Goal: Communication & Community: Answer question/provide support

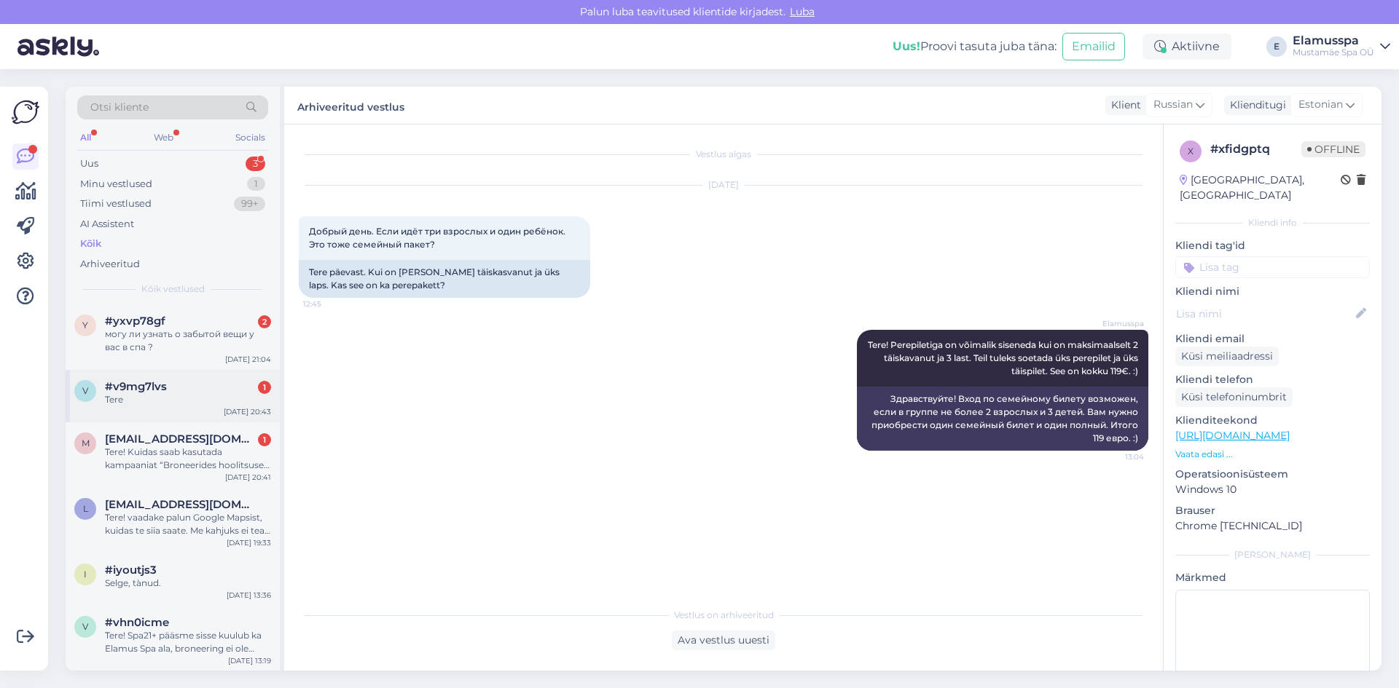
scroll to position [73, 0]
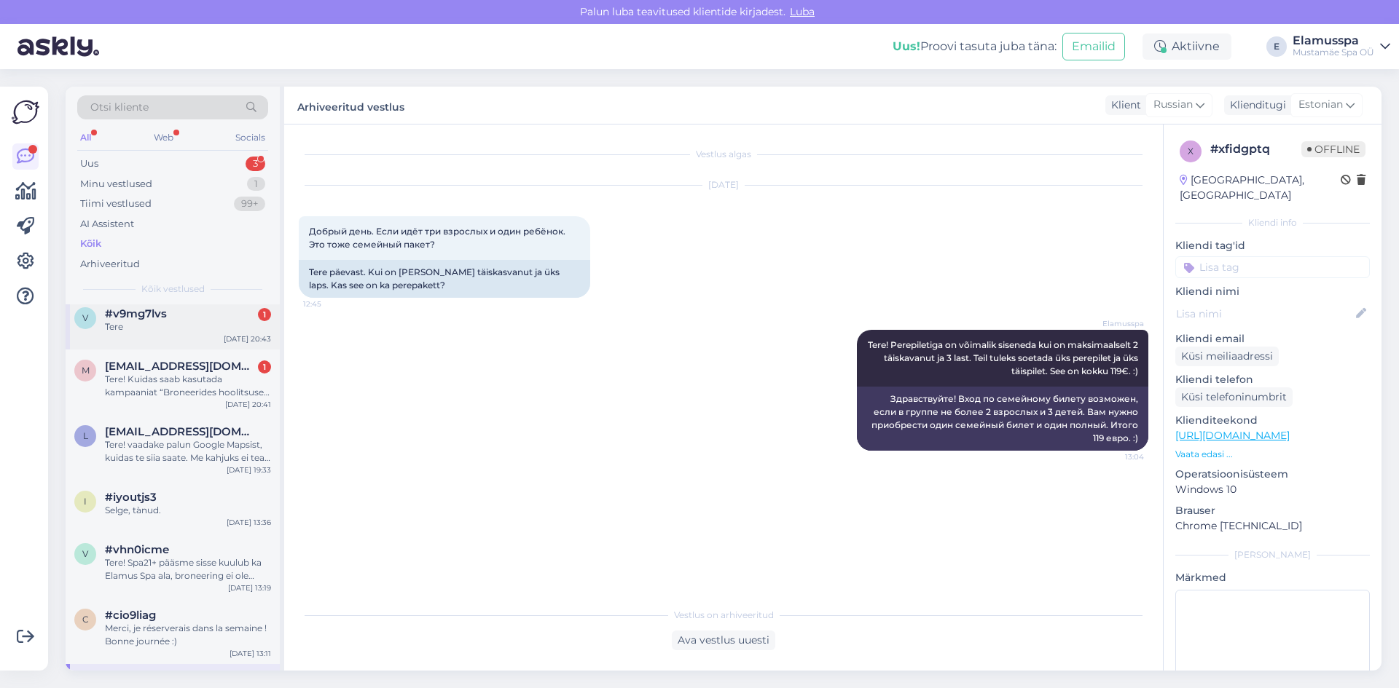
click at [153, 319] on span "#v9mg7lvs" at bounding box center [136, 313] width 62 height 13
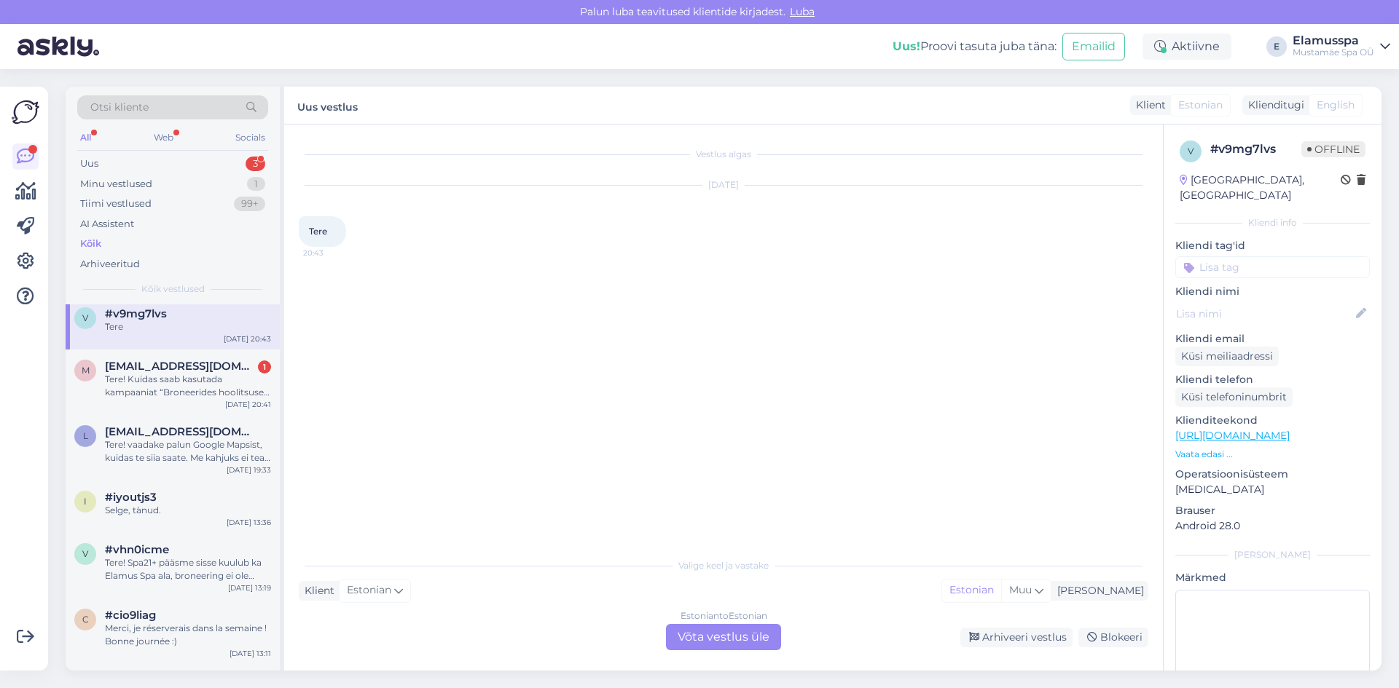
click at [671, 636] on div "Estonian to Estonian Võta vestlus üle" at bounding box center [723, 637] width 115 height 26
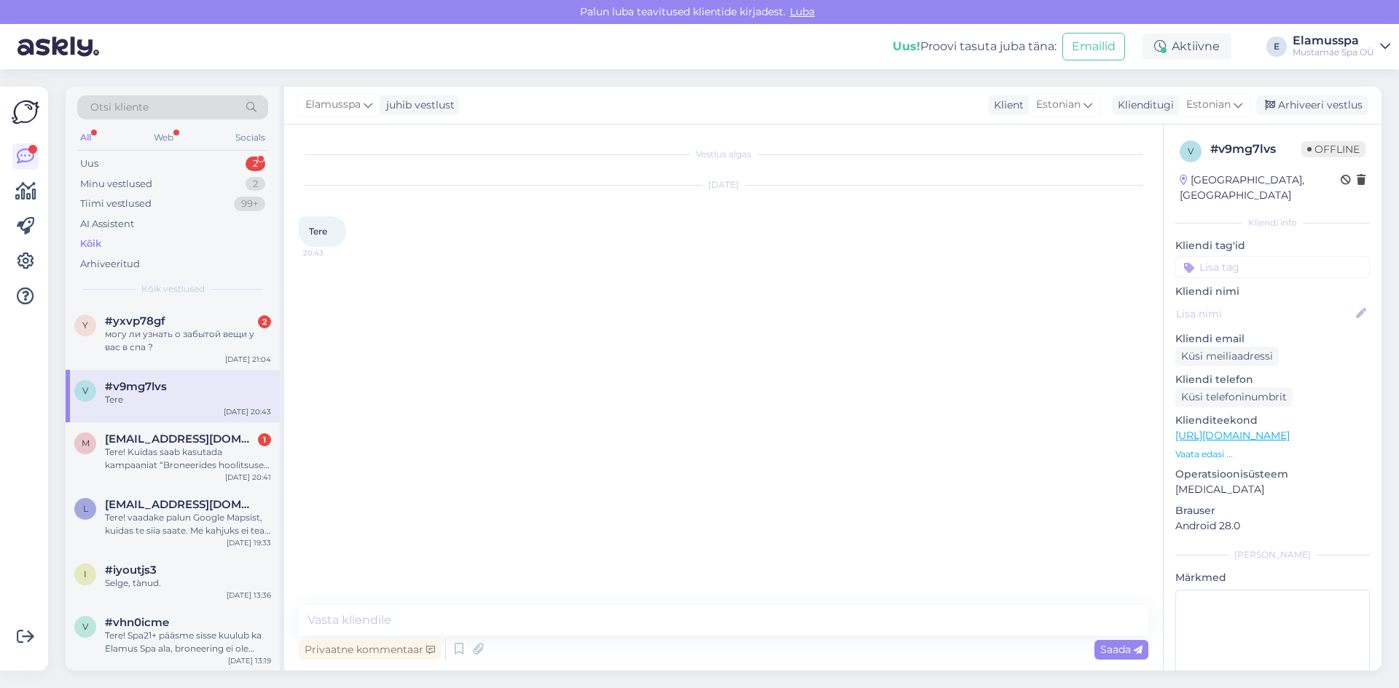
click at [660, 651] on div "Privaatne kommentaar Saada" at bounding box center [723, 650] width 849 height 28
click at [667, 628] on textarea at bounding box center [723, 620] width 849 height 31
type textarea "Tere!"
type textarea "Kuidas ma saan teid aidata?"
click at [238, 466] on div "Tere! Kuidas saab kasutada kampaaniat “Broneerides hoolitsuse on spaakülastus -…" at bounding box center [188, 459] width 166 height 26
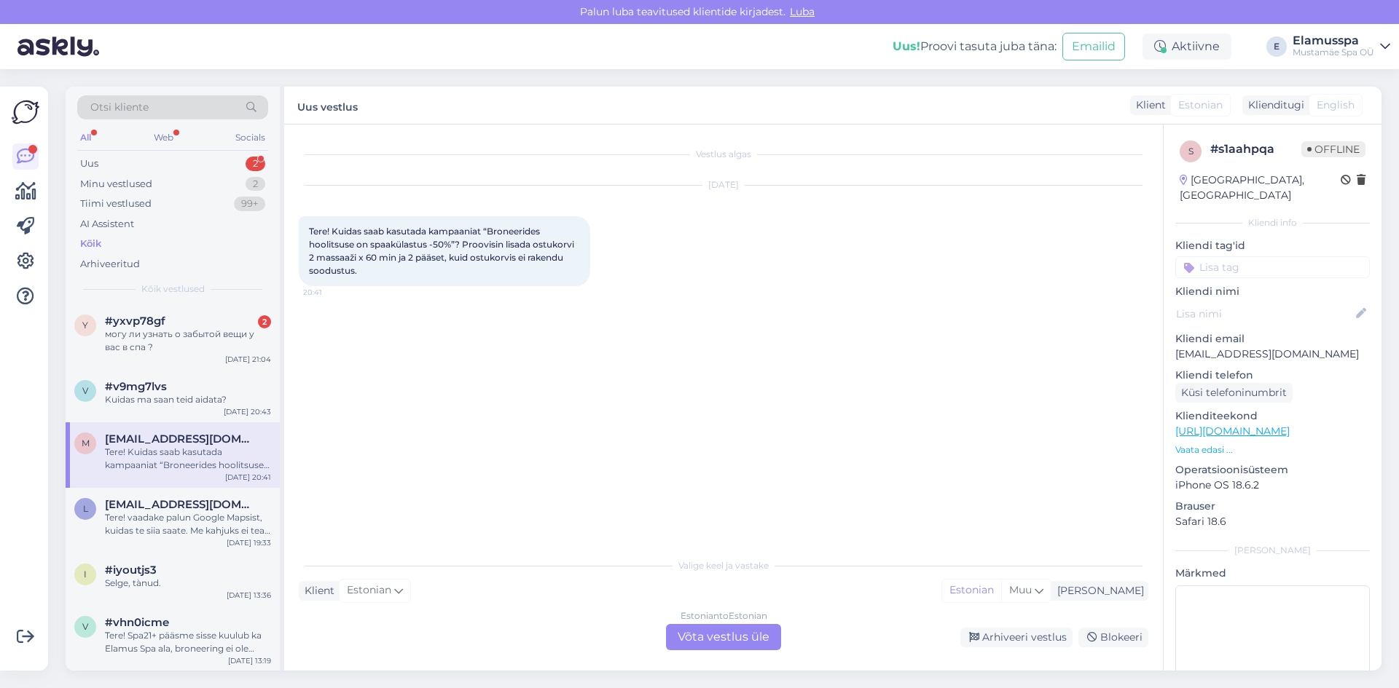
click at [751, 643] on div "Estonian to Estonian Võta vestlus üle" at bounding box center [723, 637] width 115 height 26
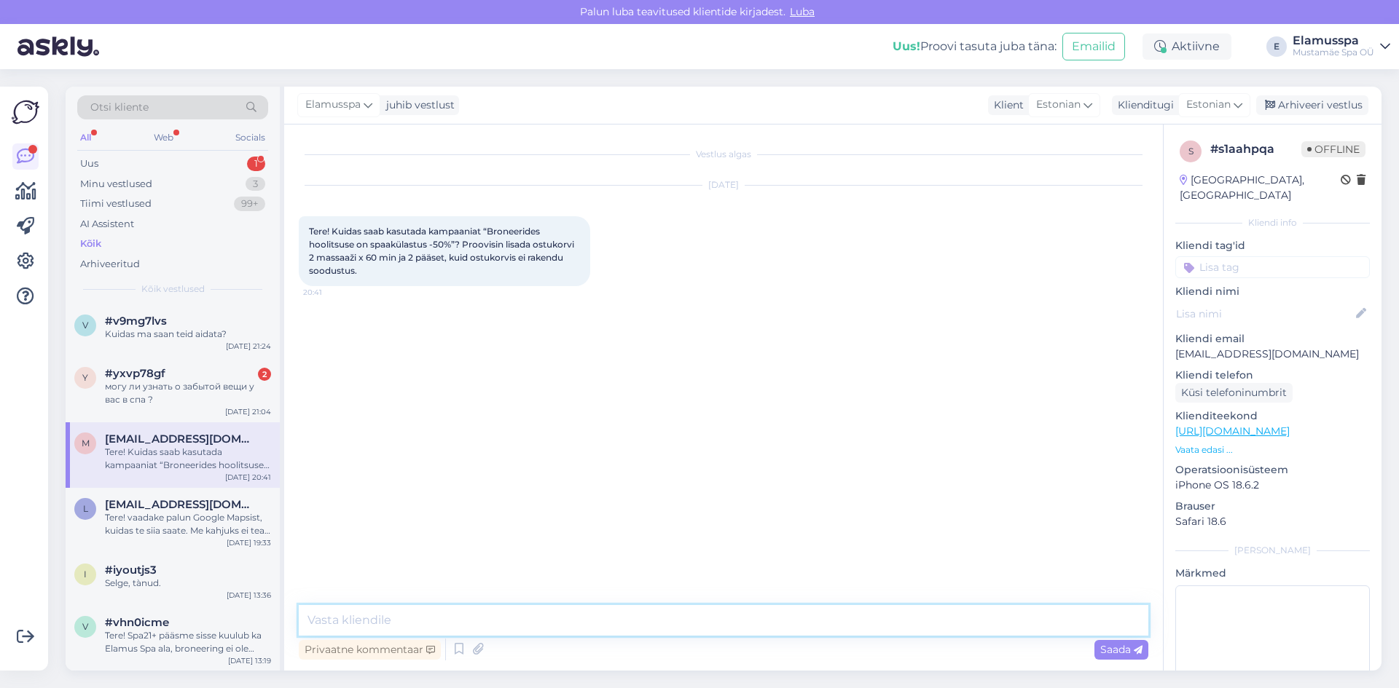
click at [735, 628] on textarea at bounding box center [723, 620] width 849 height 31
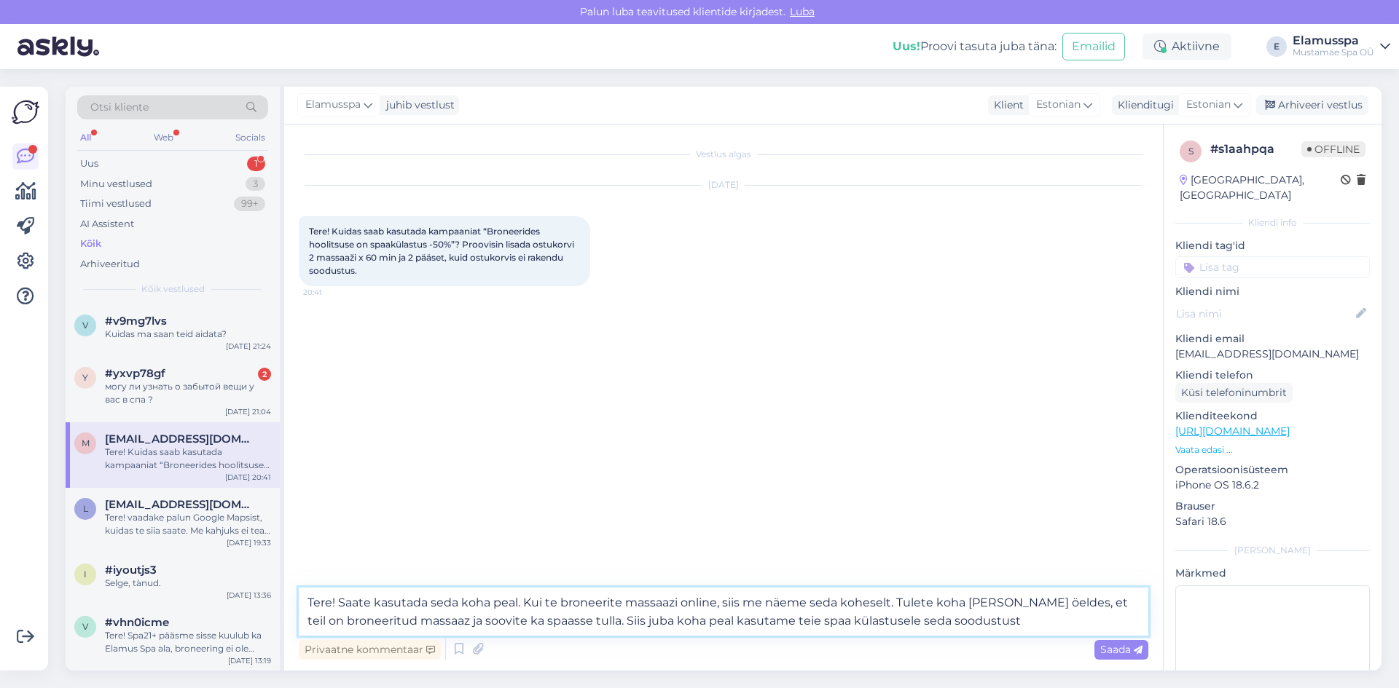
drag, startPoint x: 891, startPoint y: 604, endPoint x: 527, endPoint y: 603, distance: 364.3
click at [527, 603] on textarea "Tere! Saate kasutada seda koha peal. Kui te broneerite massaazi online, siis me…" at bounding box center [723, 612] width 849 height 48
click at [696, 619] on textarea "Tere! Saate kasutada seda koha peal. Tulete koha [PERSON_NAME] öeldes, et teil …" at bounding box center [723, 612] width 849 height 48
click at [602, 597] on textarea "Tere! Saate kasutada seda koha peal. Tulete koha [PERSON_NAME] öeldes, et teil …" at bounding box center [723, 612] width 849 height 48
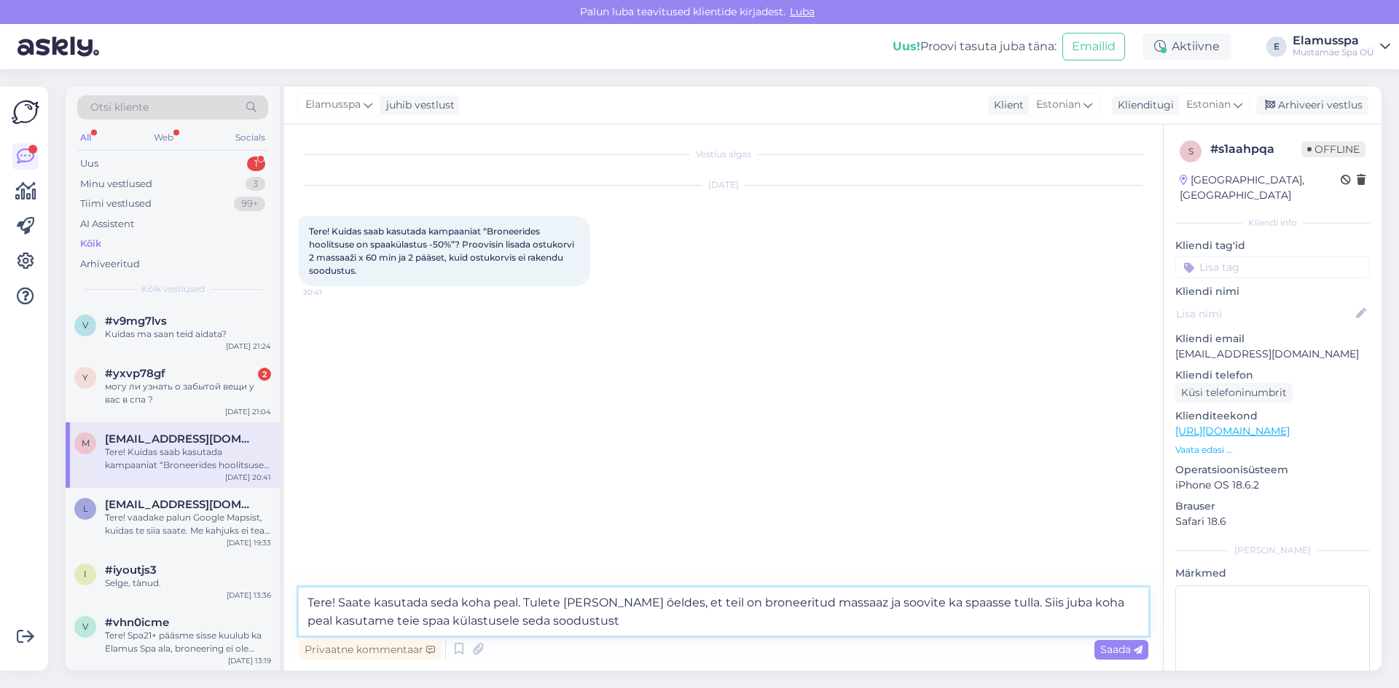
click at [789, 630] on textarea "Tere! Saate kasutada seda koha peal. Tulete [PERSON_NAME] öeldes, et teil on br…" at bounding box center [723, 612] width 849 height 48
click at [893, 602] on textarea "Tere! Saate kasutada seda koha peal. Tulete [PERSON_NAME] öeldes, et teil on br…" at bounding box center [723, 612] width 849 height 48
click at [979, 622] on textarea "Tere! Saate kasutada seda koha peal. Tulete [PERSON_NAME] öeldes, et teil on br…" at bounding box center [723, 612] width 849 height 48
click at [511, 621] on textarea "Tere! Saate kasutada seda koha peal. Tulete [PERSON_NAME] öeldes, et teil on br…" at bounding box center [723, 612] width 849 height 48
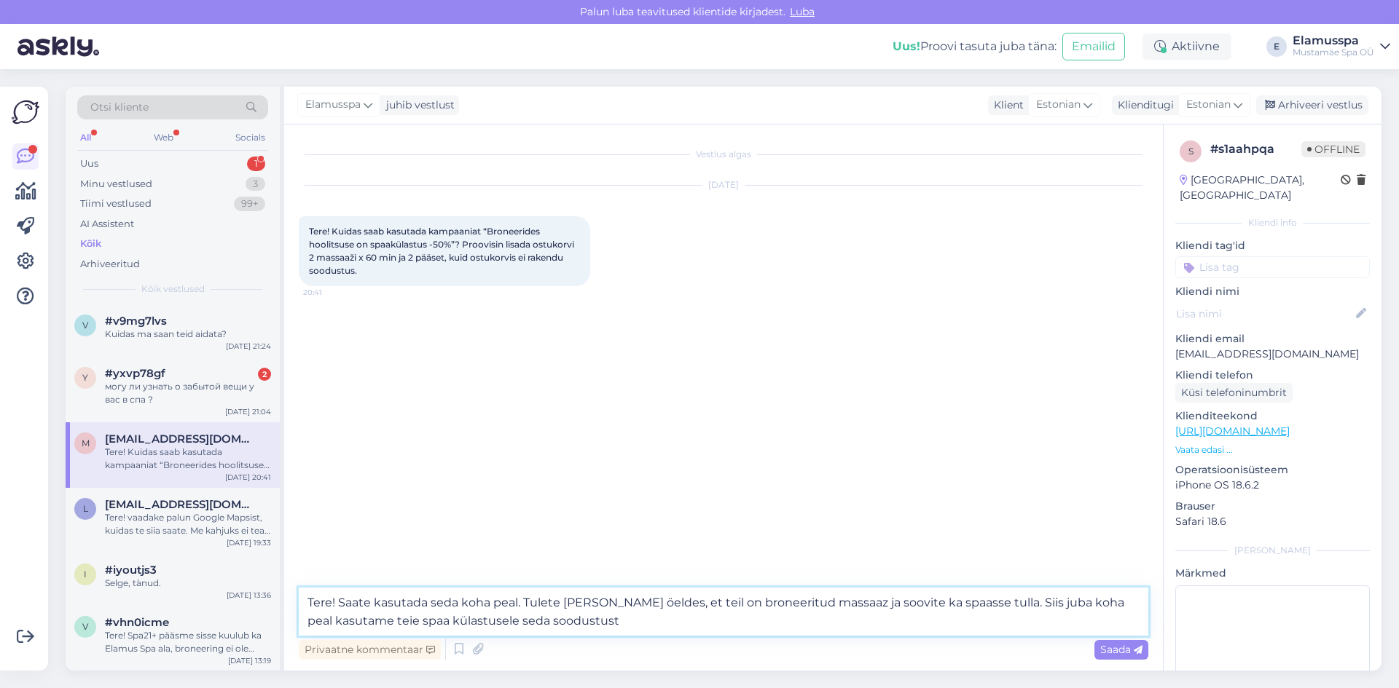
click at [511, 621] on textarea "Tere! Saate kasutada seda koha peal. Tulete [PERSON_NAME] öeldes, et teil on br…" at bounding box center [723, 612] width 849 height 48
click at [634, 629] on textarea "Tere! Saate kasutada seda koha peal. Tulete [PERSON_NAME] öeldes, et teil on br…" at bounding box center [723, 612] width 849 height 48
click at [825, 604] on textarea "Tere! Saate kasutada seda koha peal. Tulete [PERSON_NAME] öeldes, et teil on br…" at bounding box center [723, 612] width 849 height 48
type textarea "Tere! Saate kasutada seda koha peal. Tulete [PERSON_NAME] öeldes, et teil on br…"
click at [1114, 642] on div "Saada" at bounding box center [1121, 650] width 54 height 20
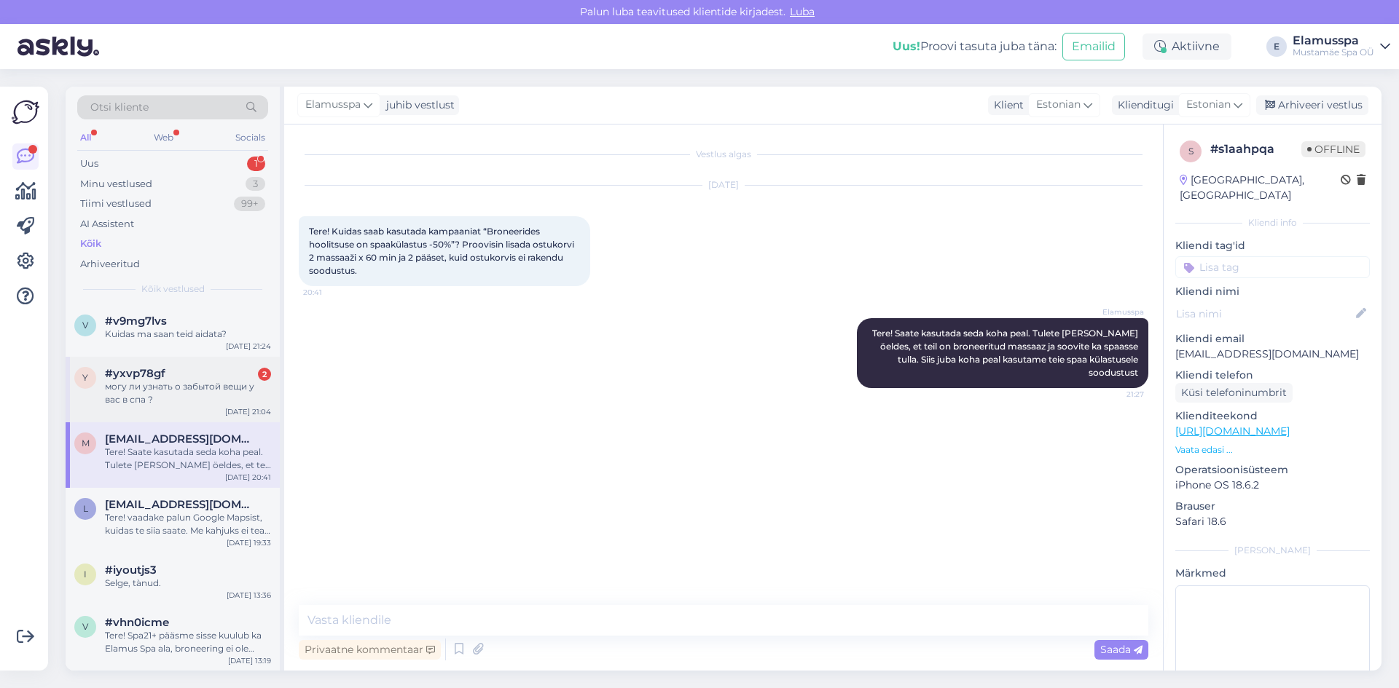
click at [187, 374] on div "#yxvp78gf 2" at bounding box center [188, 373] width 166 height 13
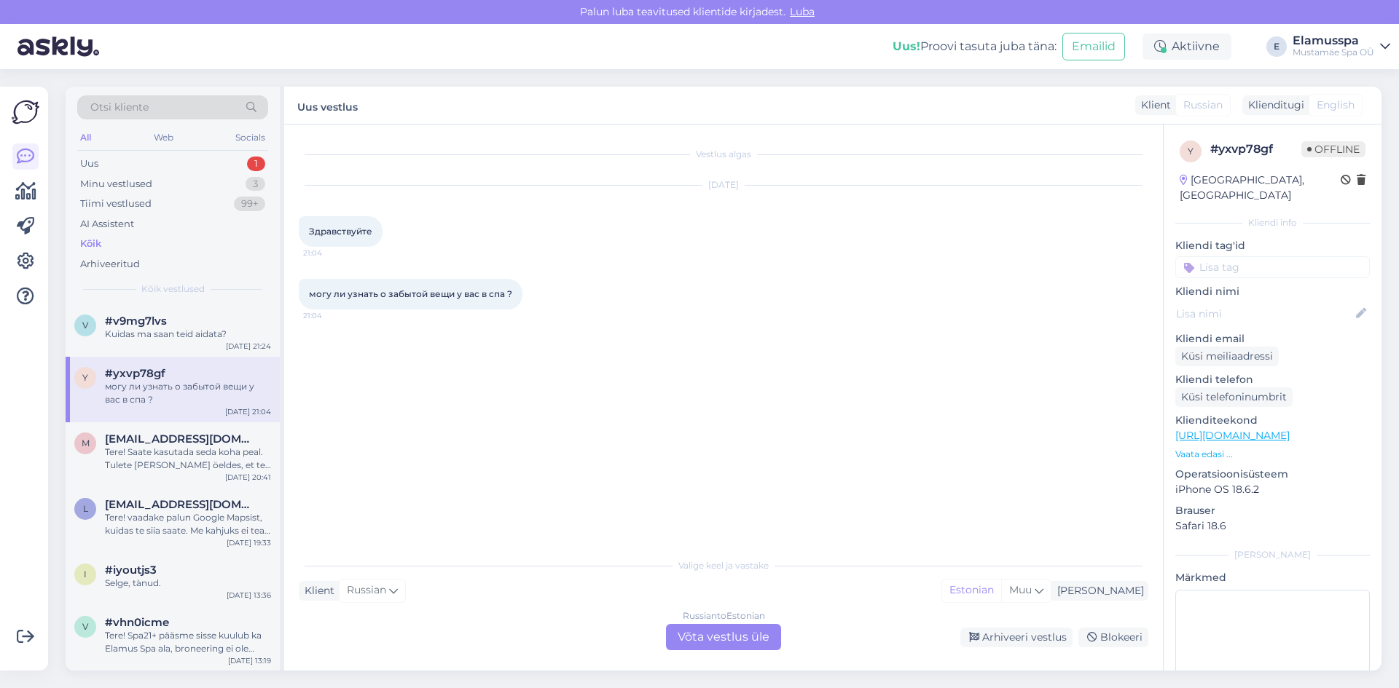
click at [755, 646] on div "Russian to Estonian Võta vestlus üle" at bounding box center [723, 637] width 115 height 26
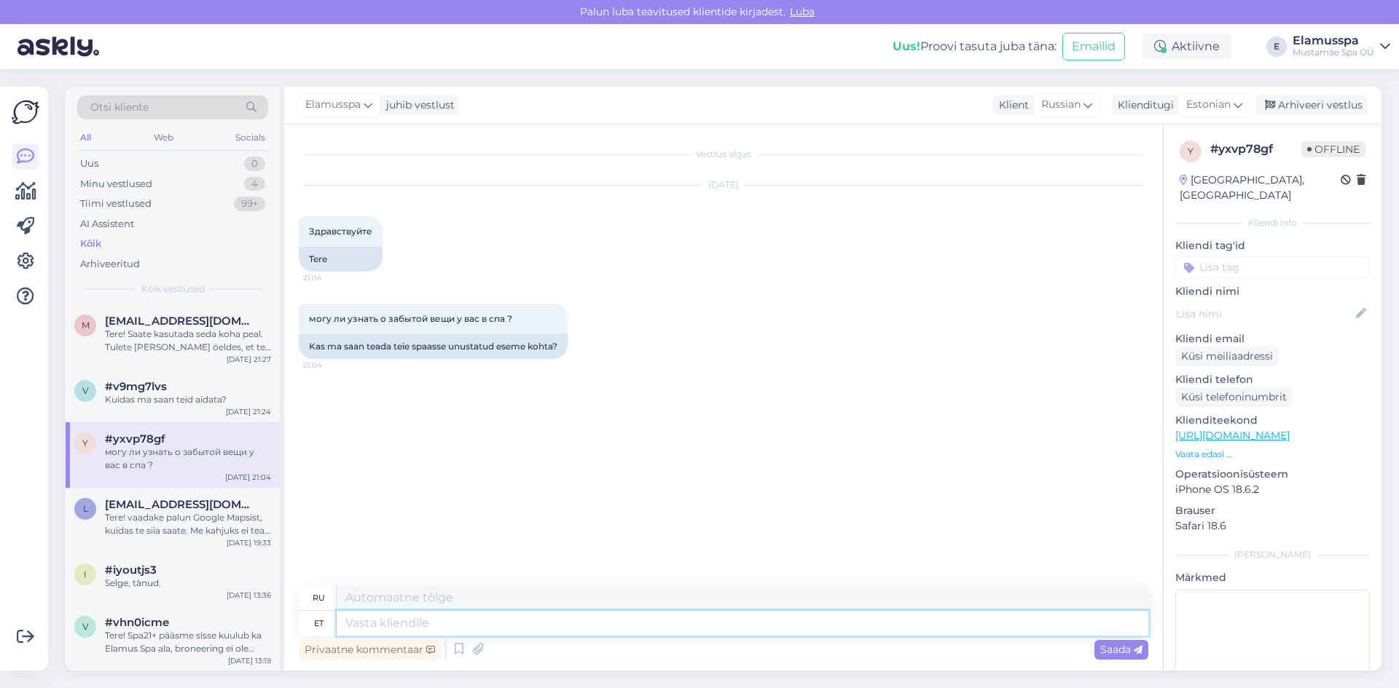
click at [608, 612] on textarea at bounding box center [743, 623] width 812 height 25
type textarea "Tere!"
type textarea "Привет"
type textarea "Tere!"
type textarea "Привет!"
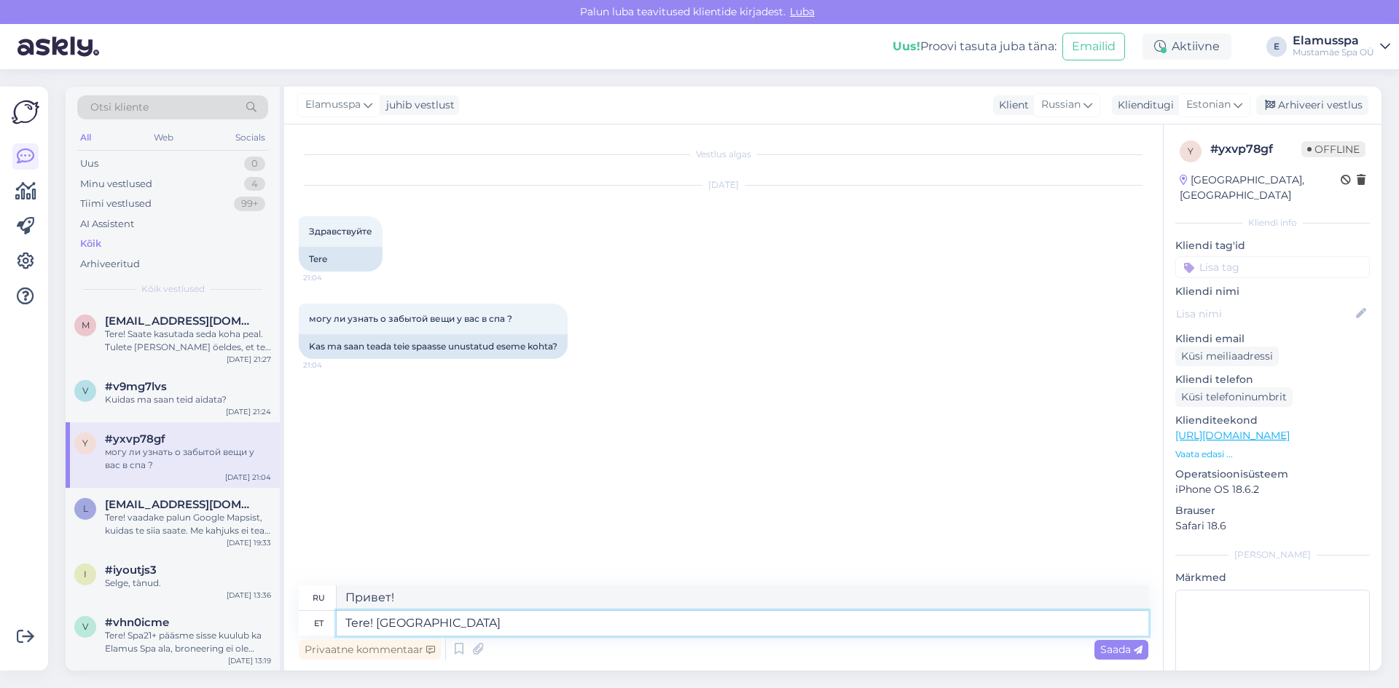
type textarea "Tere! [GEOGRAPHIC_DATA]"
type textarea "Привет! Да."
type textarea "Tere! [GEOGRAPHIC_DATA],"
type textarea "Привет! Да,"
type textarea "Tere! Jah, ikka!"
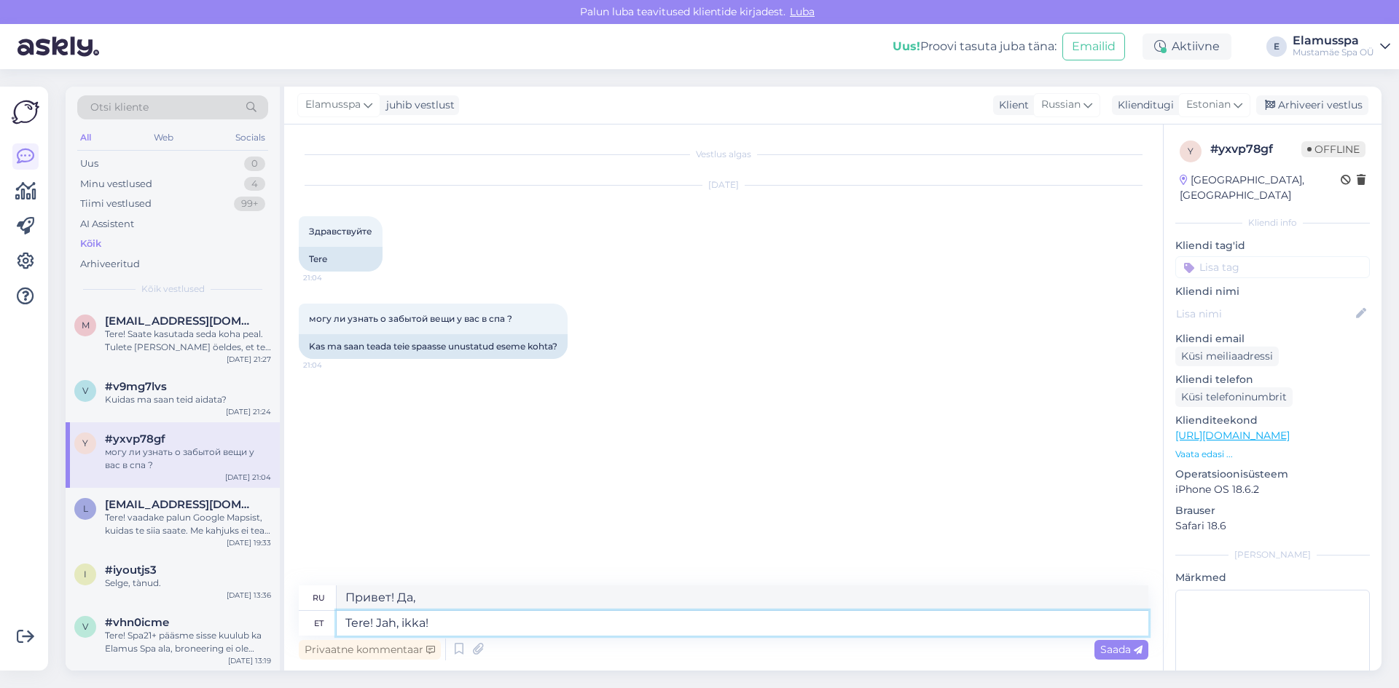
type textarea "Привет! Да, всё ещё!"
type textarea "Tere! [GEOGRAPHIC_DATA],"
type textarea "Привет! Да,"
type textarea "Tere!"
type textarea "Привет!"
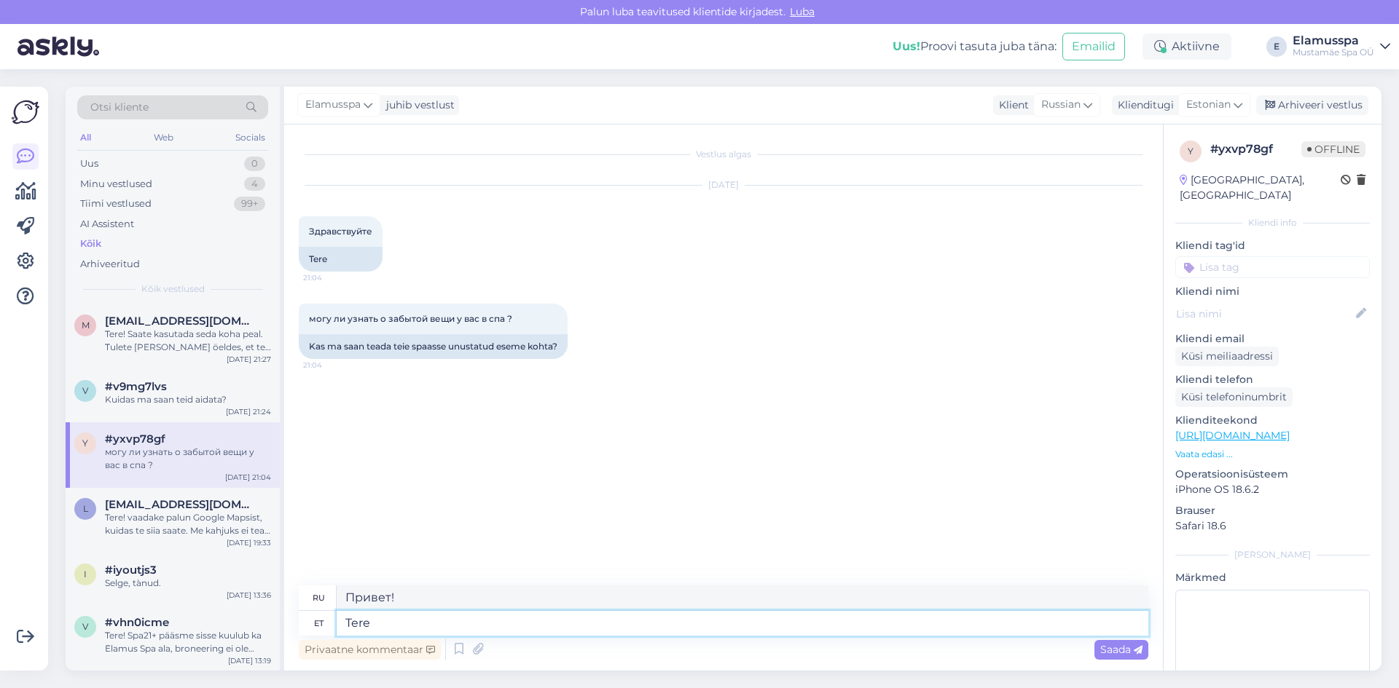
type textarea "Tere,"
type textarea "Привет"
type textarea "Tere,"
type textarea "Привет,"
type textarea "Tere, jah!"
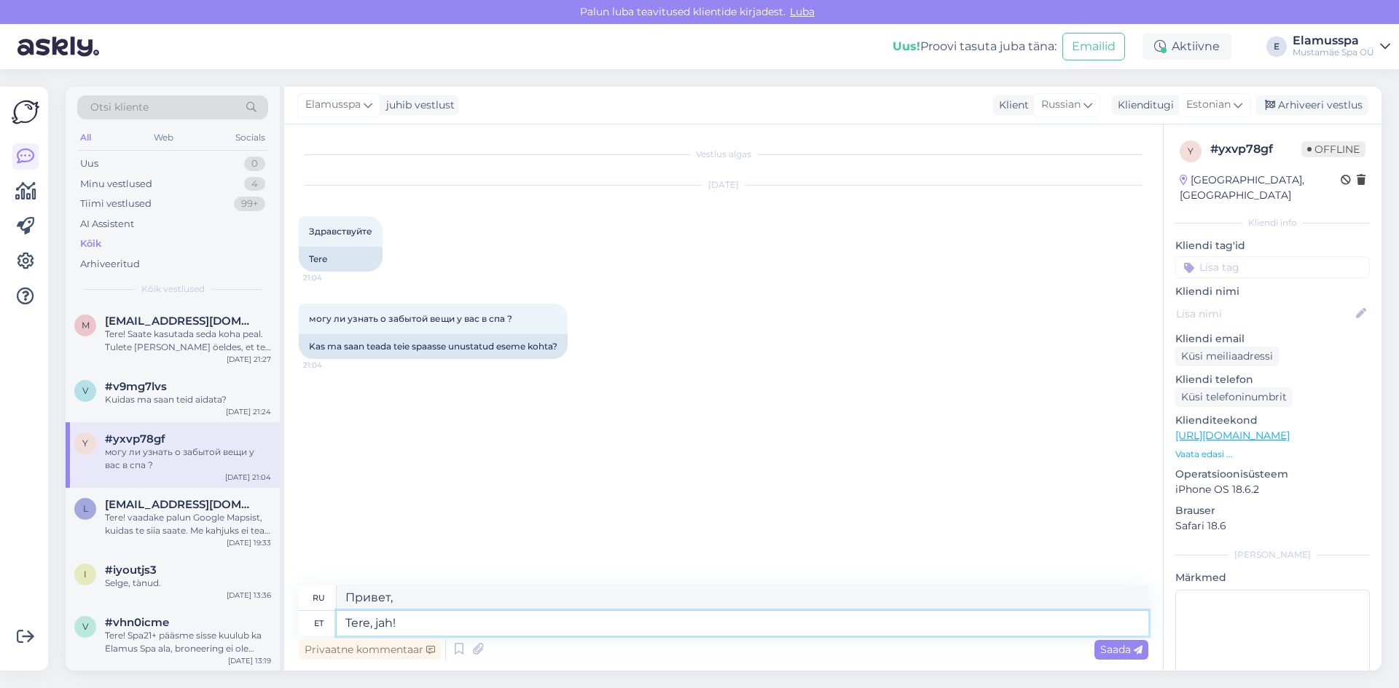
type textarea "Здравствуйте, да!"
type textarea "Tere, jah! Mi"
type textarea "Да, привет! Что?"
type textarea "Tere, jah! Mis e"
type textarea "Привет, да! Что?"
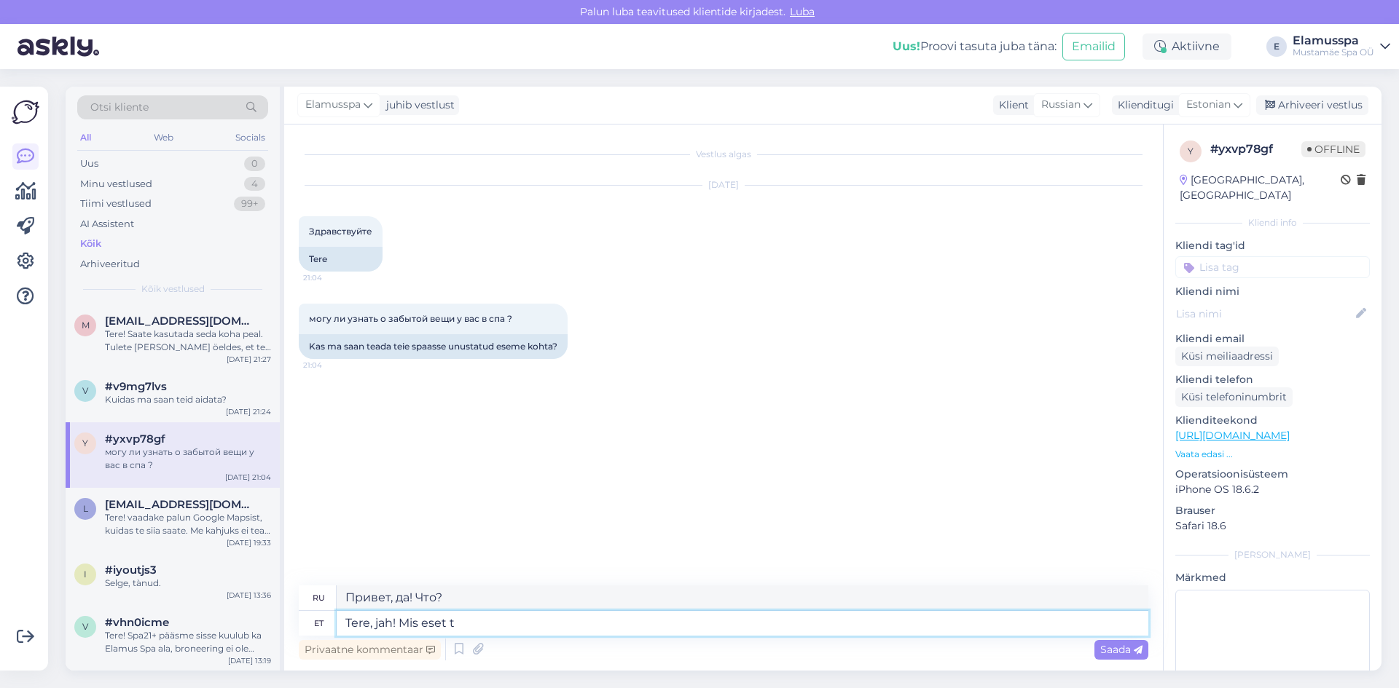
type textarea "Tere, jah! Mis eset te"
type textarea "Здравствуйте, да! Какой именно?"
type textarea "Tere, jah! Mis eset te k"
type textarea "Здравствуйте, да! Какой предмет вы?"
type textarea "Tere, jah! Mis eset te kaotasite"
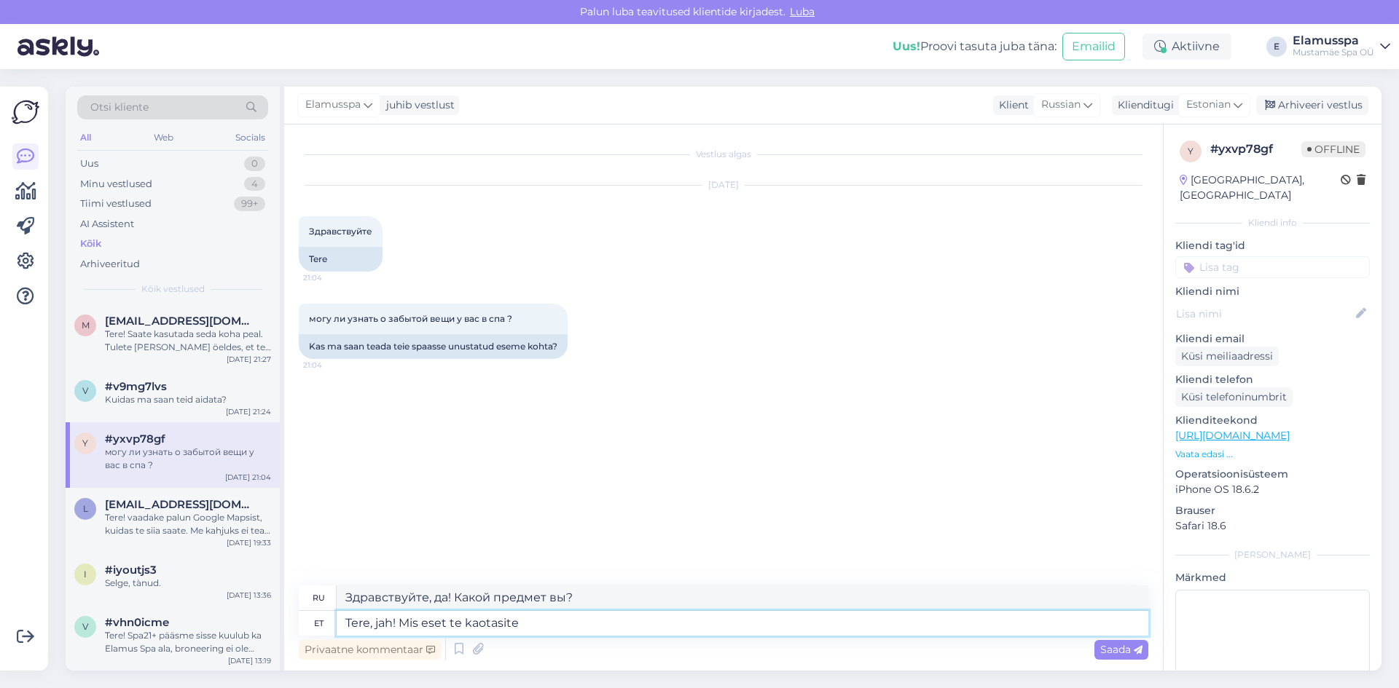
type textarea "Здравствуйте, да! Что именно вы потеряли?"
type textarea "Tere, jah! Mis eset te kaotasite ni"
type textarea "Да, привет! Что ты потерял?"
type textarea "Tere, jah! Mis eset te kaotasite ning mi"
type textarea "Здравствуйте, да! Какую вещь вы потеряли?"
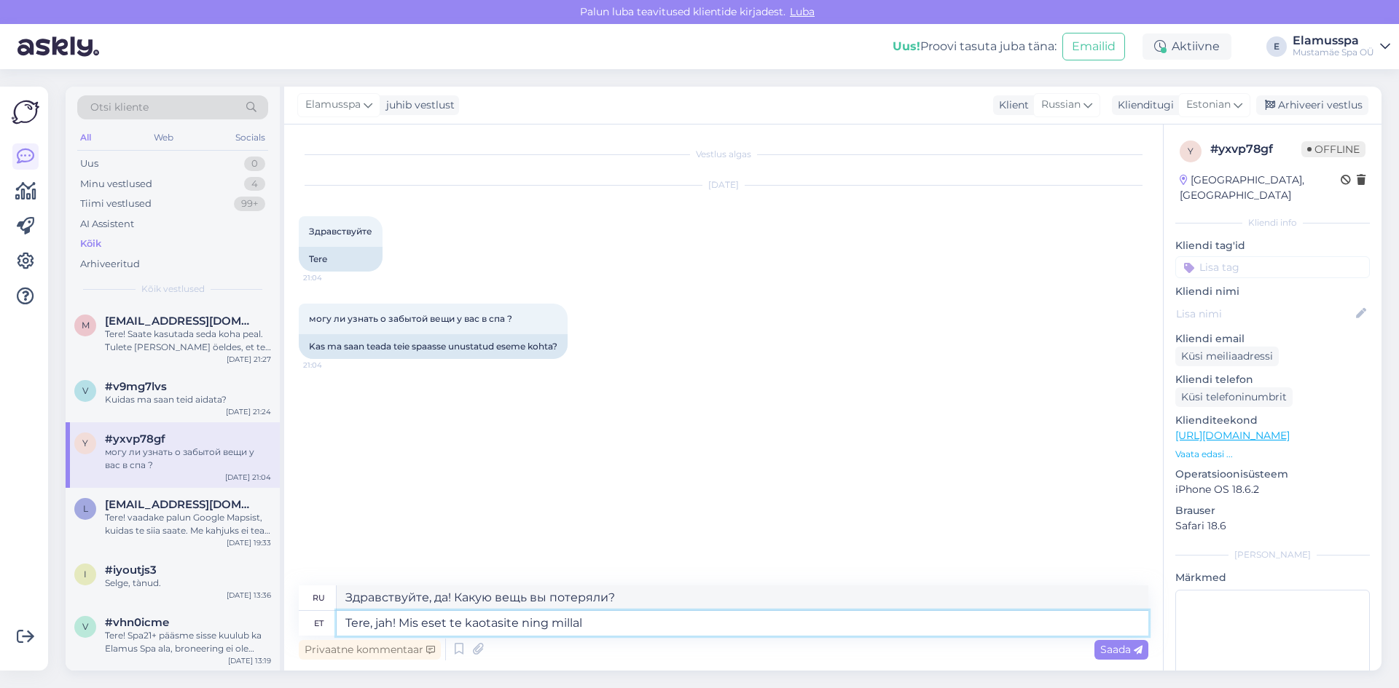
type textarea "Tere, jah! Mis eset te kaotasite ning millal s"
type textarea "Привет, да! Какую вещь ты потерял и когда?"
type textarea "Tere, jah! Mis eset te kaotasite ning millal see o"
type textarea "Здравствуйте, да! Какую вещь вы потеряли и когда?"
type textarea "Tere, jah! Mis eset te kaotasite ning millal see oli"
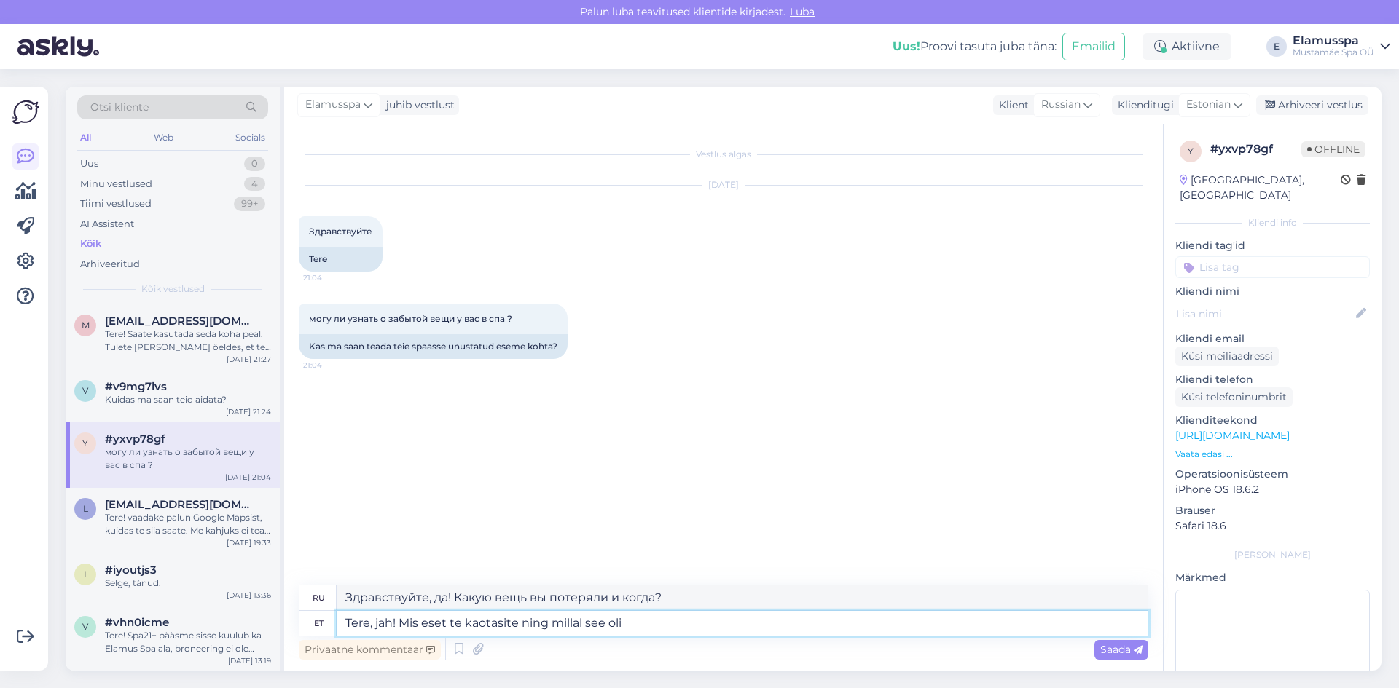
type textarea "Привет, да! Что именно вы потеряли и когда?"
type textarea "Tere, jah! Mis eset te kaotasite ning millal see oli? [GEOGRAPHIC_DATA]"
type textarea "Привет, да! Что именно вы потеряли и когда? Я бы хотел(а)"
type textarea "Tere, jah! Mis eset te kaotasite ning millal see oli? Sooviks ka t"
type textarea "Привет, да! Что именно вы потеряли и когда? Я бы тоже хотел(а)"
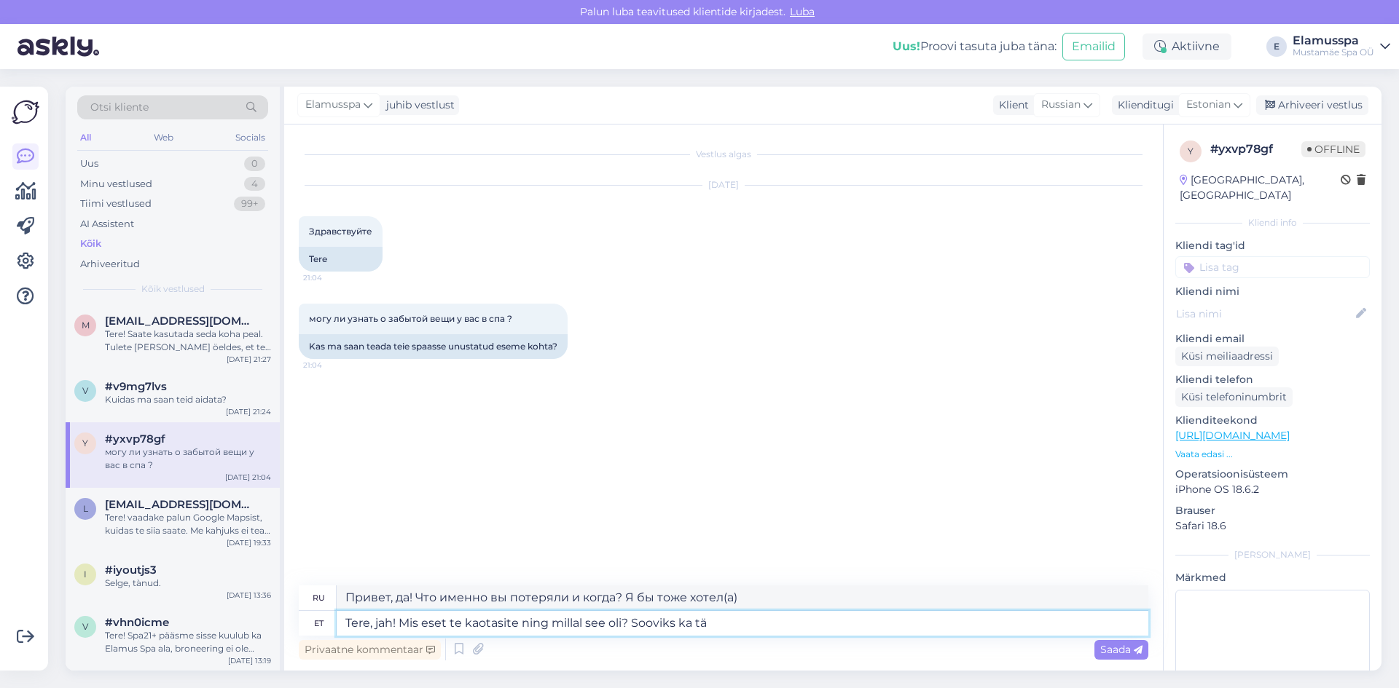
type textarea "Tere, jah! Mis eset te kaotasite ning millal see oli? Sooviks ka täp"
type textarea "Привет, да! Что именно вы потеряли и когда? Мне тоже хотелось бы знать."
type textarea "Tere, jah! Mis eset te kaotasite ning millal see oli? Sooviks ka täpsustust"
type textarea "Привет, да! Что именно вы потеряли и когда? Я бы тоже хотел получить разъяснени…"
click at [750, 613] on textarea "Tere, jah! Mis eset te kaotasite ning millal see oli? Sooviks ka täpsustust" at bounding box center [743, 623] width 812 height 25
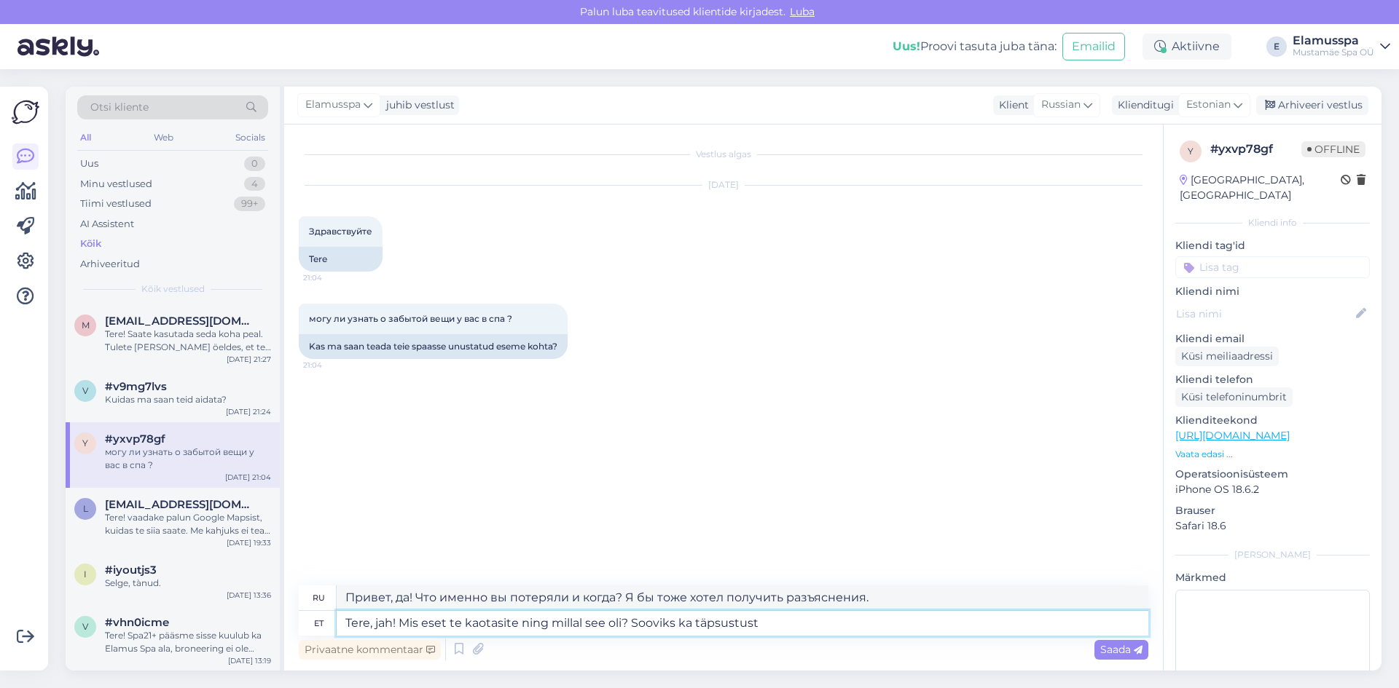
click at [750, 613] on textarea "Tere, jah! Mis eset te kaotasite ning millal see oli? Sooviks ka täpsustust" at bounding box center [743, 623] width 812 height 25
click at [670, 618] on textarea "Tere, jah! Mis eset te kaotasite ning millal see oli? Sooviks ka täpsustust" at bounding box center [743, 623] width 812 height 25
drag, startPoint x: 630, startPoint y: 621, endPoint x: 800, endPoint y: 635, distance: 170.3
click at [800, 635] on textarea "Tere, jah! Mis eset te kaotasite ning millal see oli? Sooviks ka täpsustust" at bounding box center [743, 623] width 812 height 25
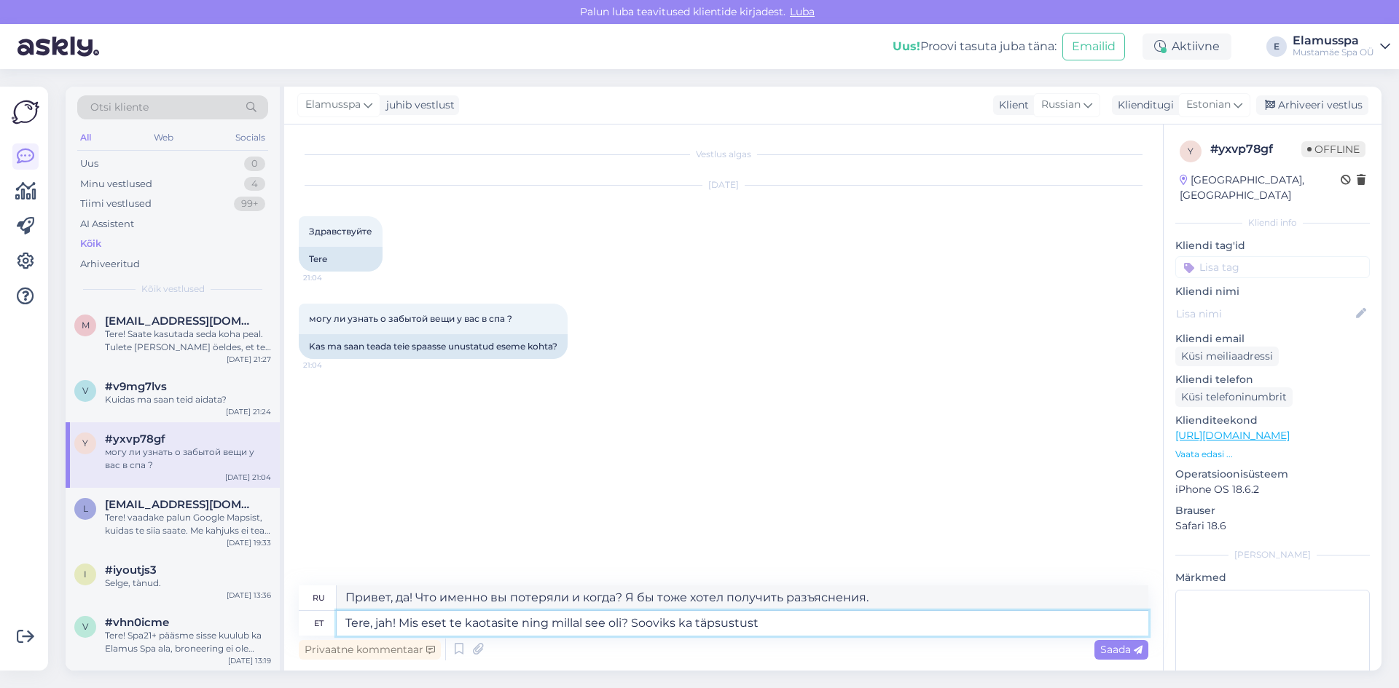
type textarea "Tere, jah! Mis eset te kaotasite ning millal see oli?"
type textarea "Привет, да! Что именно вы потеряли и когда?"
type textarea "Tere, jah! Mis eset te kaotasite ning millal see oli?"
click at [1123, 645] on span "Saada" at bounding box center [1121, 649] width 42 height 13
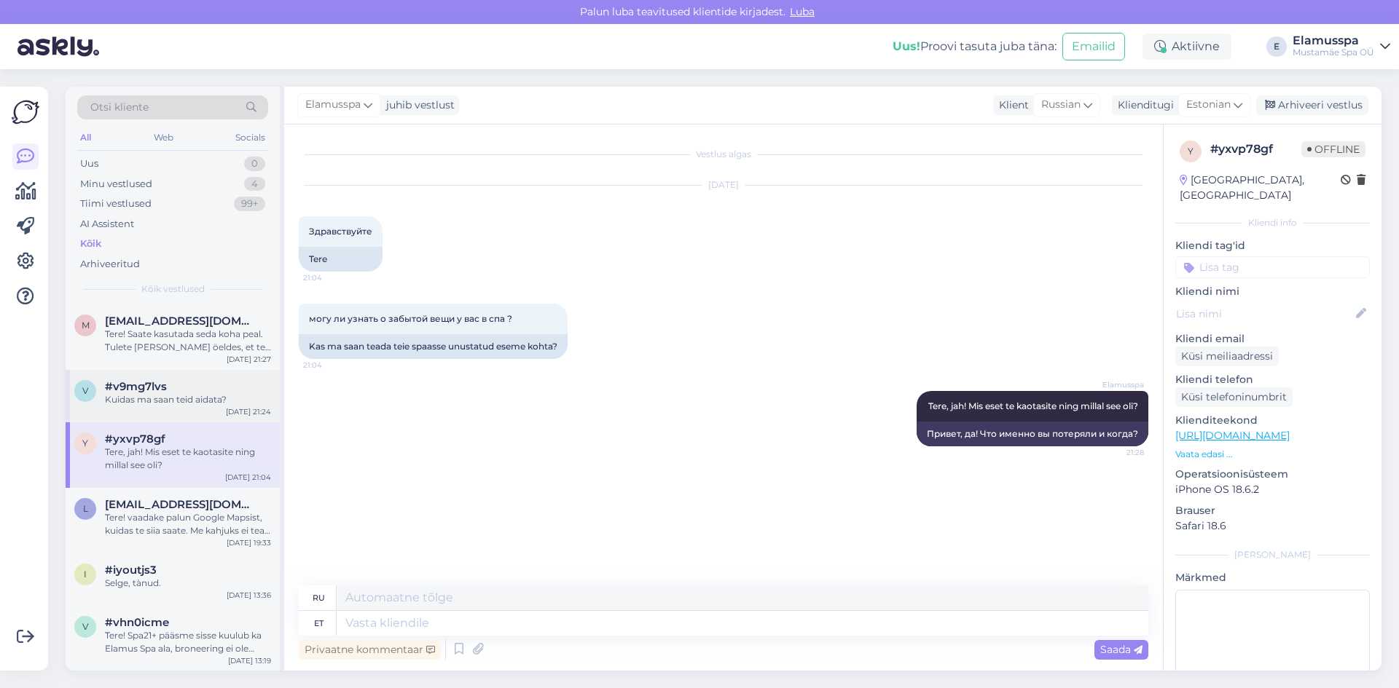
click at [206, 403] on div "Kuidas ma saan teid aidata?" at bounding box center [188, 399] width 166 height 13
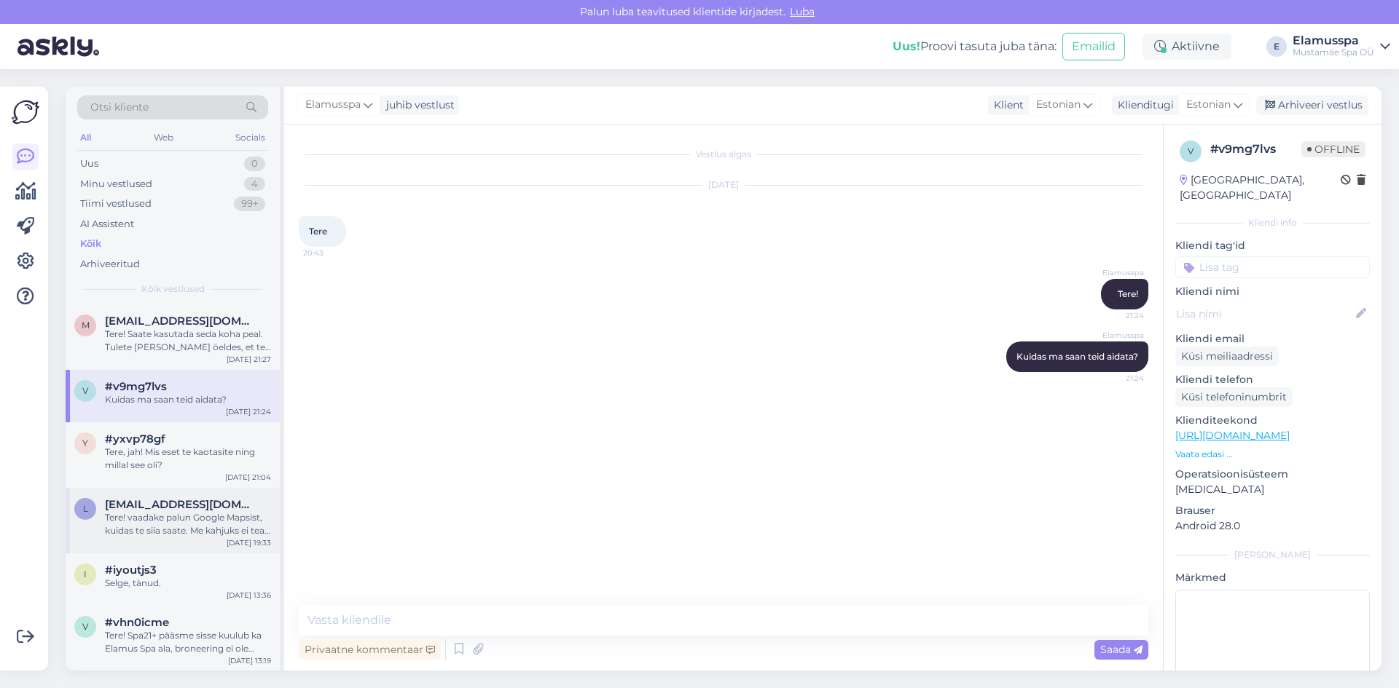
click at [189, 499] on span "[EMAIL_ADDRESS][DOMAIN_NAME]" at bounding box center [181, 504] width 152 height 13
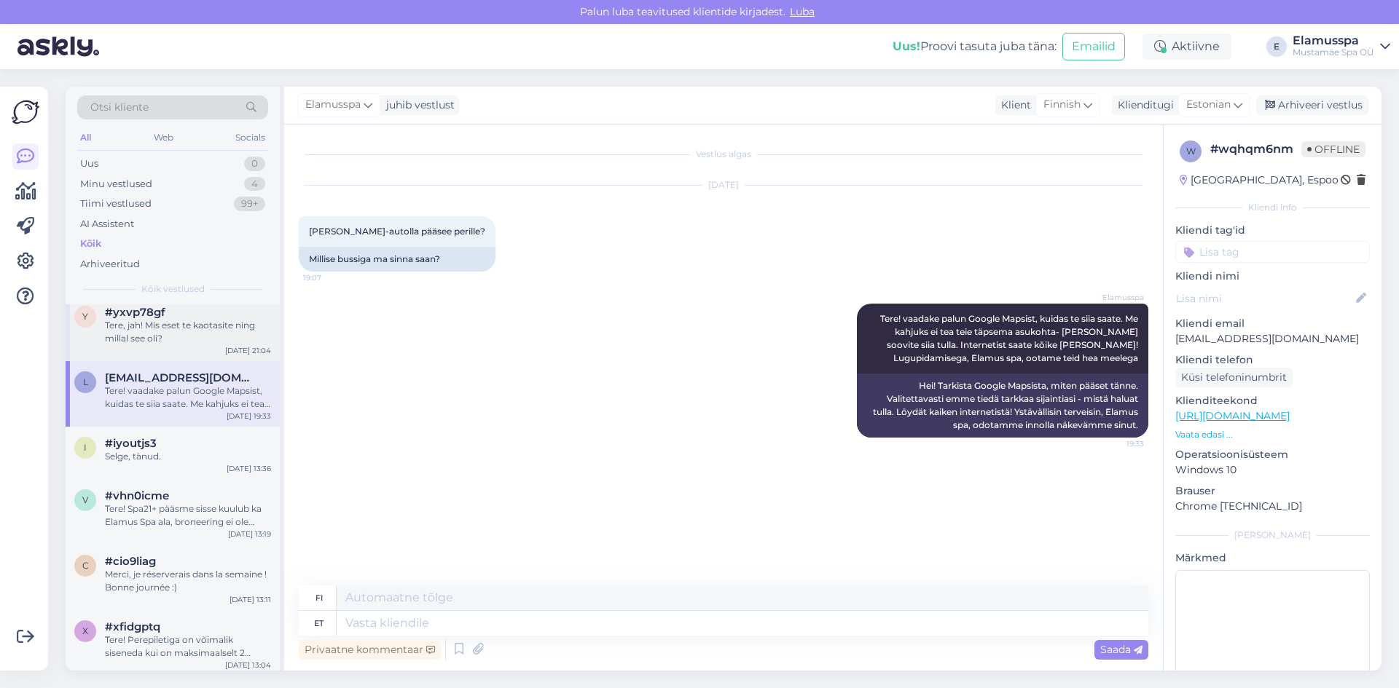
scroll to position [146, 0]
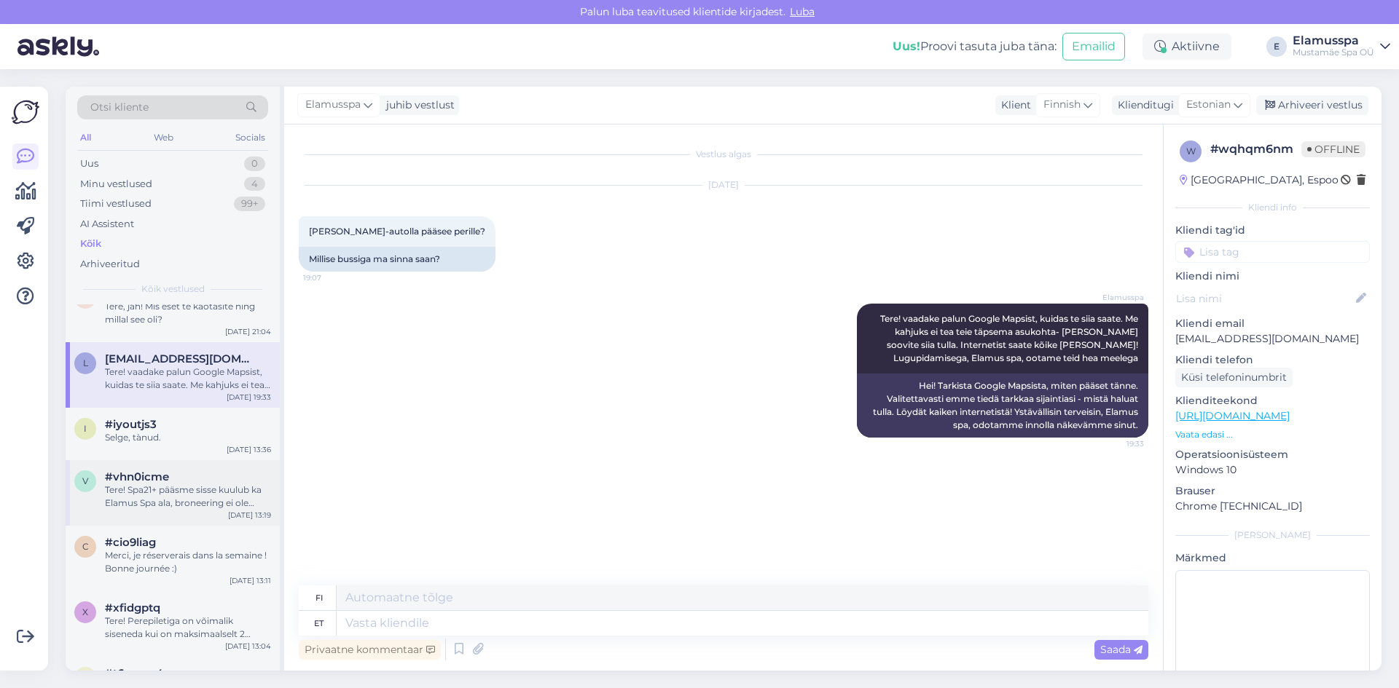
click at [195, 503] on div "Tere! Spa21+ pääsme sisse kuulub ka Elamus Spa ala, broneering ei ole vajalik. …" at bounding box center [188, 497] width 166 height 26
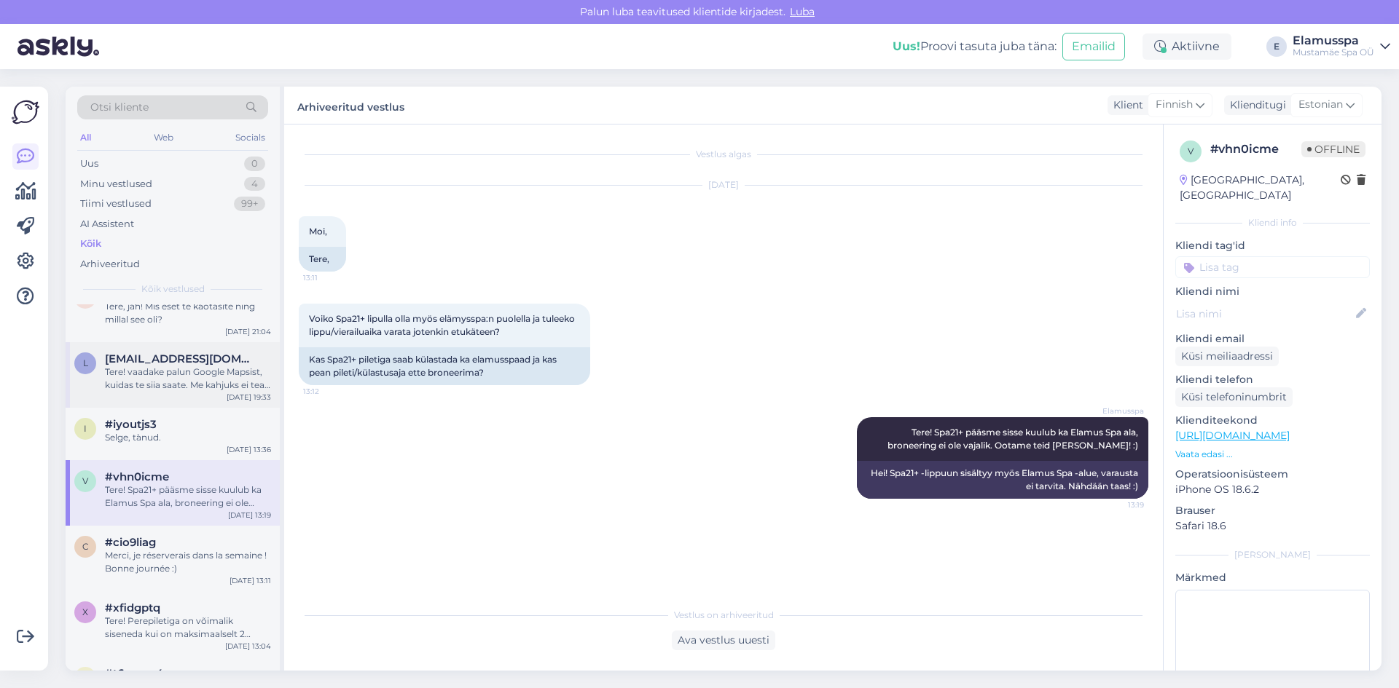
click at [211, 396] on div "l [EMAIL_ADDRESS][DOMAIN_NAME] Tere! vaadake palun Google Mapsist, kuidas te si…" at bounding box center [173, 375] width 214 height 66
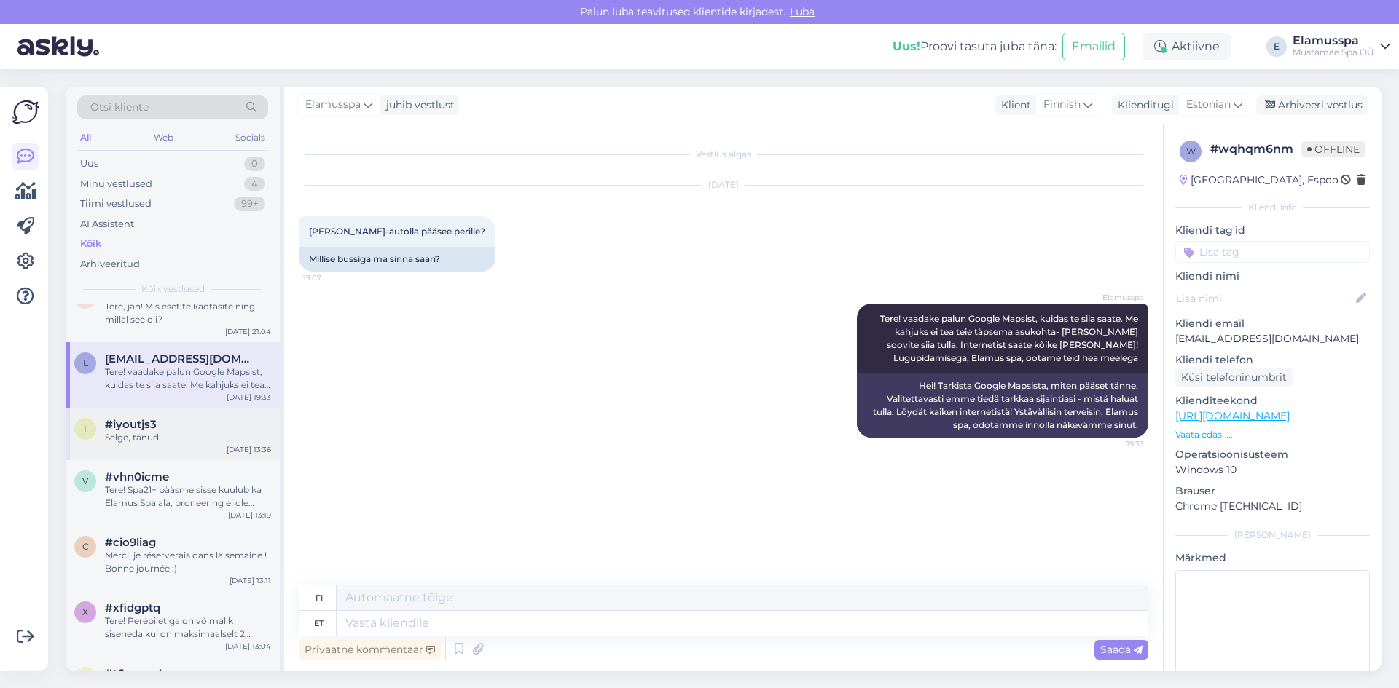
click at [143, 443] on div "Selge, tànud." at bounding box center [188, 437] width 166 height 13
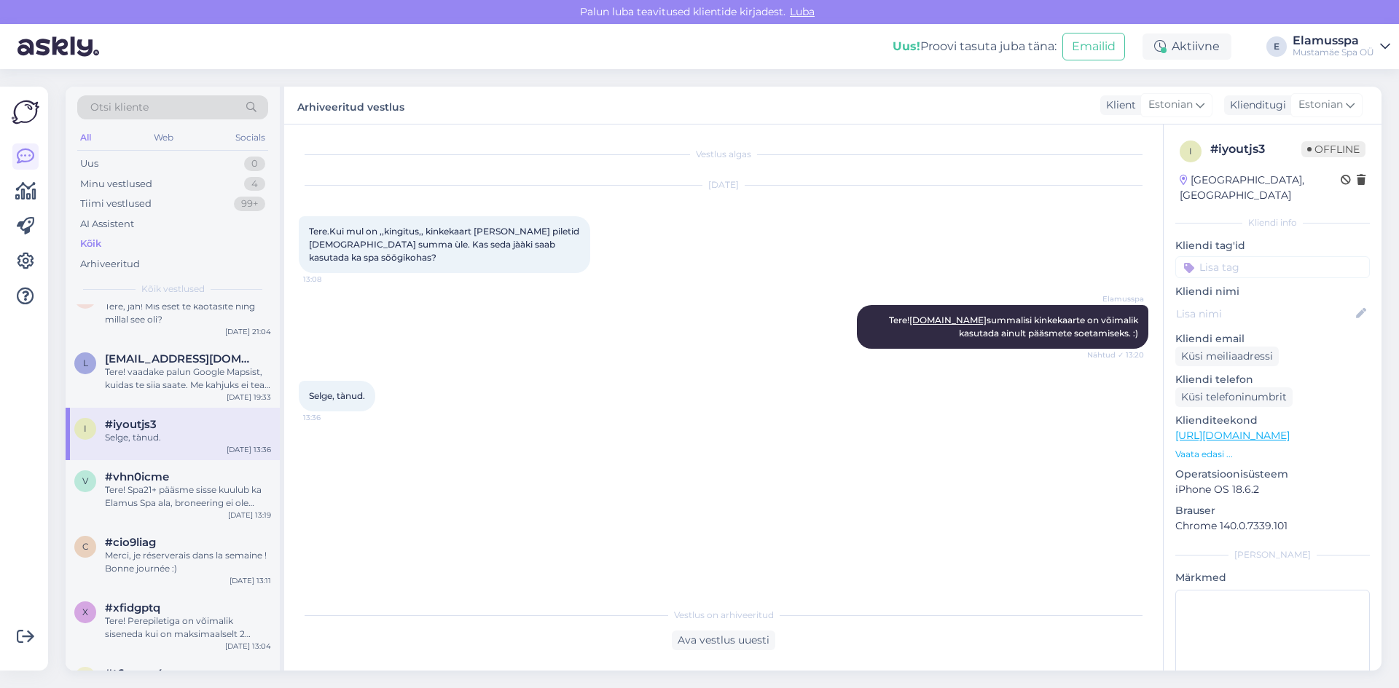
scroll to position [0, 0]
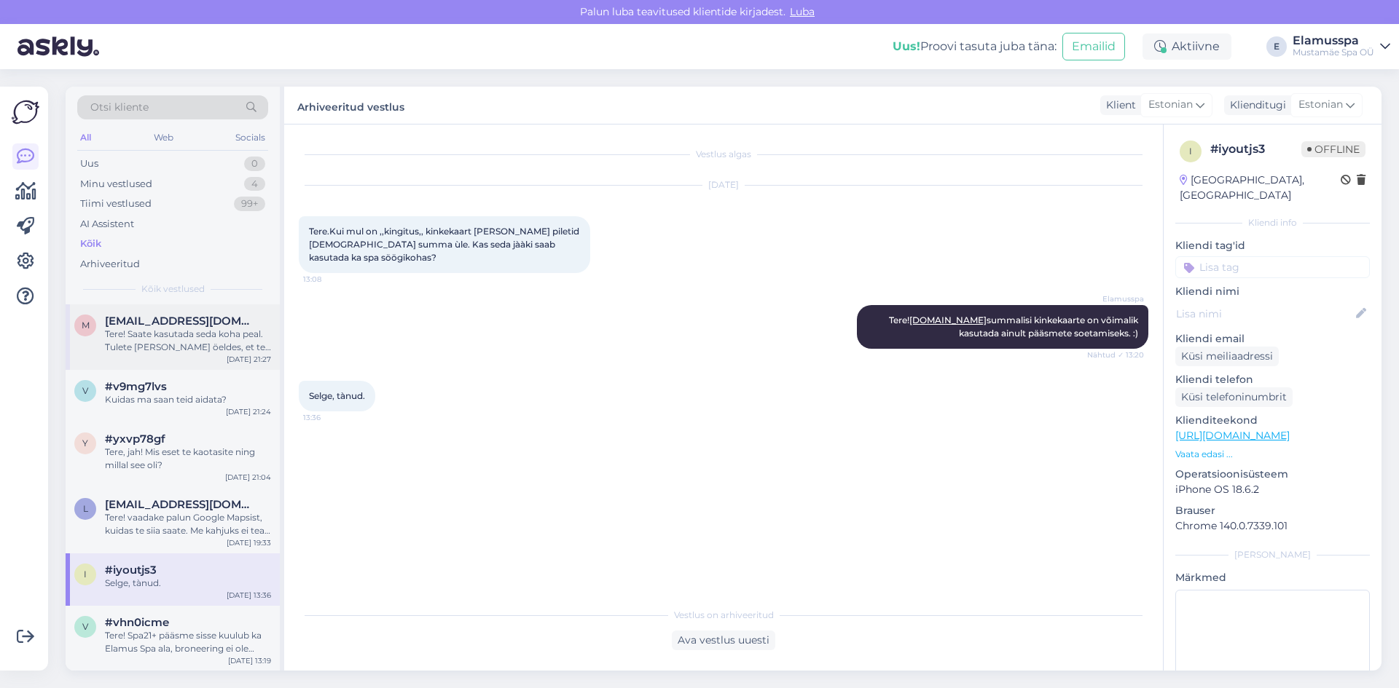
click at [207, 342] on div "Tere! Saate kasutada seda koha peal. Tulete [PERSON_NAME] öeldes, et teil on br…" at bounding box center [188, 341] width 166 height 26
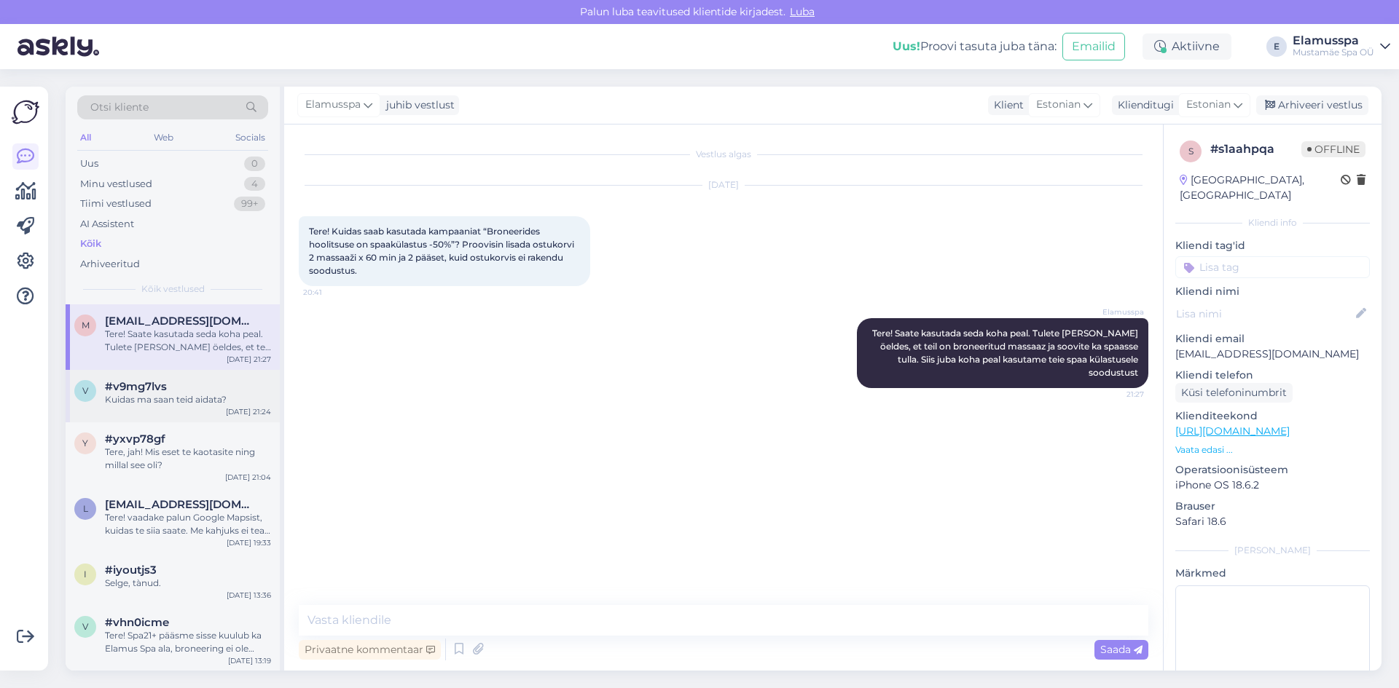
click at [184, 410] on div "v #v9mg7lvs Kuidas ma saan teid aidata? [DATE] 21:24" at bounding box center [173, 396] width 214 height 52
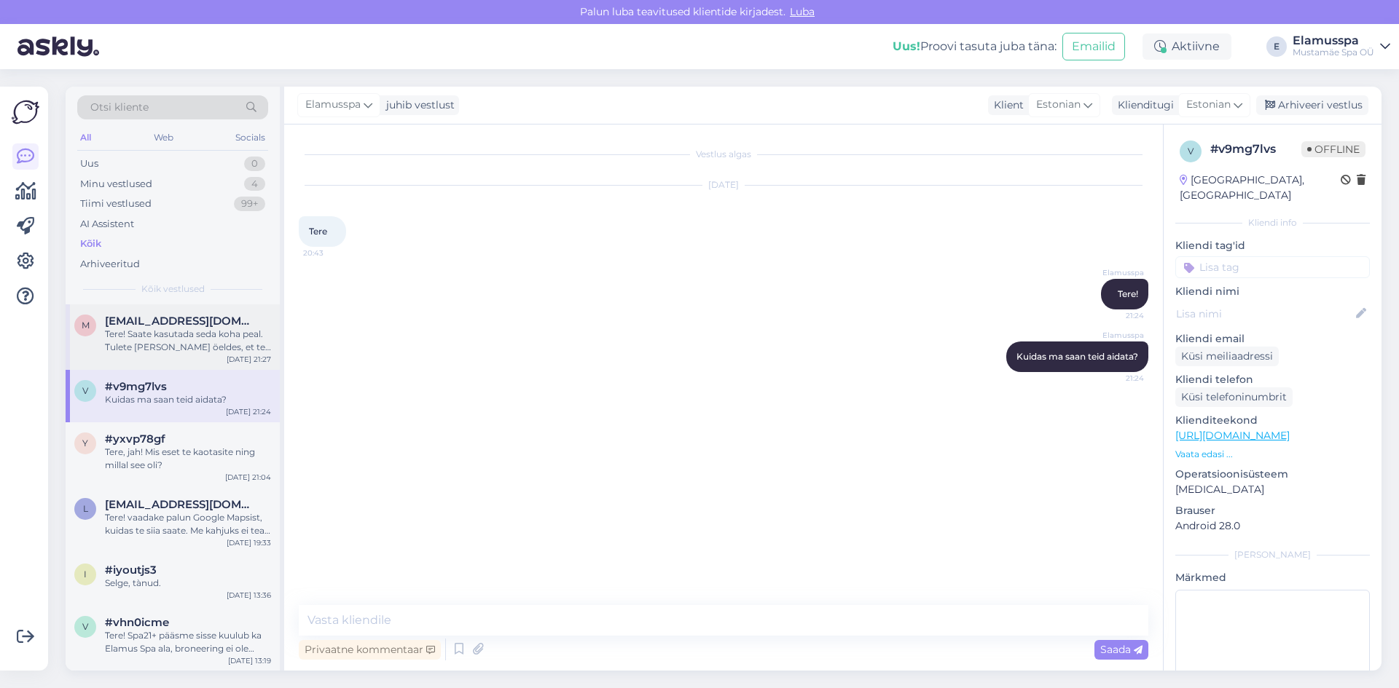
click at [204, 326] on span "[EMAIL_ADDRESS][DOMAIN_NAME]" at bounding box center [181, 321] width 152 height 13
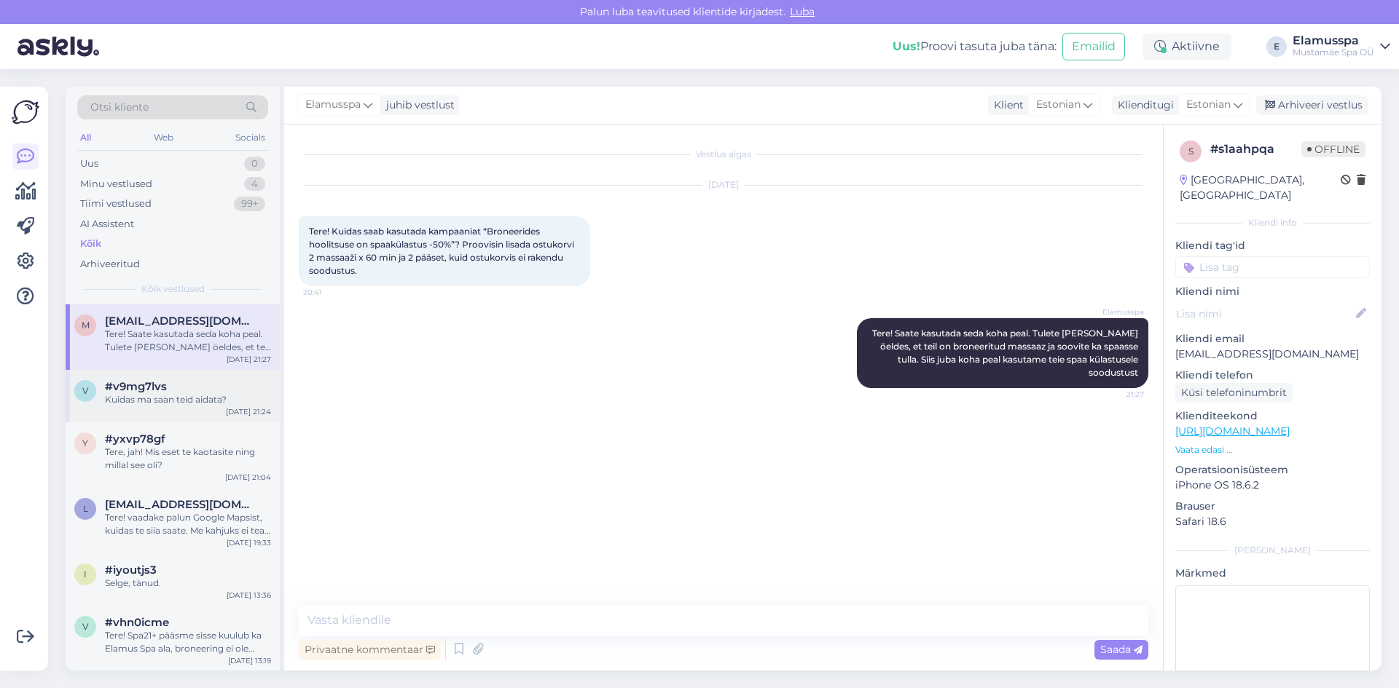
click at [150, 385] on span "#v9mg7lvs" at bounding box center [136, 386] width 62 height 13
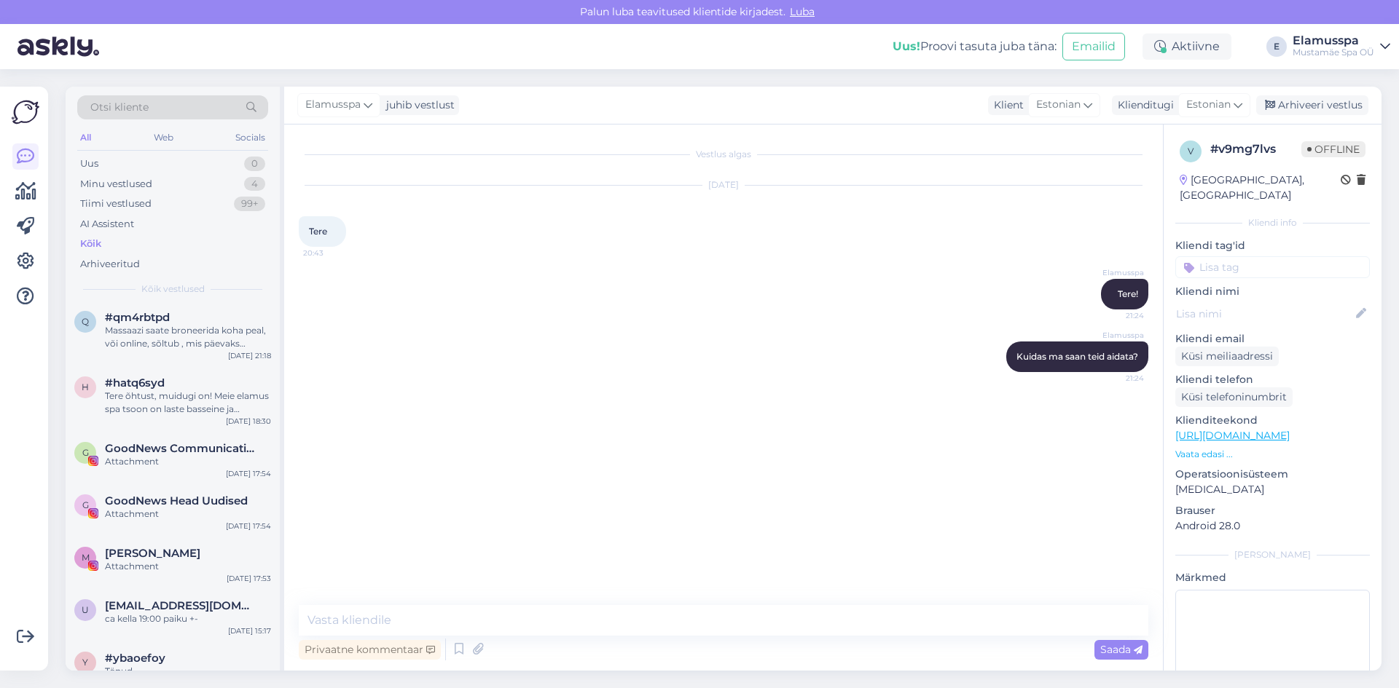
scroll to position [874, 0]
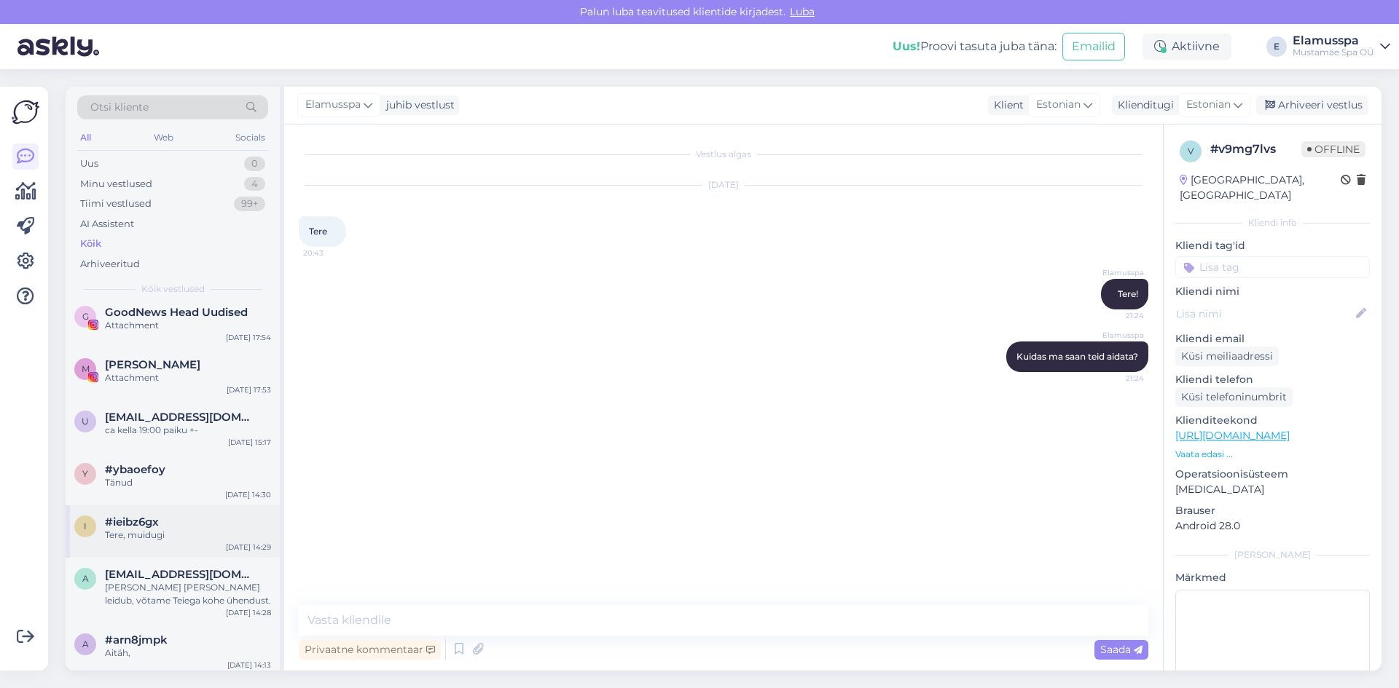
click at [218, 546] on div "i #ieibz6gx Tere, muidugi [DATE] 14:29" at bounding box center [173, 532] width 214 height 52
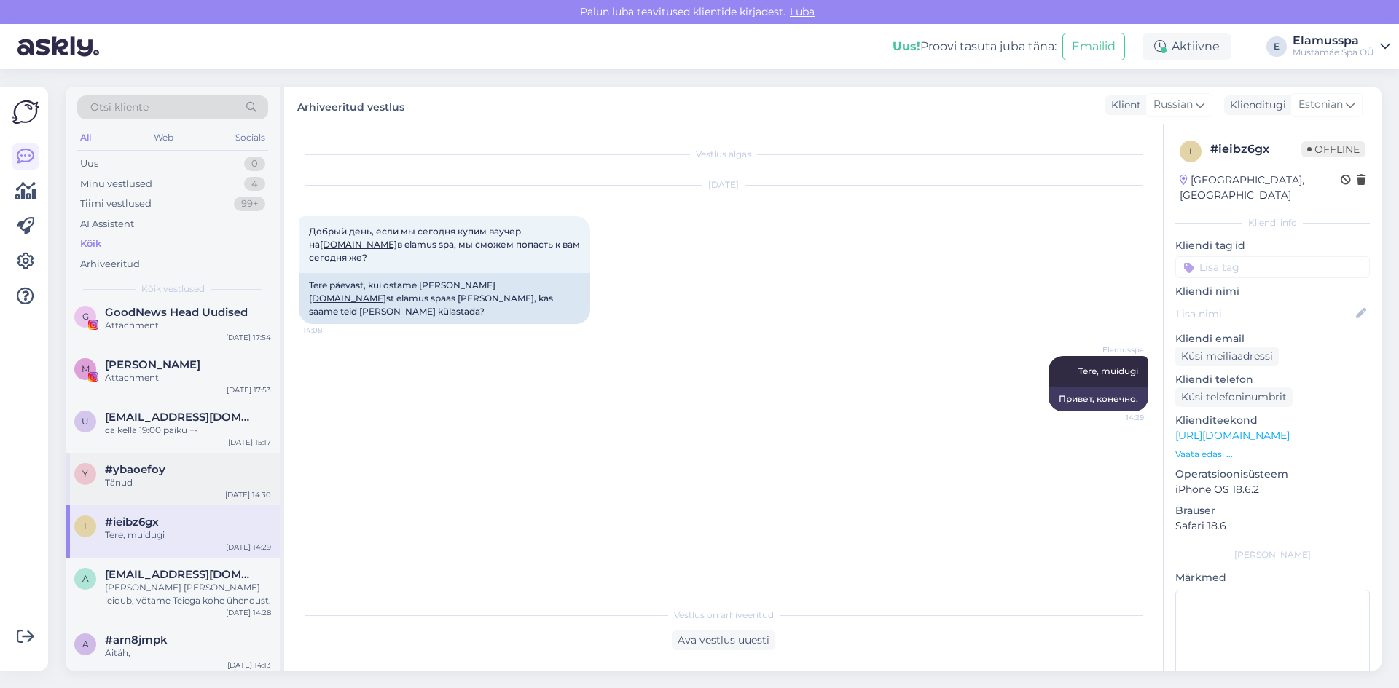
click at [227, 471] on div "#ybaoefoy" at bounding box center [188, 469] width 166 height 13
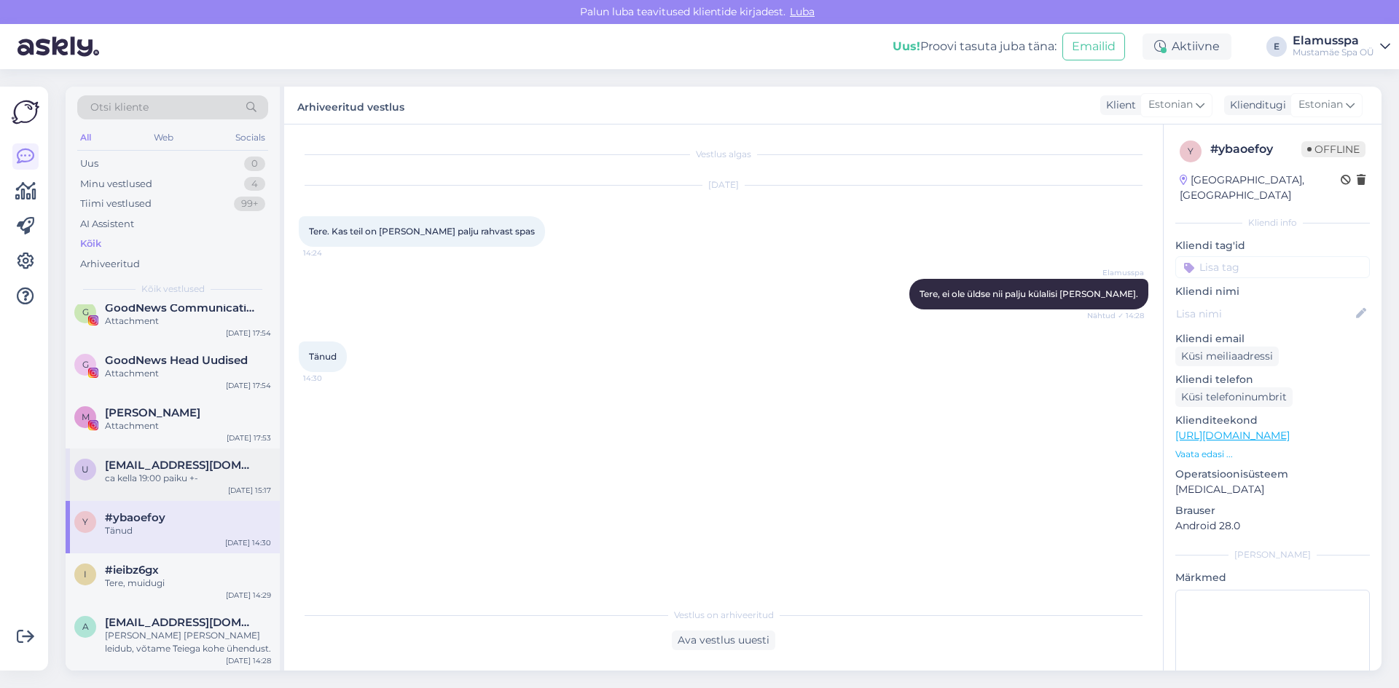
scroll to position [801, 0]
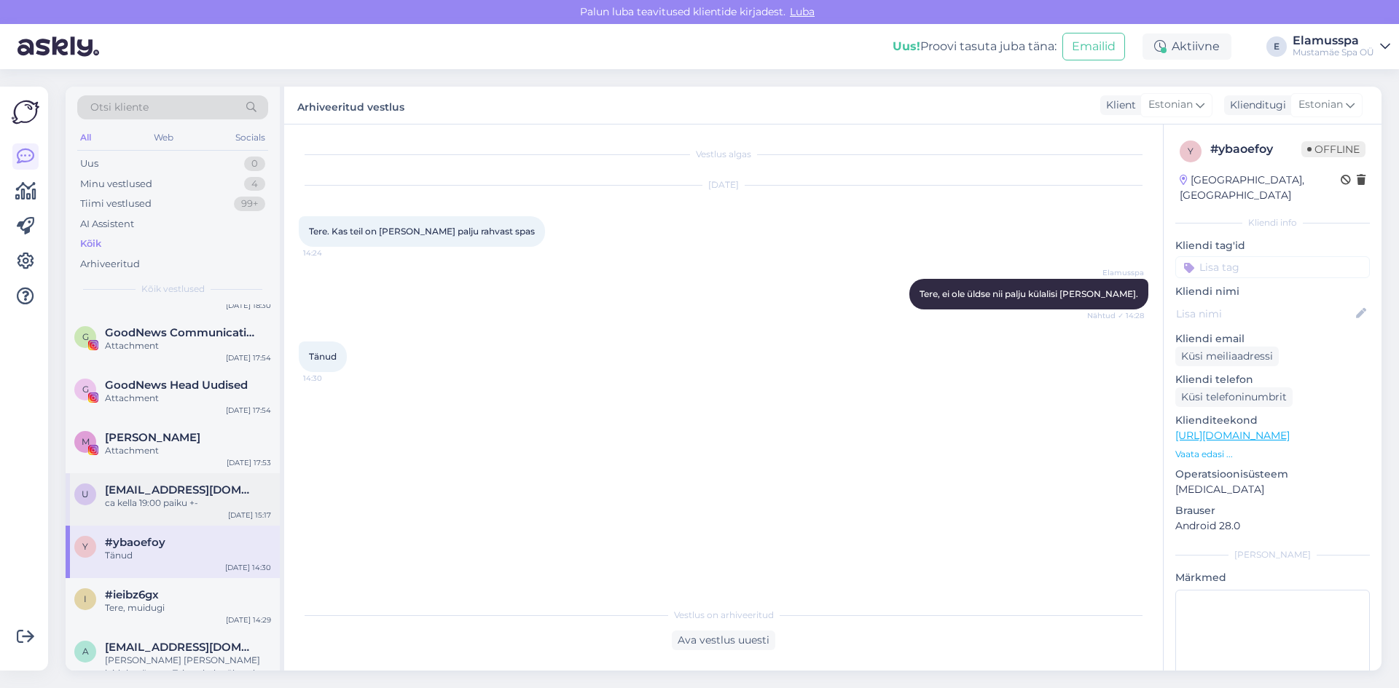
click at [170, 484] on span "[EMAIL_ADDRESS][DOMAIN_NAME]" at bounding box center [181, 490] width 152 height 13
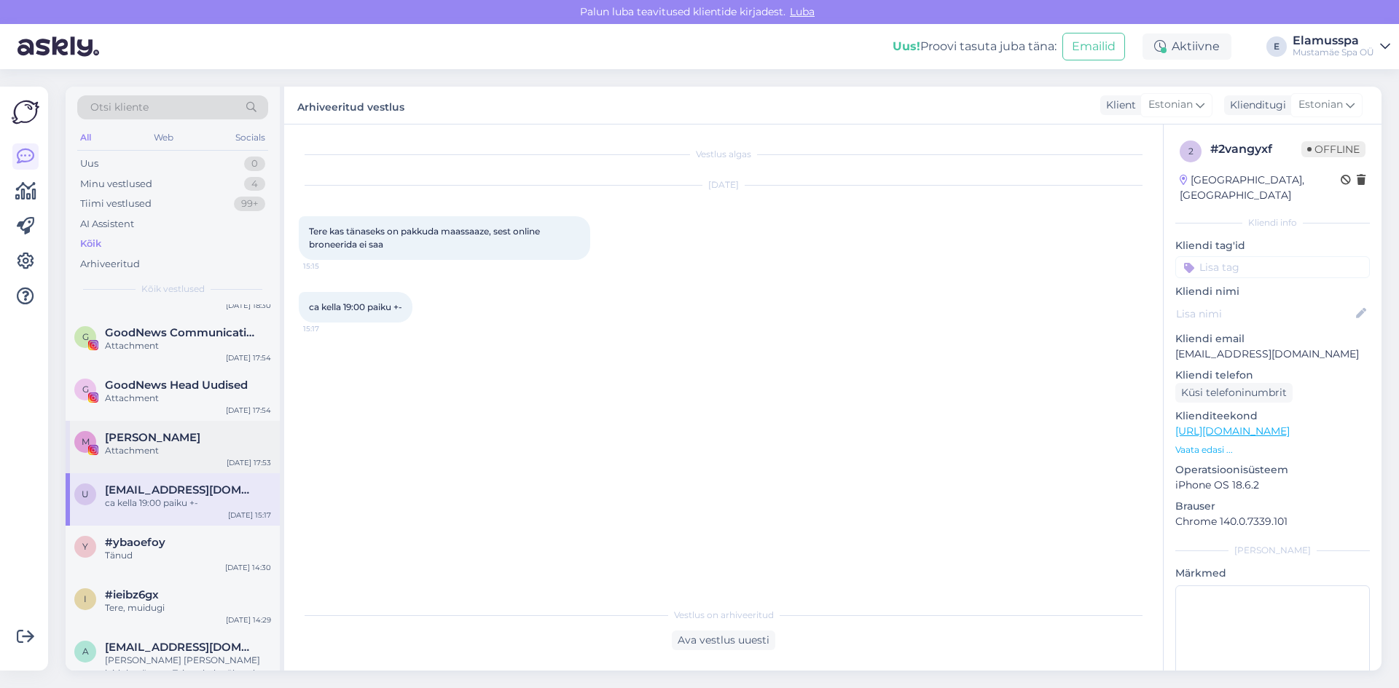
click at [212, 463] on div "M [PERSON_NAME] Attachment [DATE] 17:53" at bounding box center [173, 447] width 214 height 52
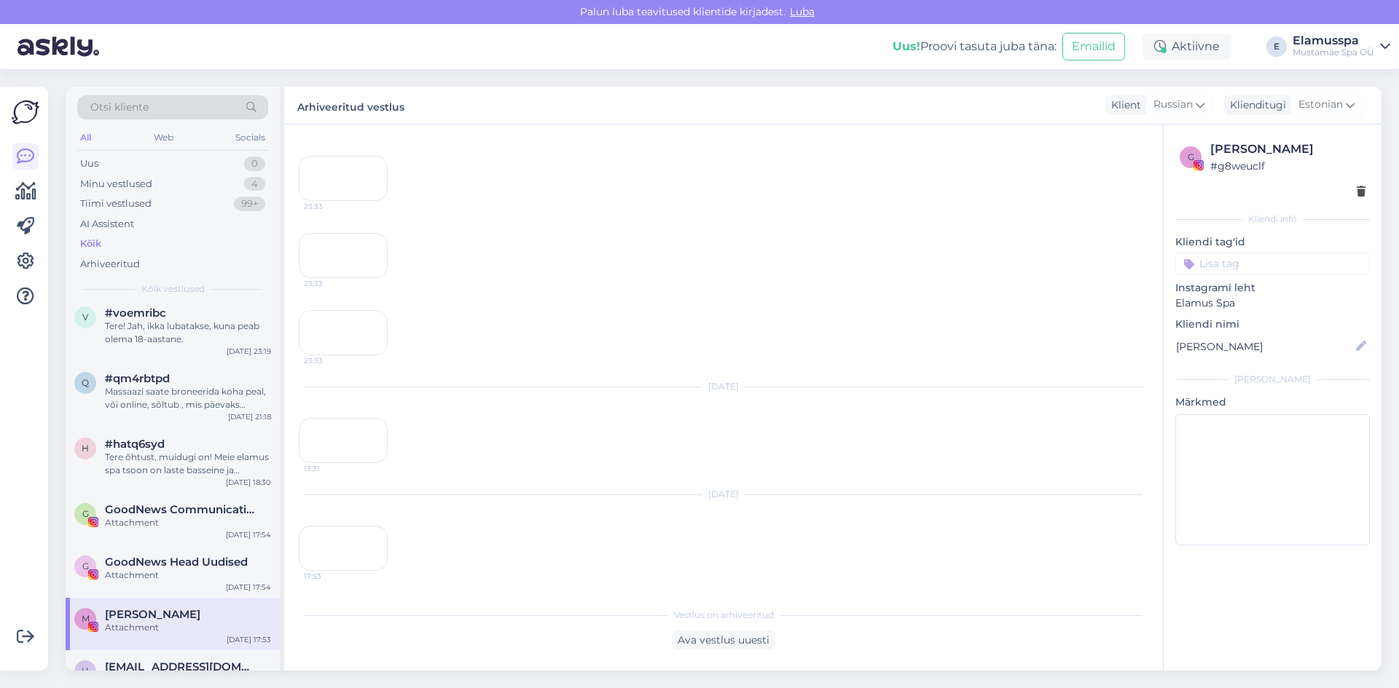
scroll to position [583, 0]
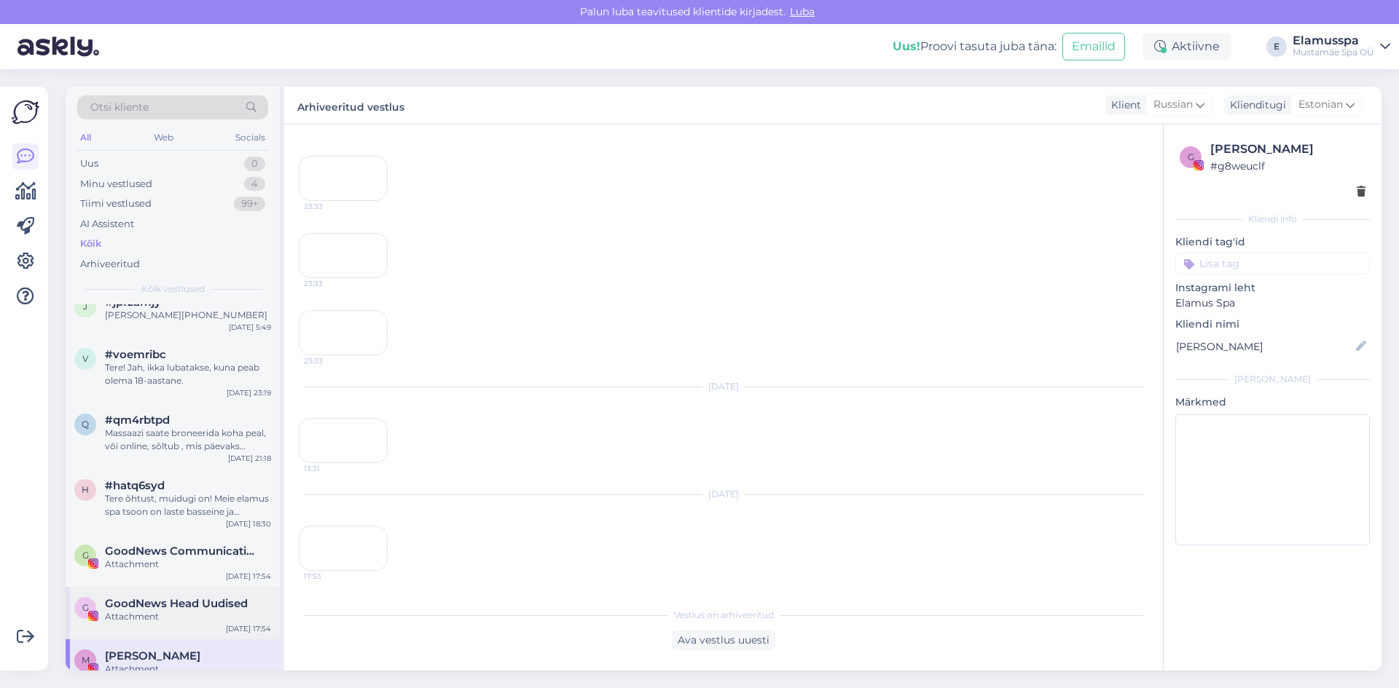
click at [211, 601] on span "GoodNews Head Uudised" at bounding box center [176, 603] width 143 height 13
click at [210, 578] on div "G GoodNews Communication Attachment [DATE] 17:54" at bounding box center [173, 561] width 214 height 52
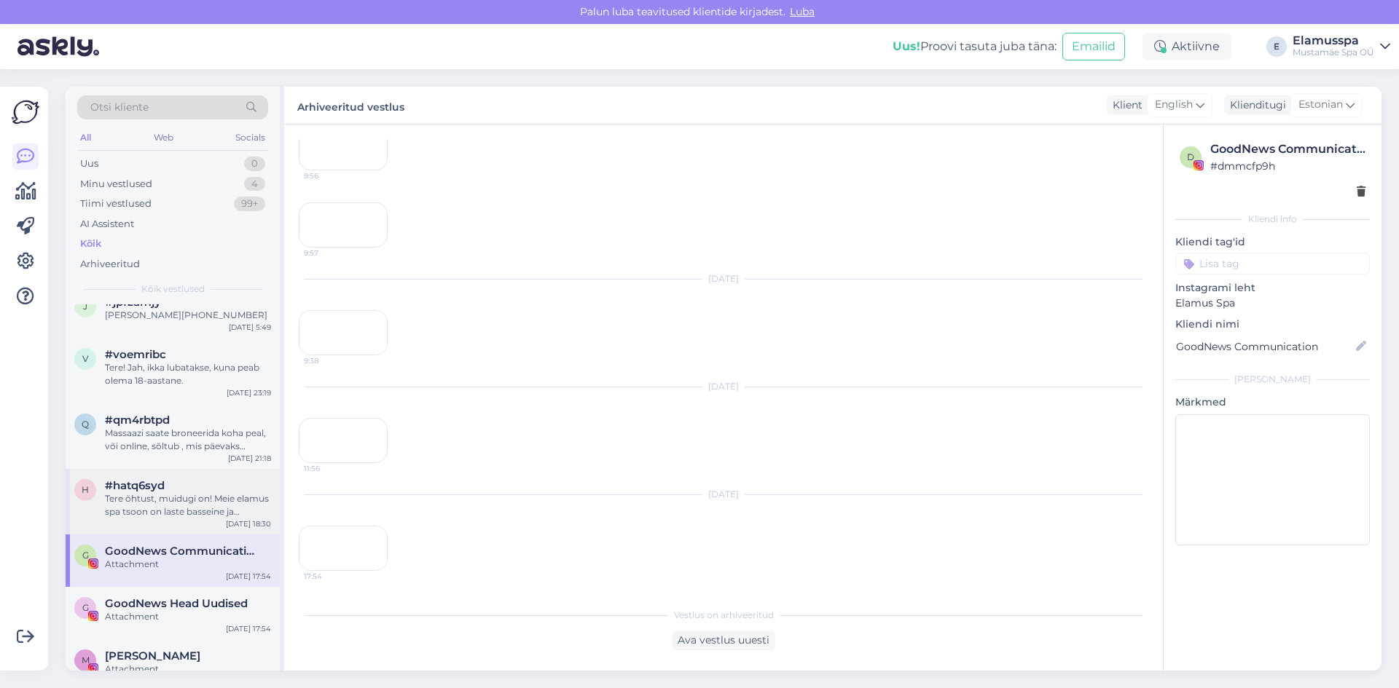
click at [186, 493] on div "Tere õhtust, muidugi on! Meie elamus spa tsoon on laste basseine ja liugmägesi.…" at bounding box center [188, 505] width 166 height 26
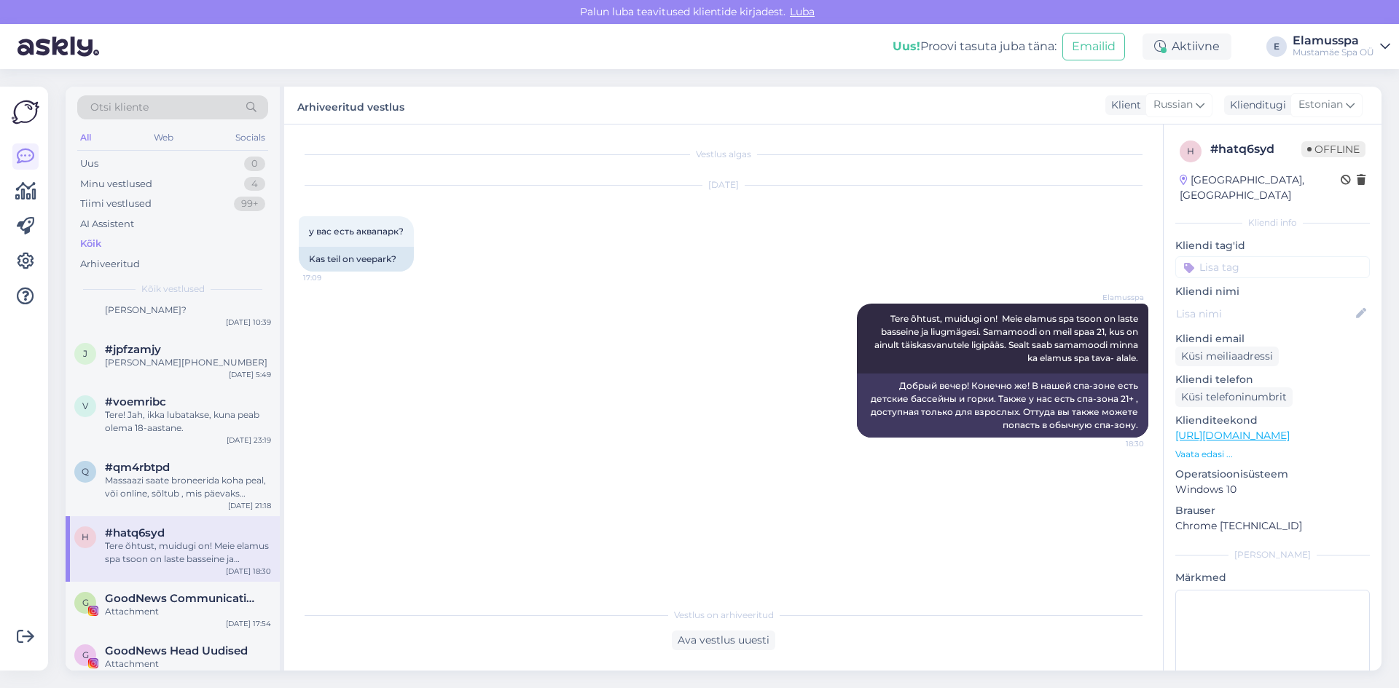
scroll to position [510, 0]
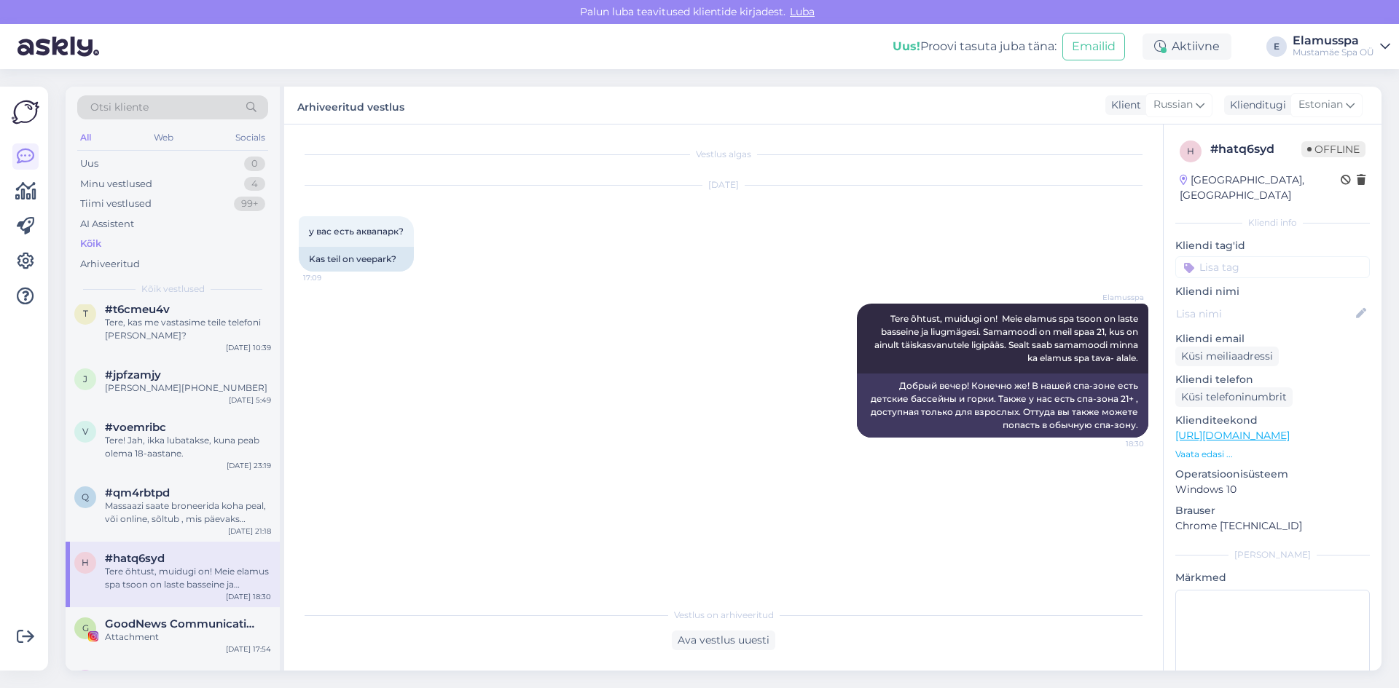
click at [186, 493] on div "#qm4rbtpd" at bounding box center [188, 493] width 166 height 13
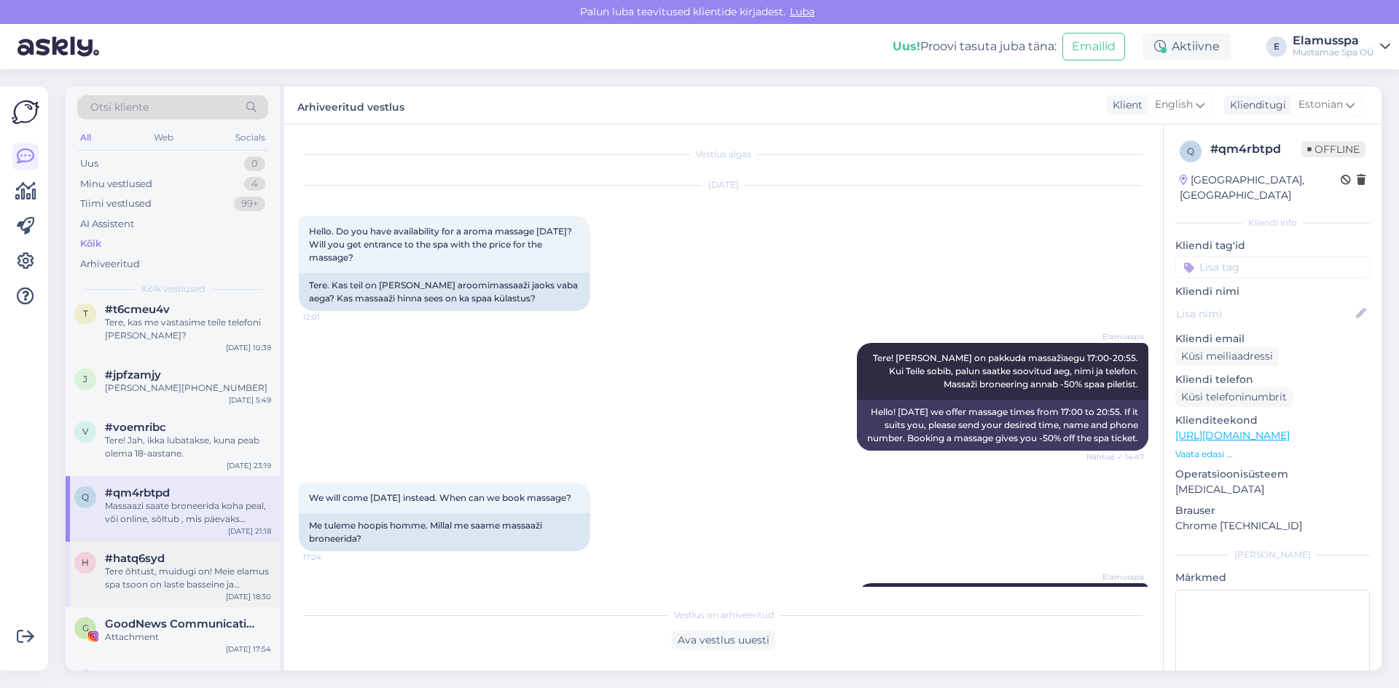
scroll to position [173, 0]
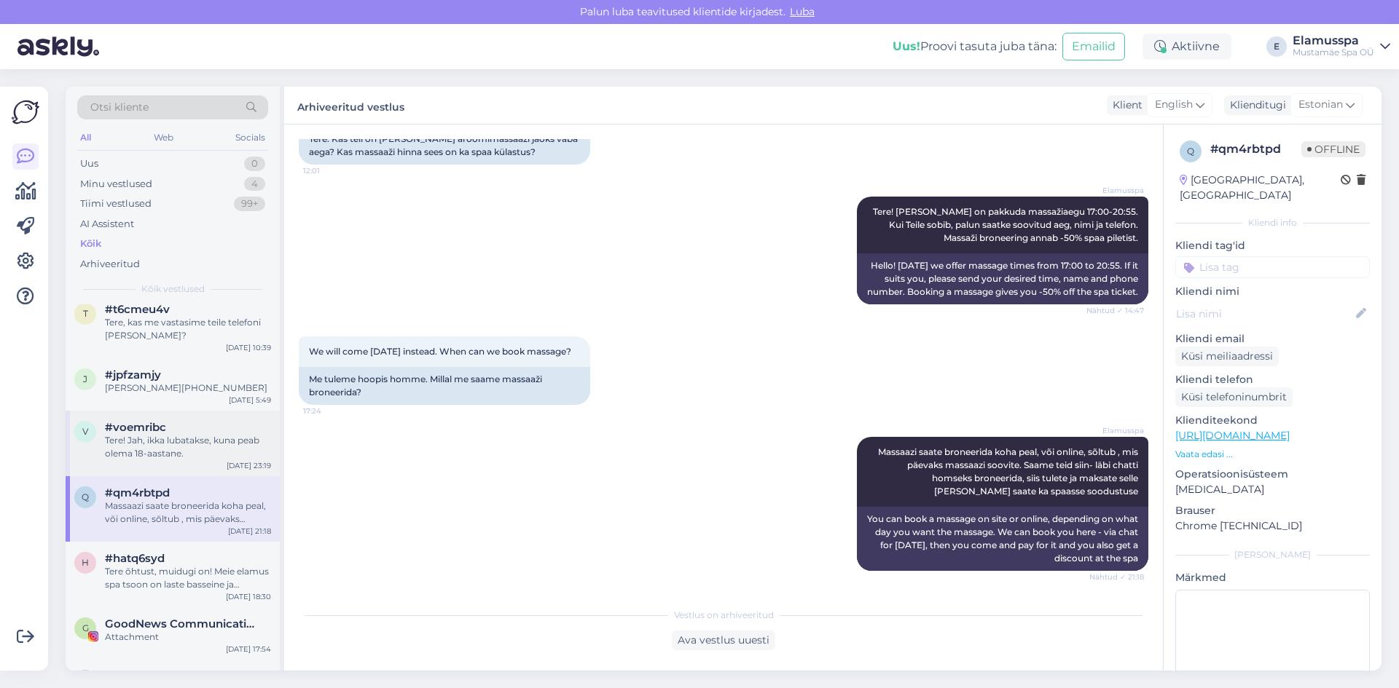
click at [186, 458] on div "Tere! Jah, ikka lubatakse, kuna peab olema 18-aastane." at bounding box center [188, 447] width 166 height 26
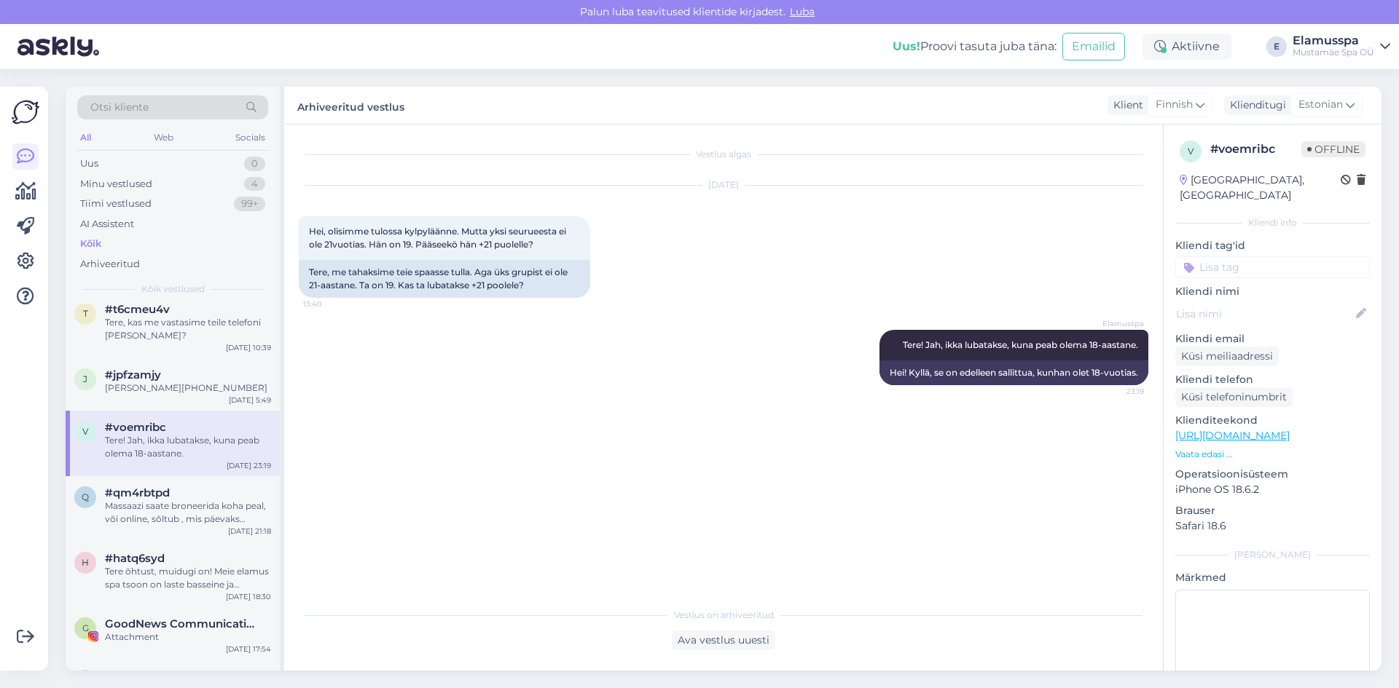
scroll to position [437, 0]
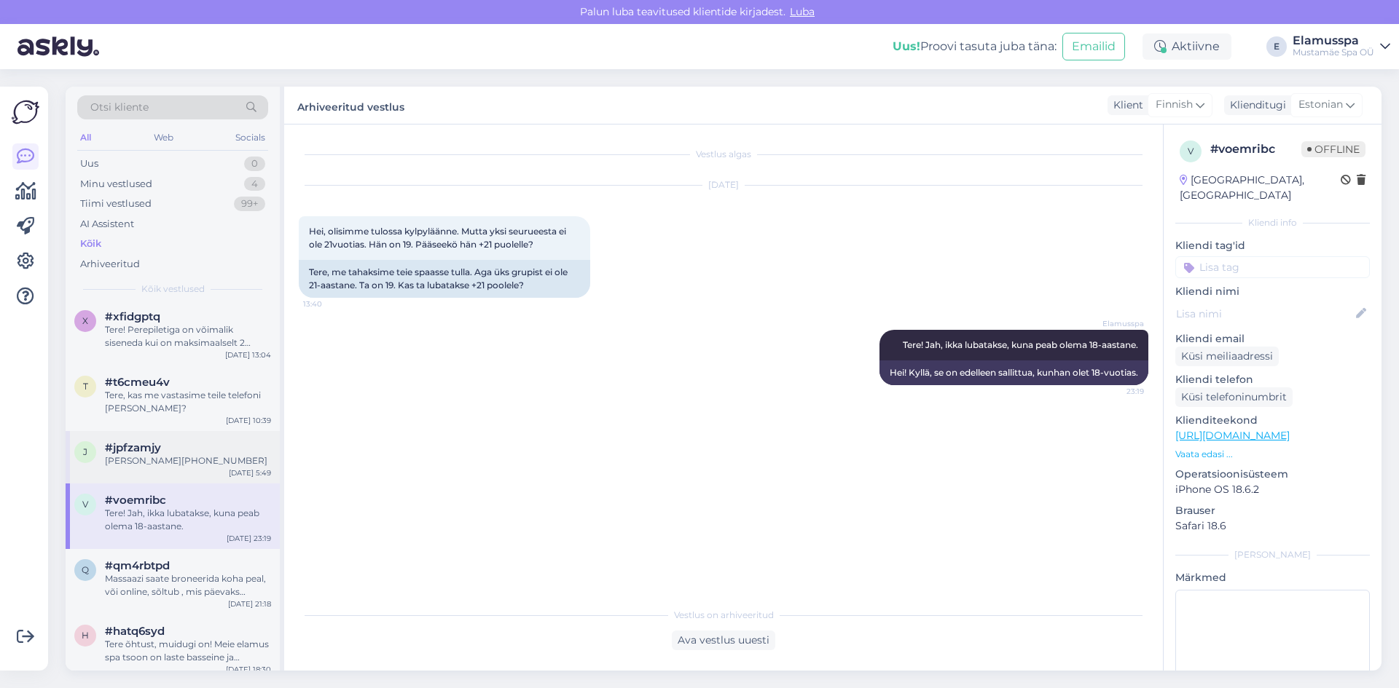
click at [188, 442] on div "#jpfzamjy" at bounding box center [188, 447] width 166 height 13
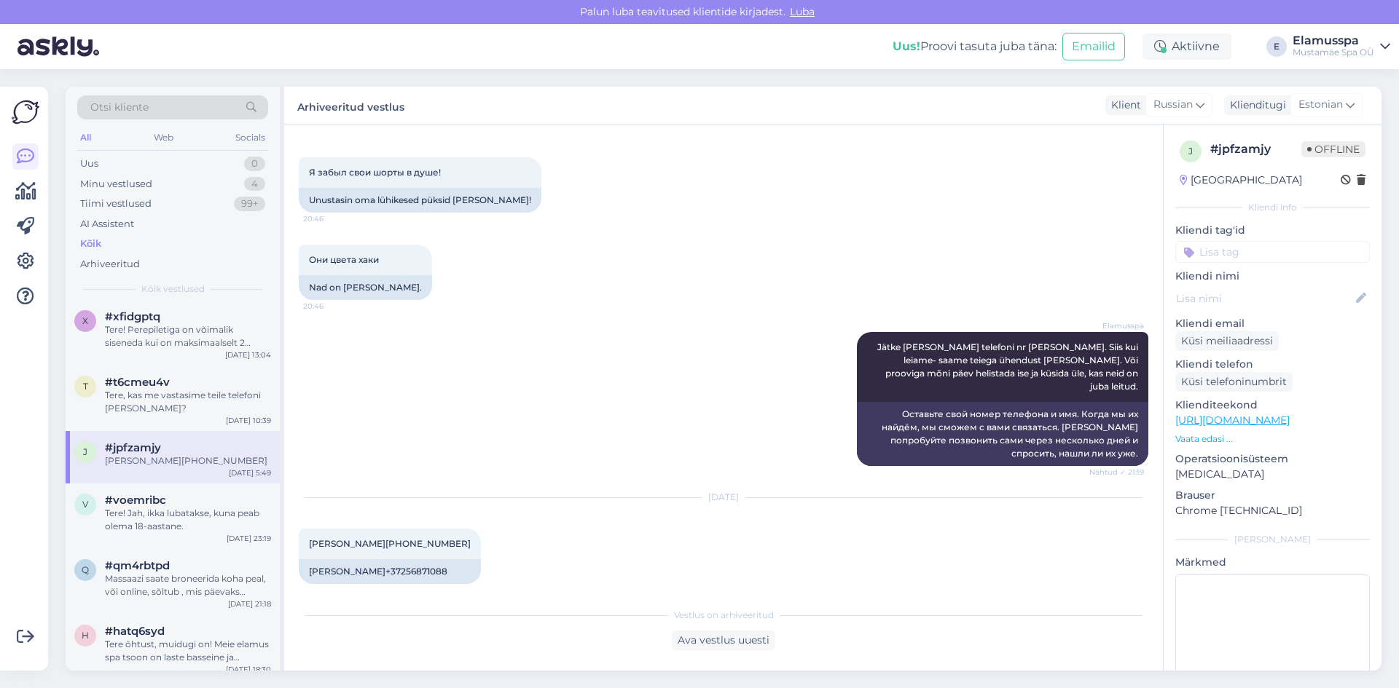
scroll to position [364, 0]
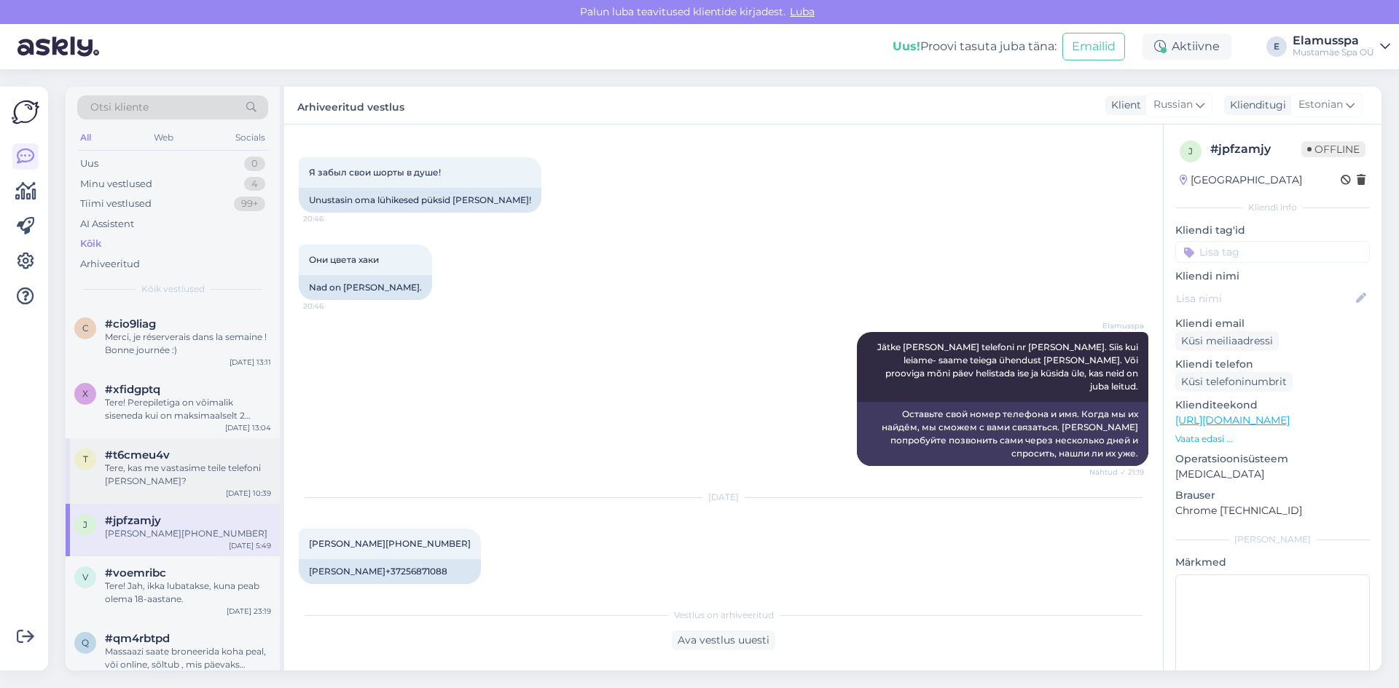
click at [200, 479] on div "Tere, kas me vastasime teile telefoni [PERSON_NAME]?" at bounding box center [188, 475] width 166 height 26
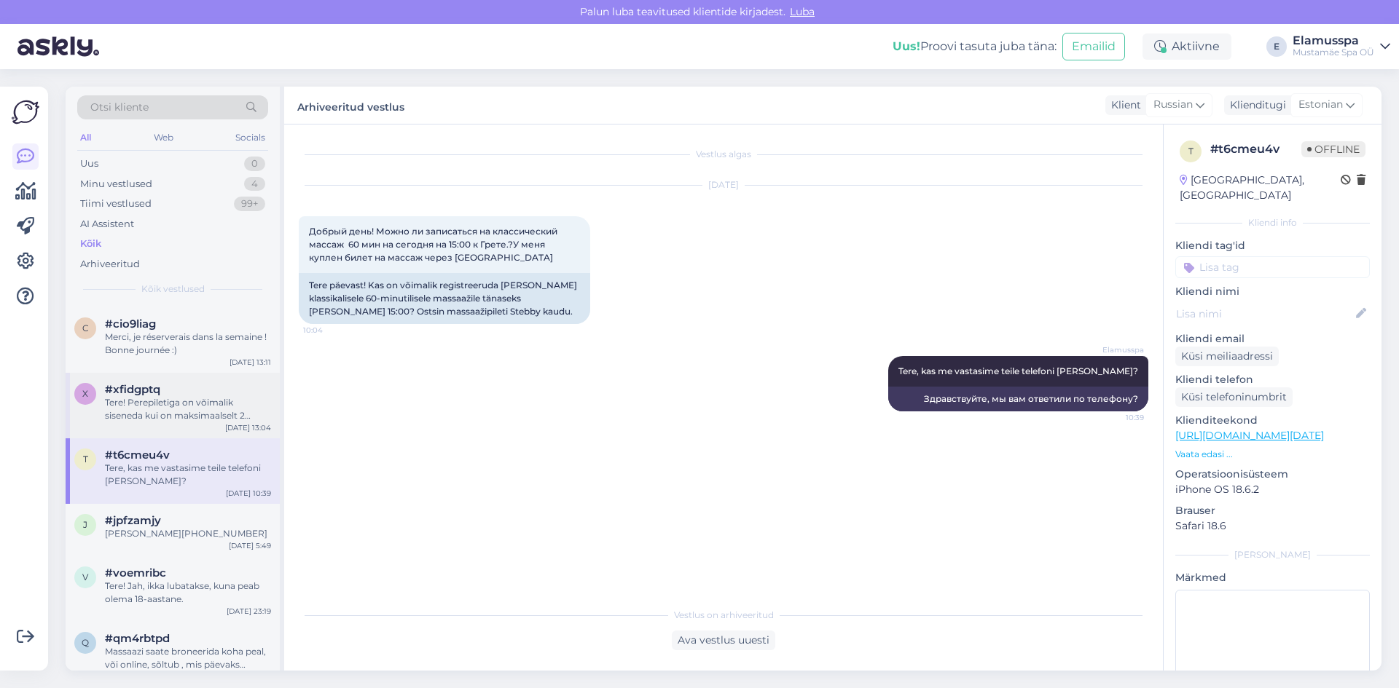
click at [221, 400] on div "Tere! Perepiletiga on võimalik siseneda kui on maksimaalselt 2 täiskavanut ja 3…" at bounding box center [188, 409] width 166 height 26
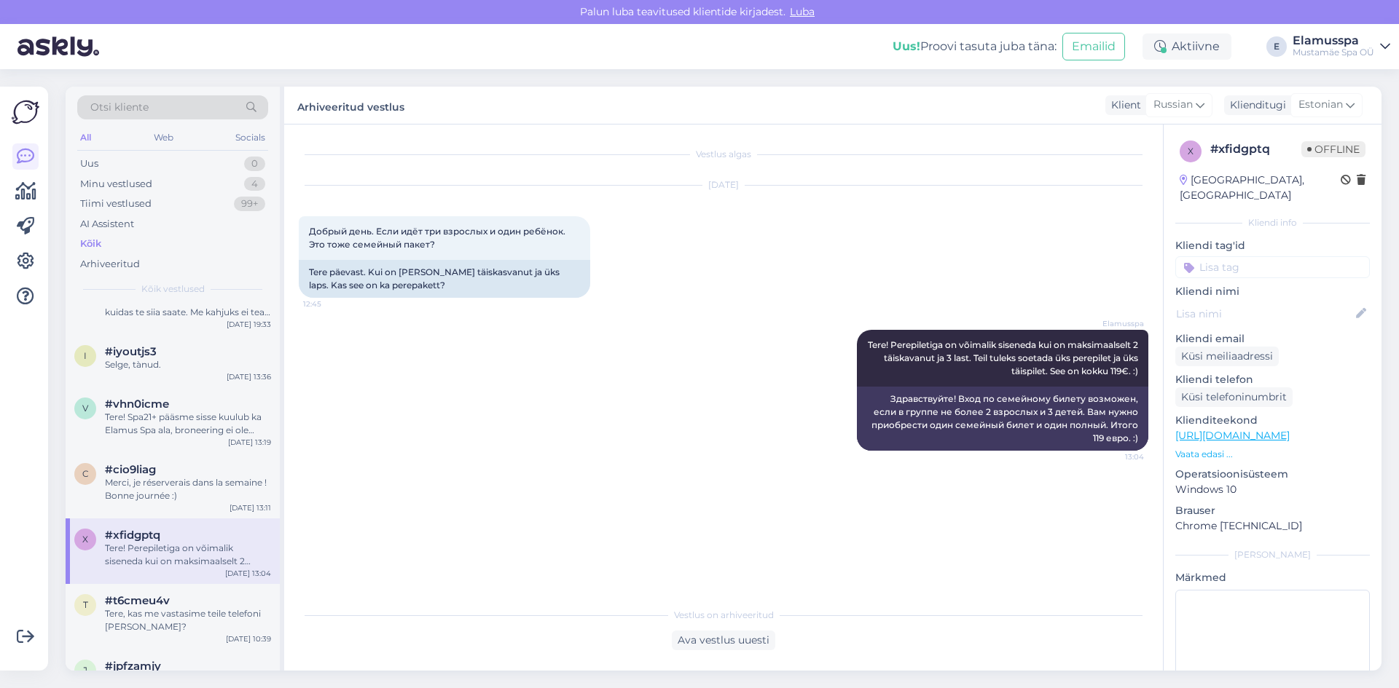
scroll to position [146, 0]
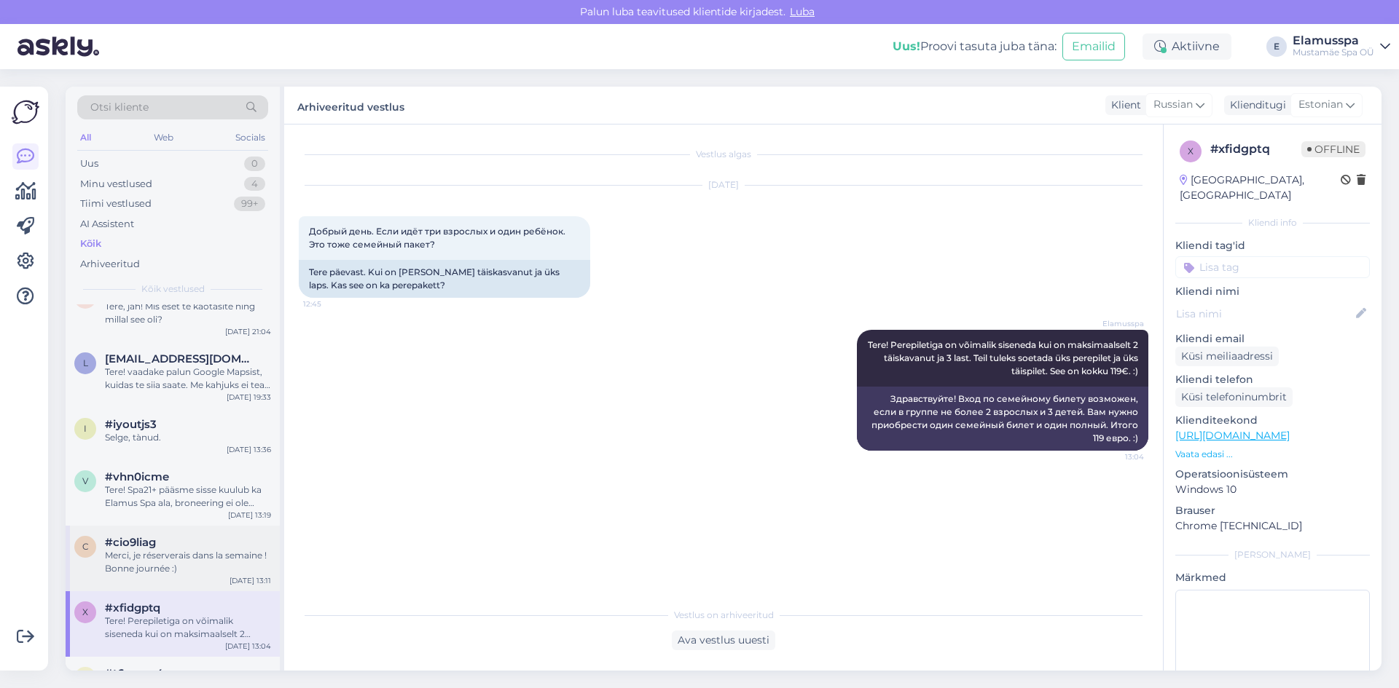
click at [180, 554] on div "Merci, je réserverais dans la semaine ! Bonne journée :)" at bounding box center [188, 562] width 166 height 26
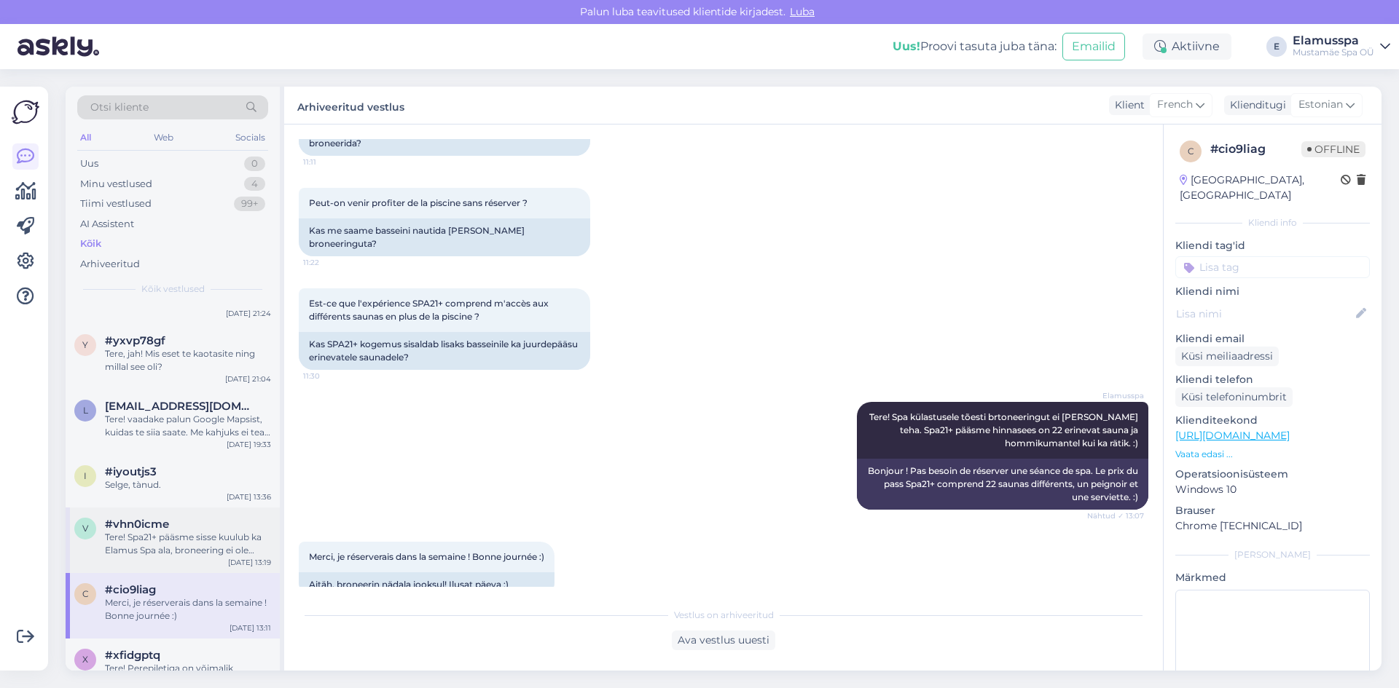
scroll to position [73, 0]
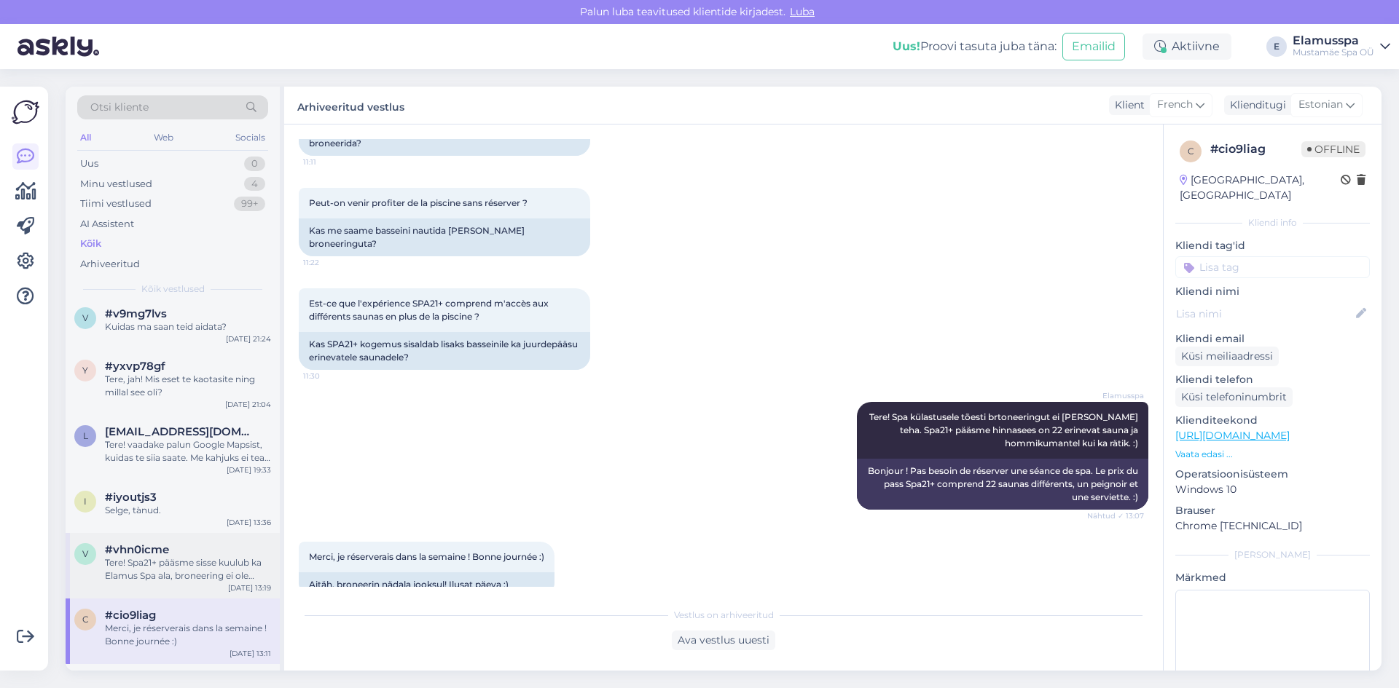
click at [235, 567] on div "Tere! Spa21+ pääsme sisse kuulub ka Elamus Spa ala, broneering ei ole vajalik. …" at bounding box center [188, 570] width 166 height 26
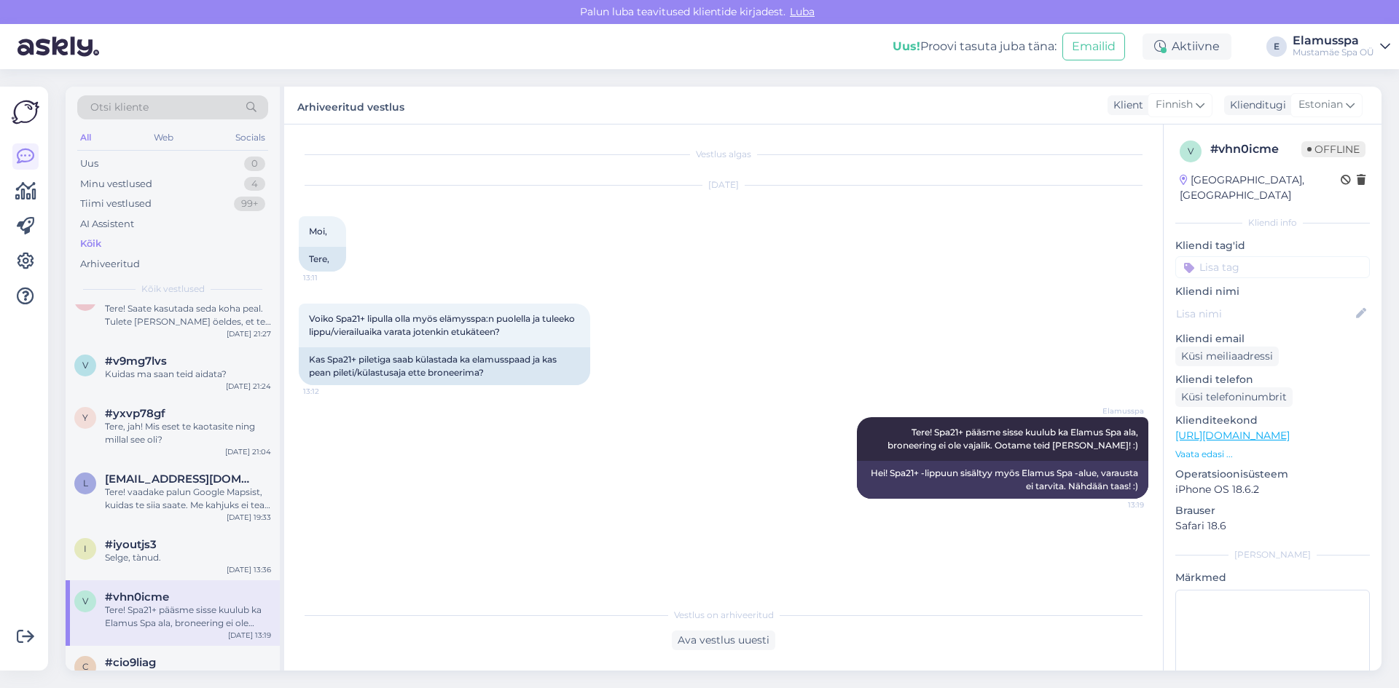
scroll to position [0, 0]
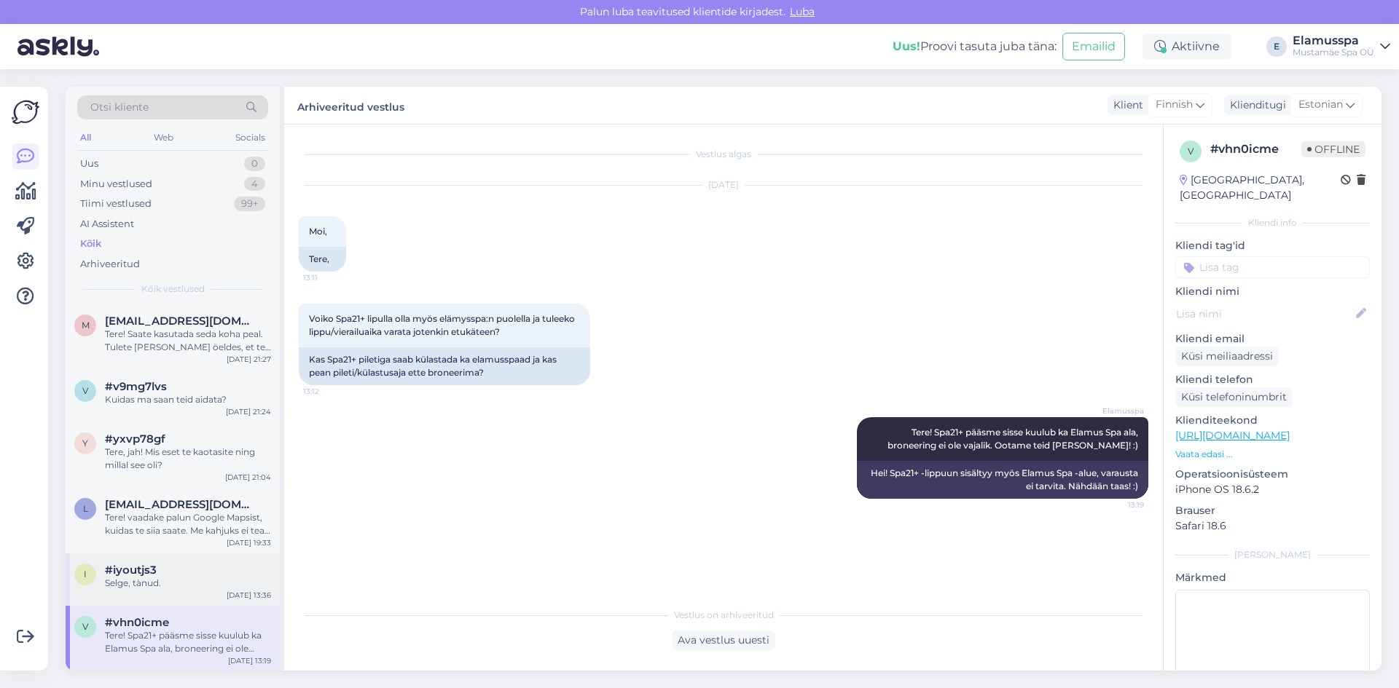
click at [181, 560] on div "i #iyoutjs3 Selge, tànud. [DATE] 13:36" at bounding box center [173, 580] width 214 height 52
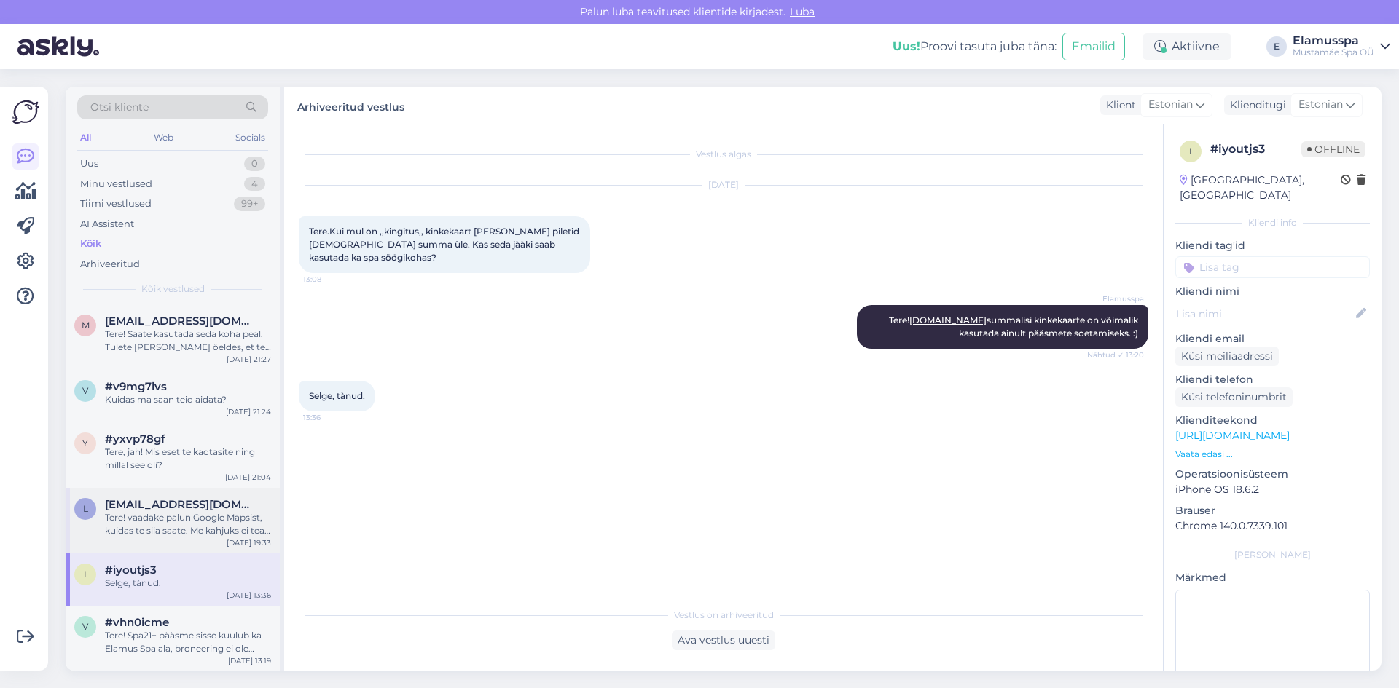
click at [189, 520] on div "Tere! vaadake palun Google Mapsist, kuidas te siia saate. Me kahjuks ei tea tei…" at bounding box center [188, 524] width 166 height 26
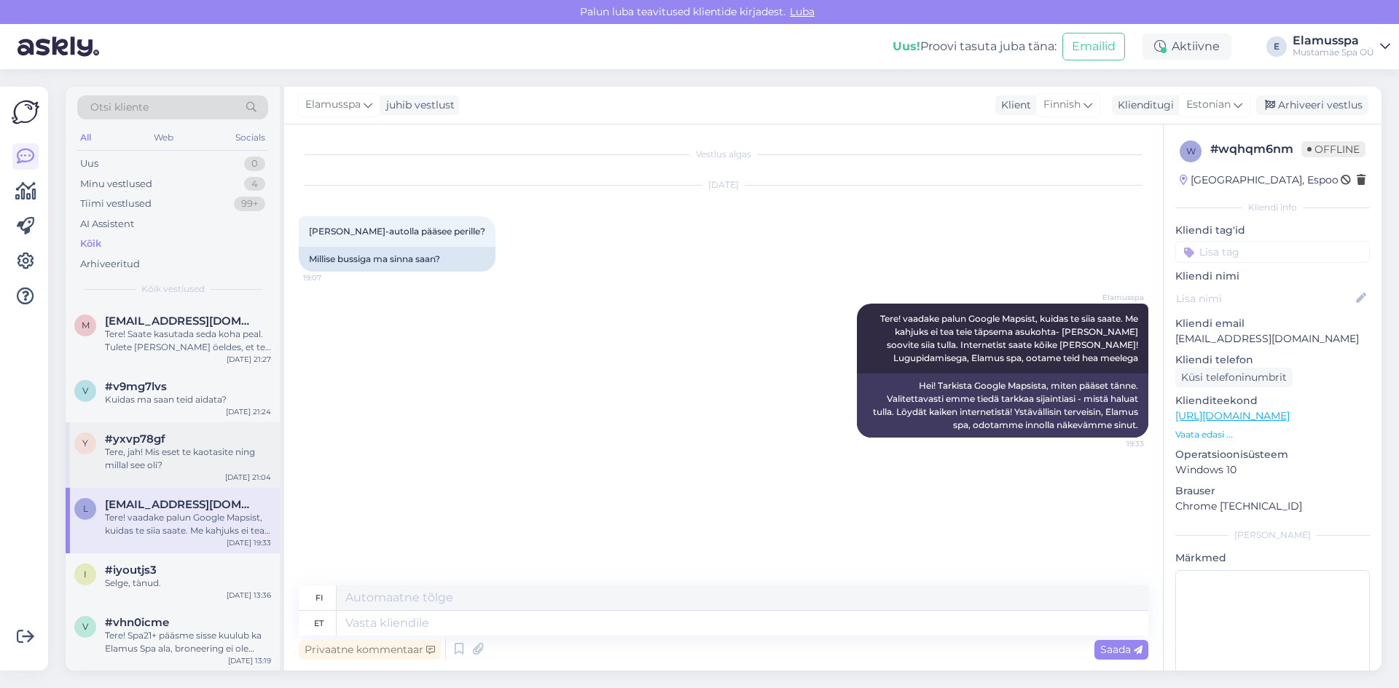
click at [188, 452] on div "Tere, jah! Mis eset te kaotasite ning millal see oli?" at bounding box center [188, 459] width 166 height 26
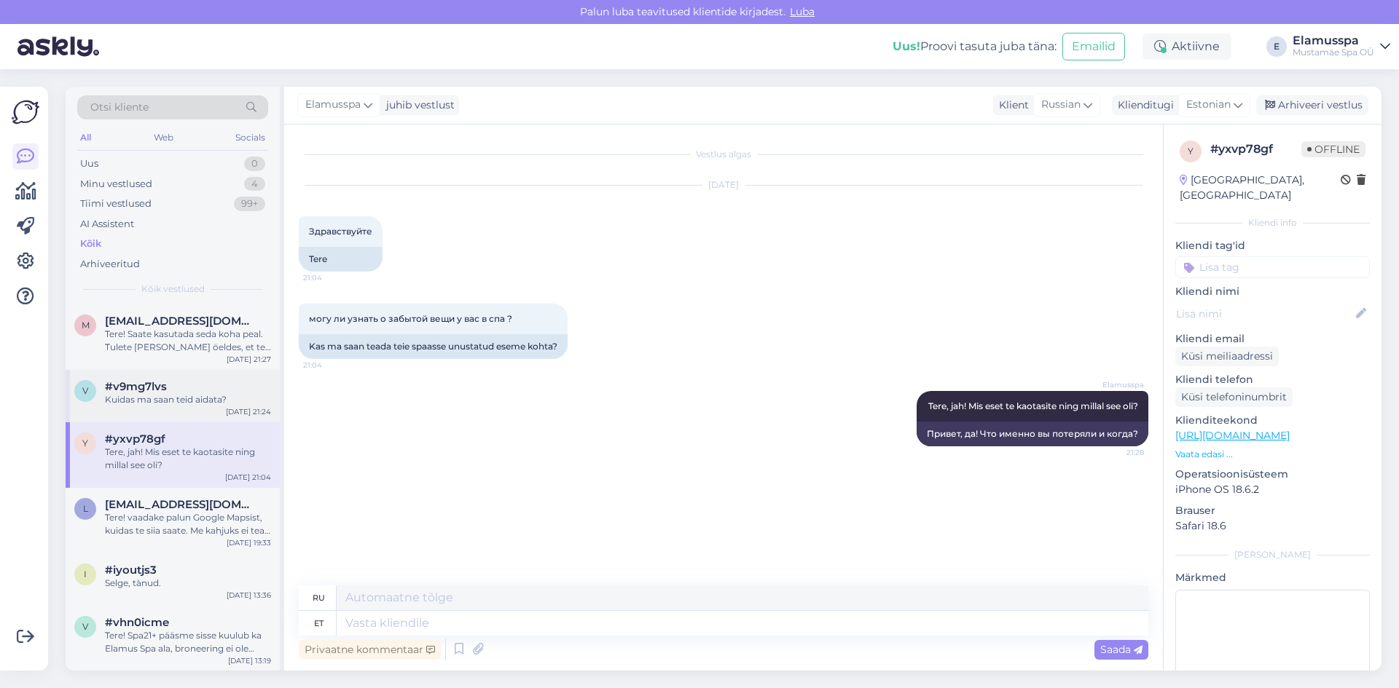
click at [210, 388] on div "#v9mg7lvs" at bounding box center [188, 386] width 166 height 13
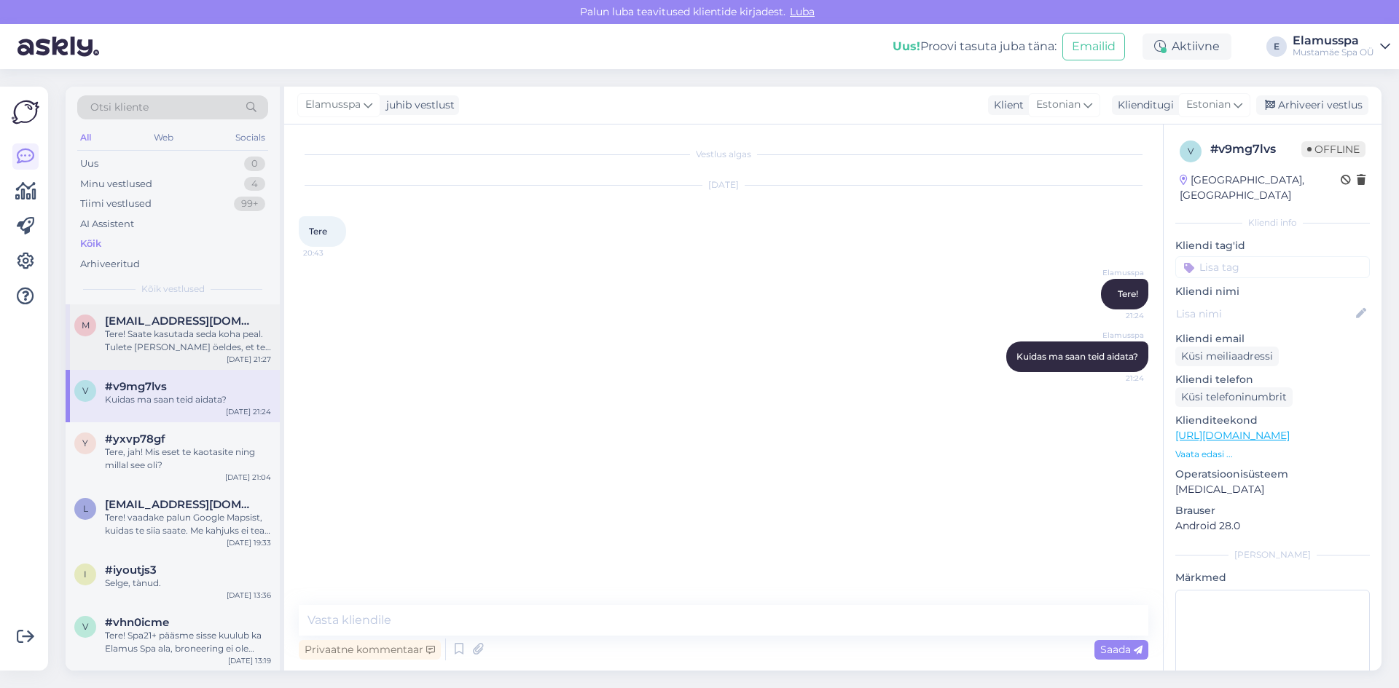
click at [213, 350] on div "Tere! Saate kasutada seda koha peal. Tulete [PERSON_NAME] öeldes, et teil on br…" at bounding box center [188, 341] width 166 height 26
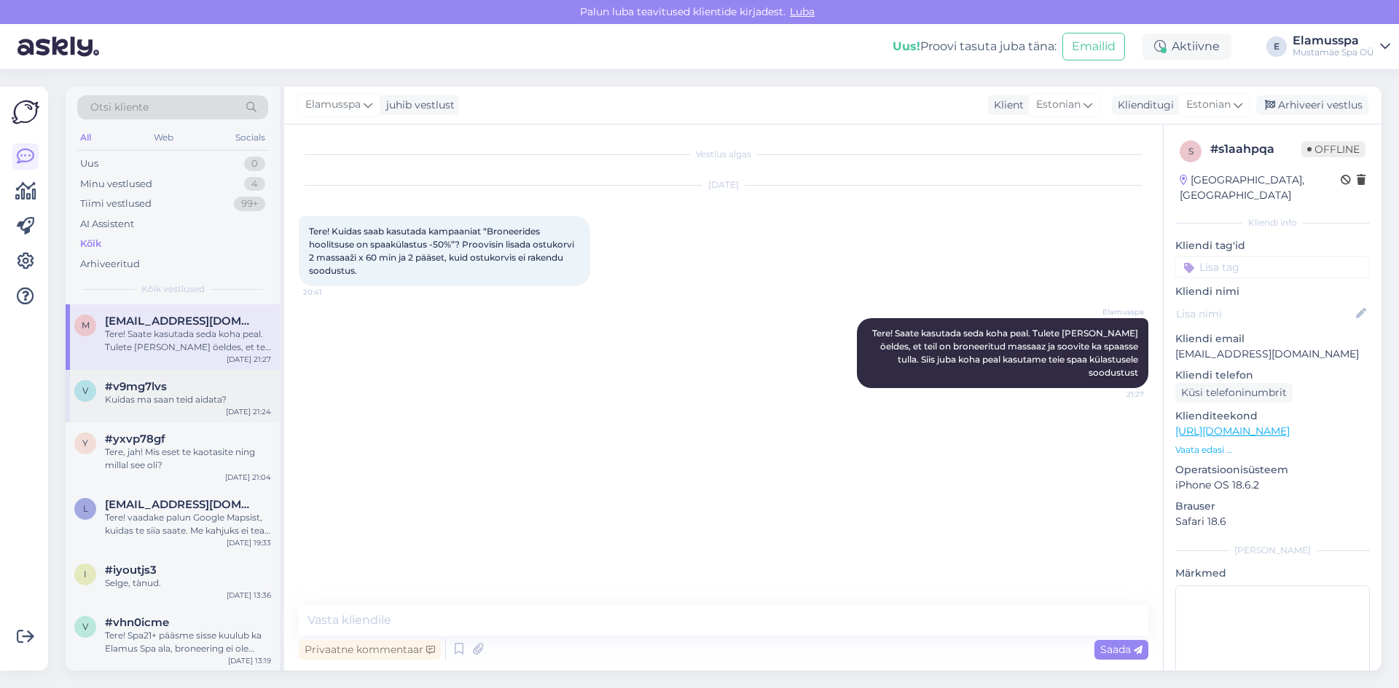
click at [208, 388] on div "#v9mg7lvs" at bounding box center [188, 386] width 166 height 13
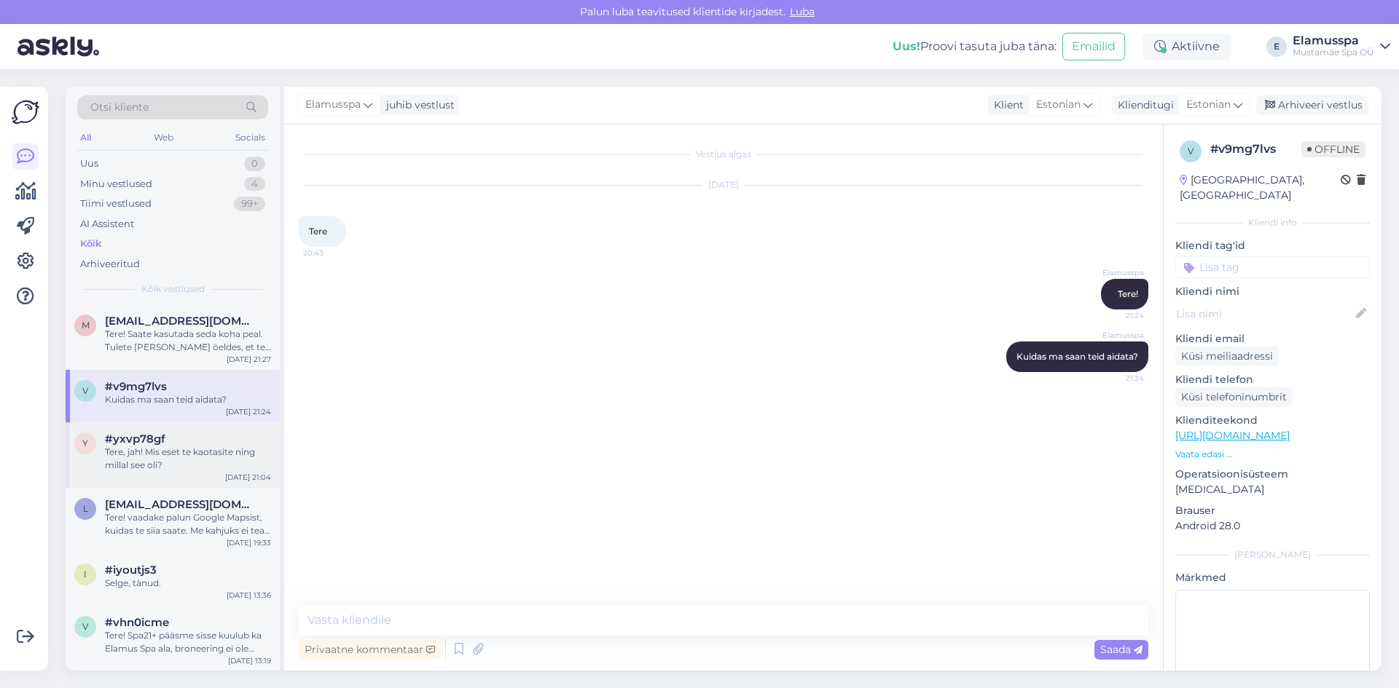
click at [197, 458] on div "Tere, jah! Mis eset te kaotasite ning millal see oli?" at bounding box center [188, 459] width 166 height 26
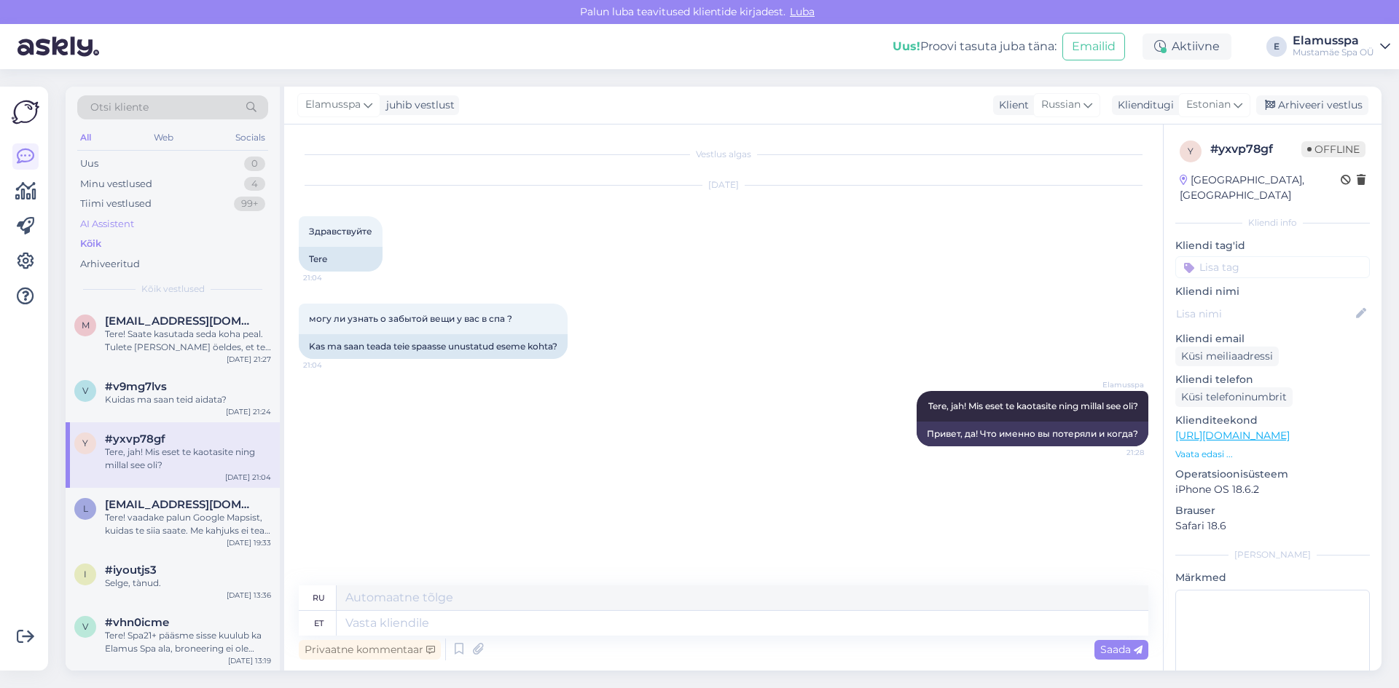
click at [148, 219] on div "AI Assistent" at bounding box center [172, 224] width 191 height 20
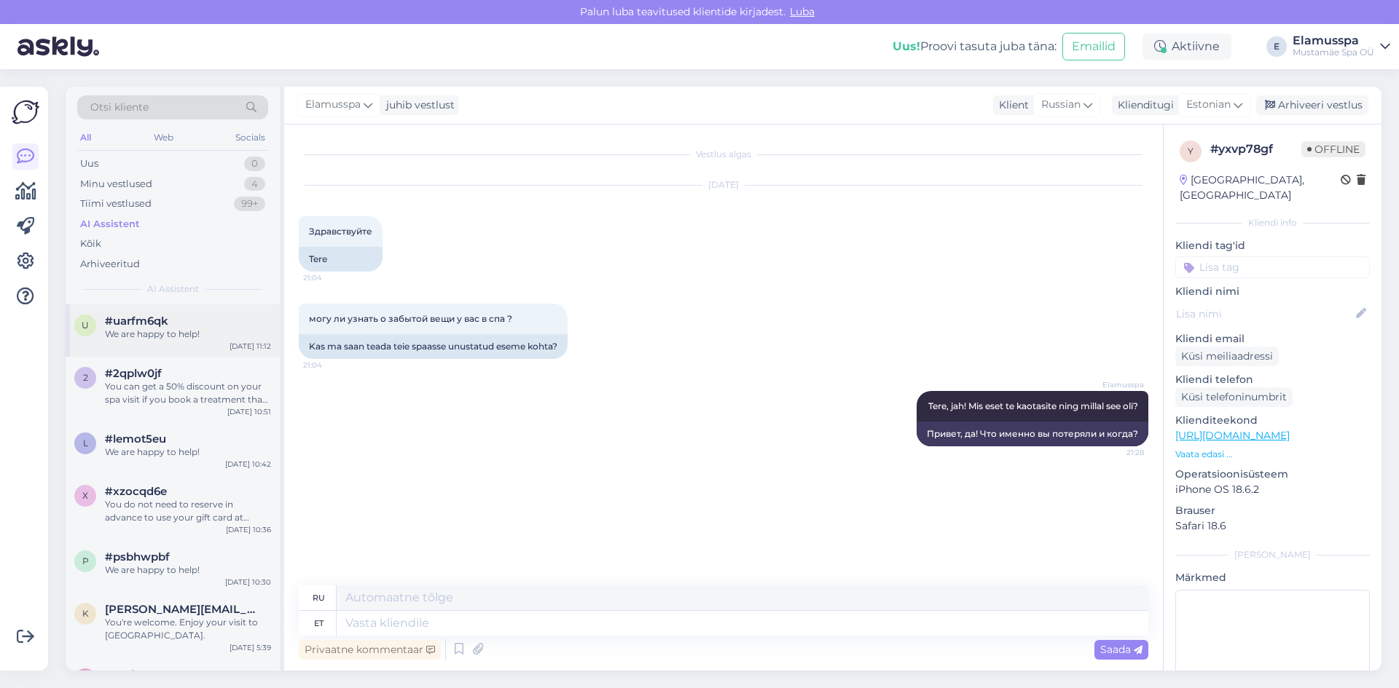
click at [217, 339] on div "We are happy to help!" at bounding box center [188, 334] width 166 height 13
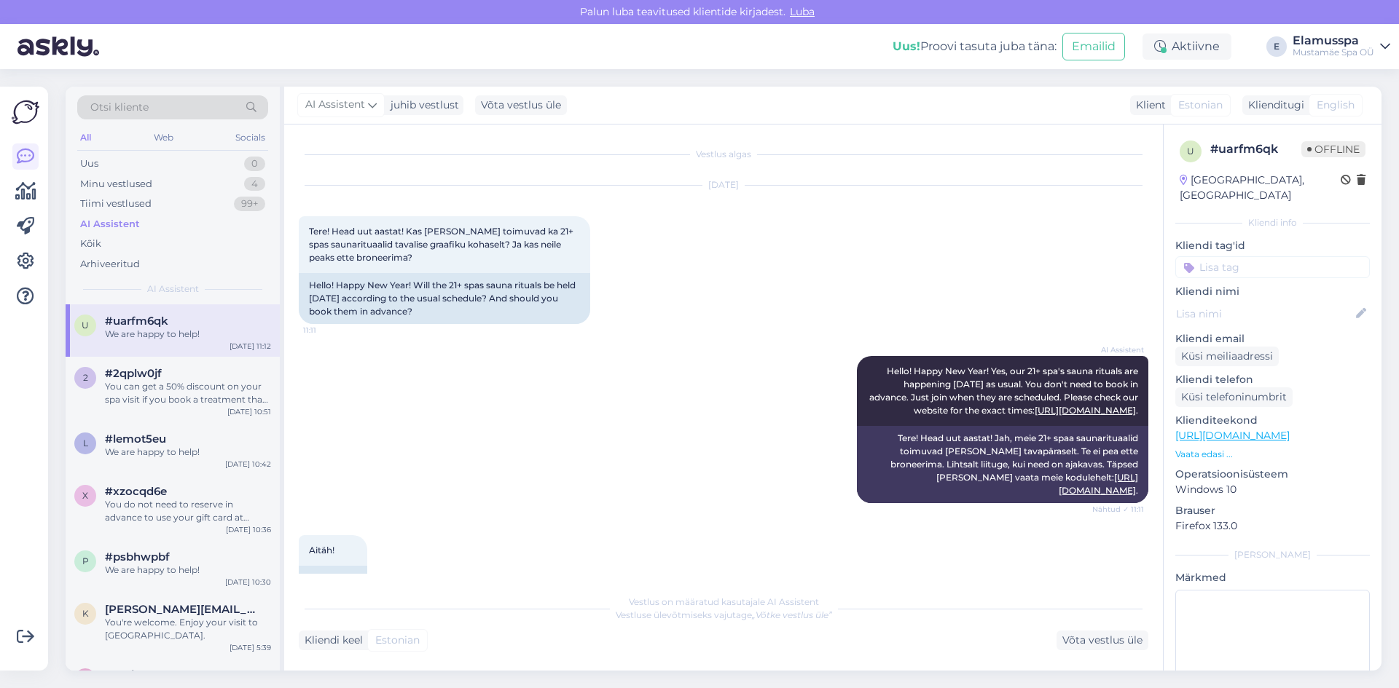
scroll to position [120, 0]
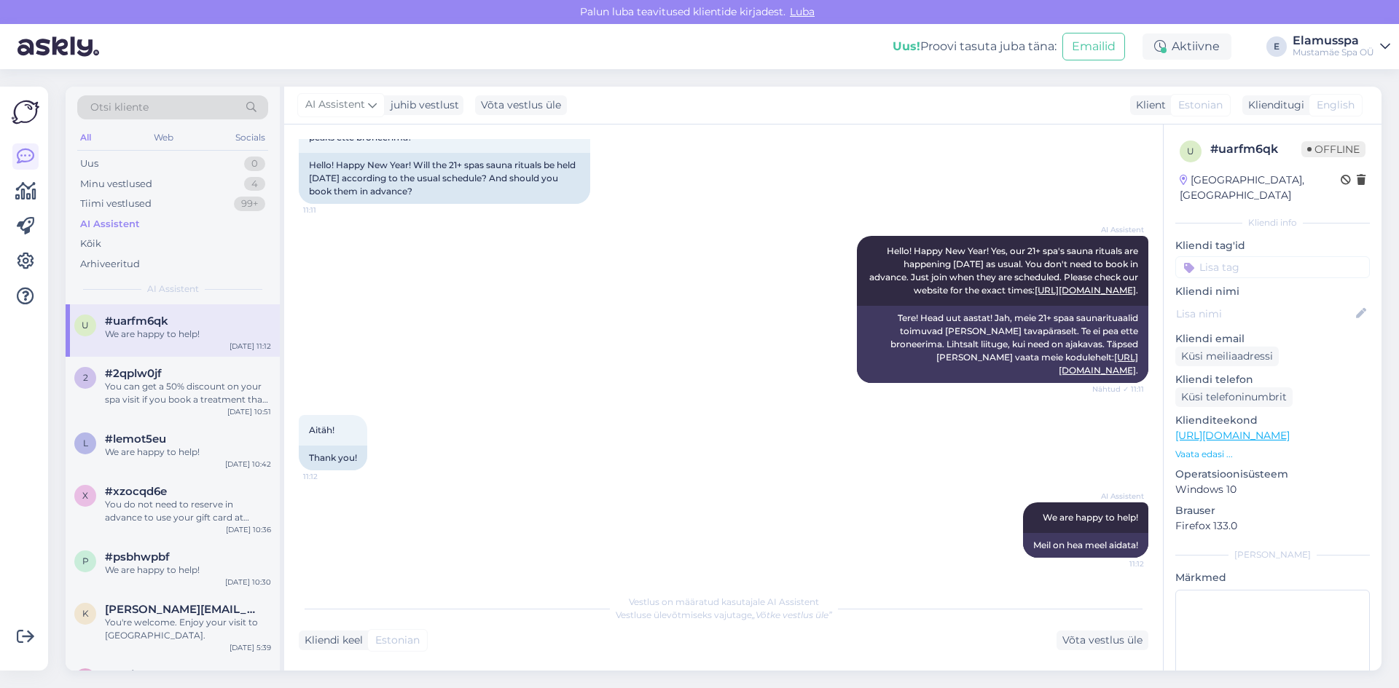
click at [144, 135] on div "All Web Socials" at bounding box center [172, 139] width 191 height 23
click at [157, 134] on div "Web" at bounding box center [163, 137] width 25 height 19
click at [233, 135] on div "Socials" at bounding box center [250, 137] width 36 height 19
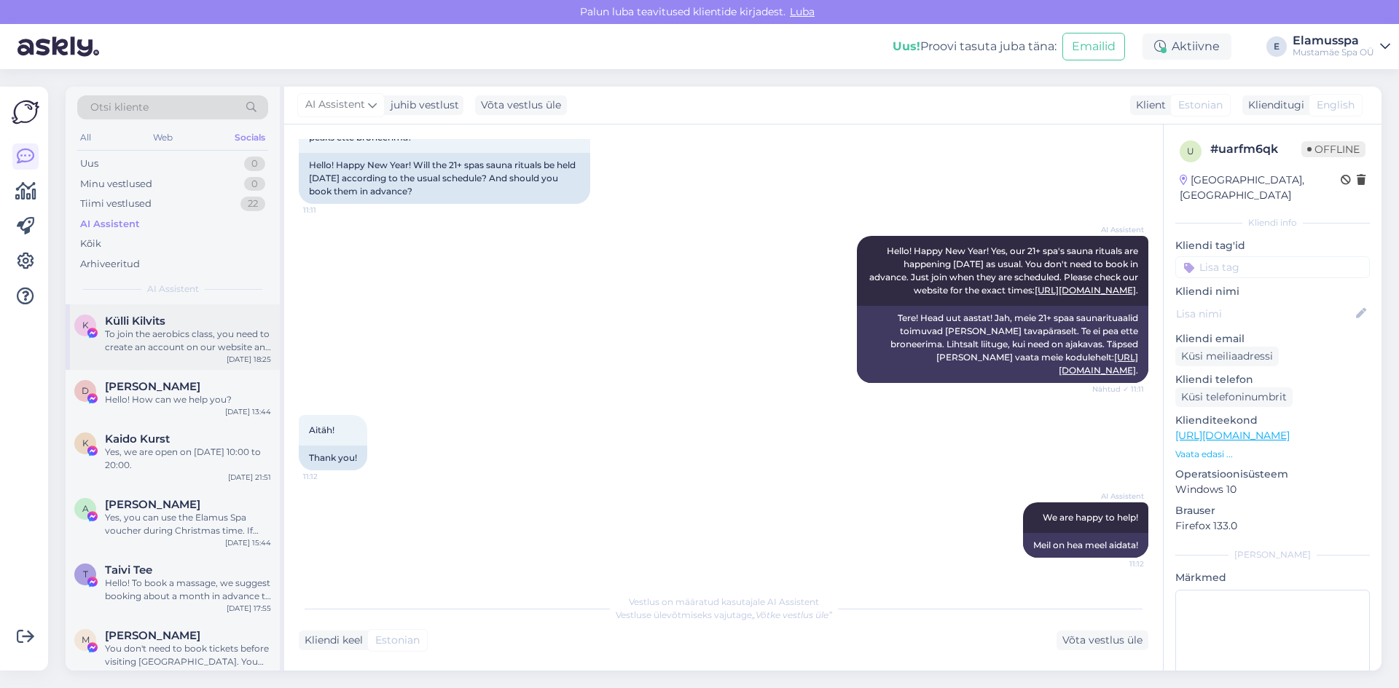
click at [189, 356] on div "K Külli Kilvits To join the aerobics class, you need to create an account on ou…" at bounding box center [173, 338] width 214 height 66
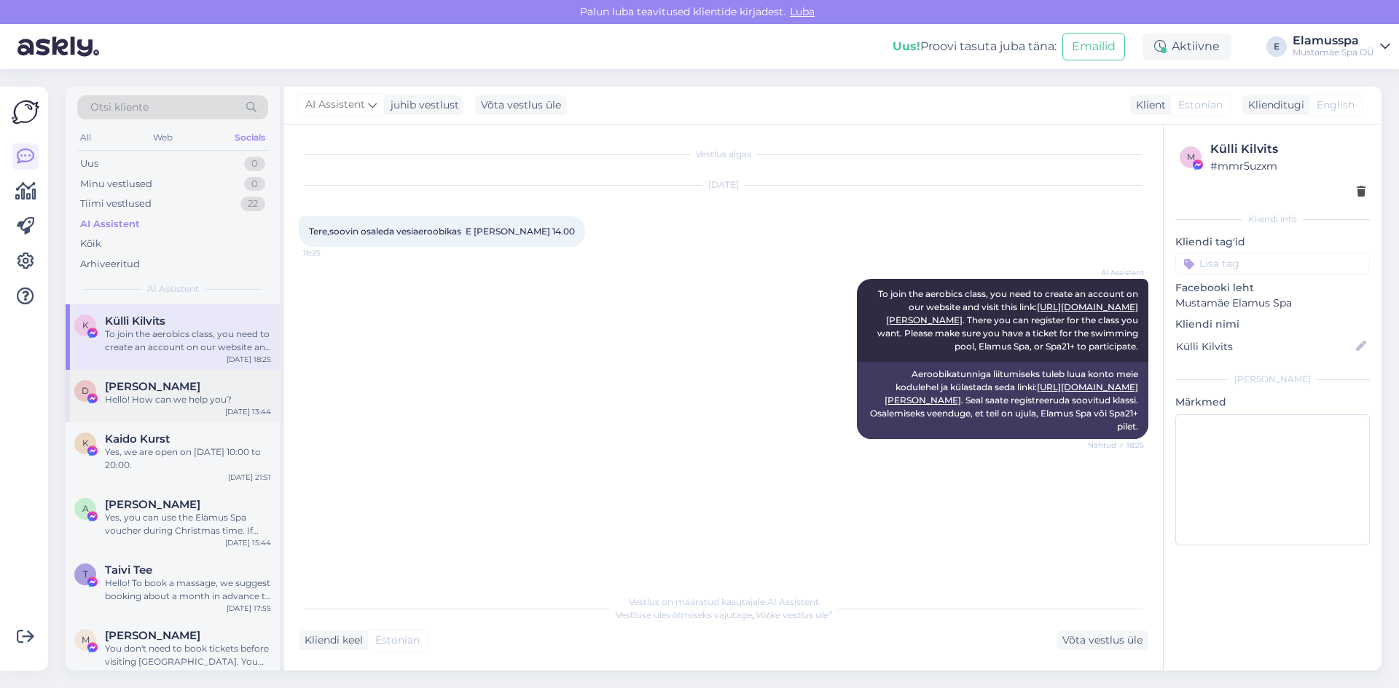
click at [179, 401] on div "Hello! How can we help you?" at bounding box center [188, 399] width 166 height 13
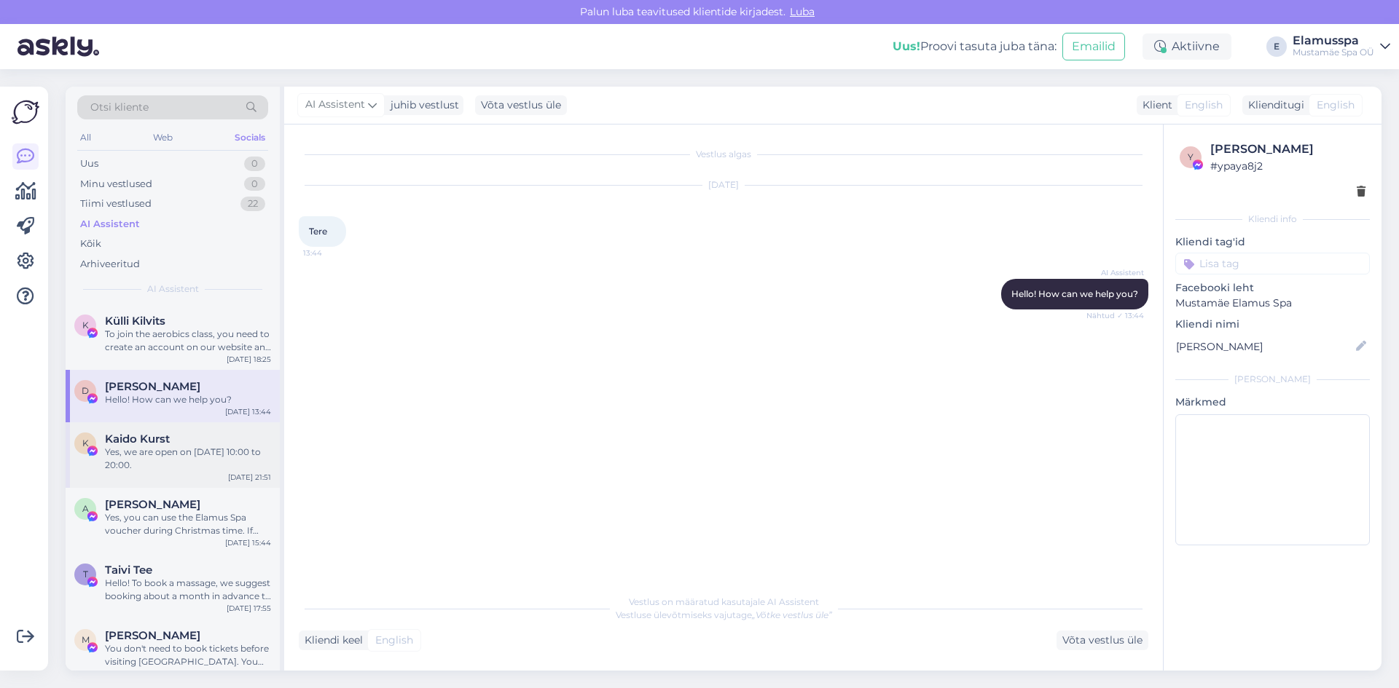
click at [211, 455] on div "Yes, we are open on [DATE] 10:00 to 20:00." at bounding box center [188, 459] width 166 height 26
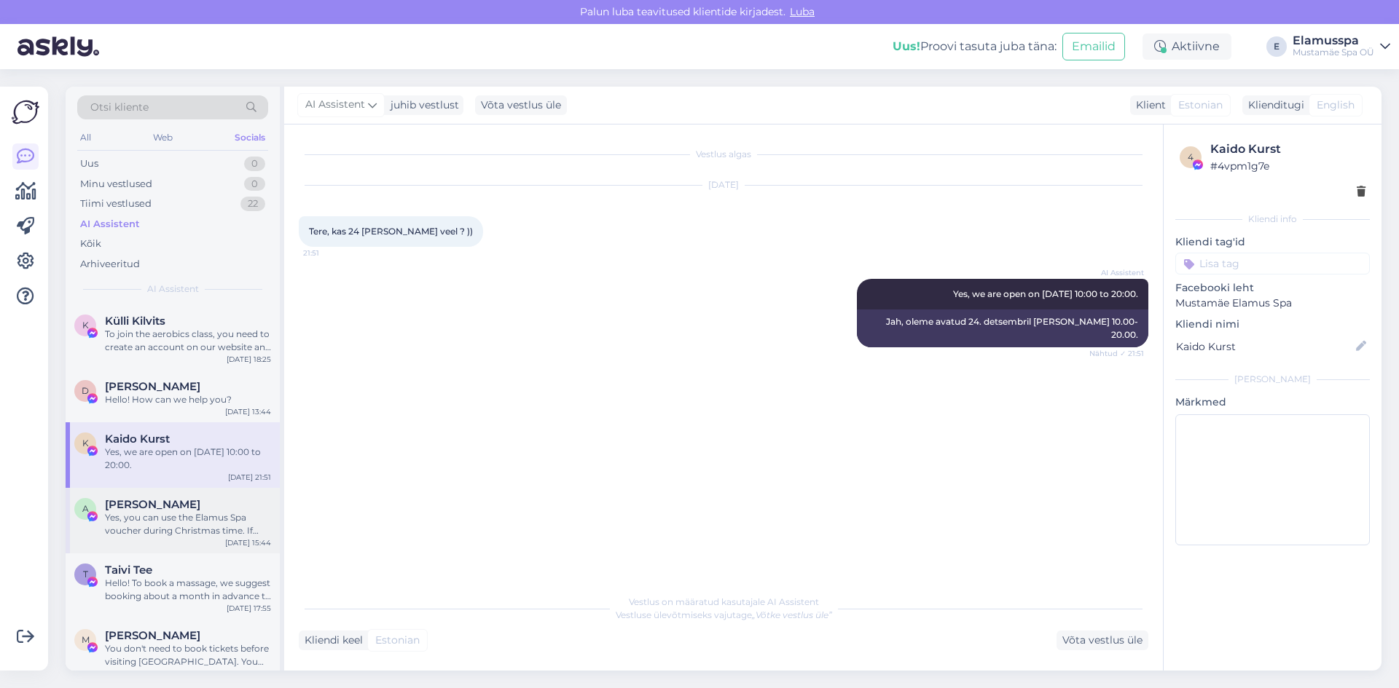
click at [251, 524] on div "Yes, you can use the Elamus Spa voucher during Christmas time. If you have a mo…" at bounding box center [188, 524] width 166 height 26
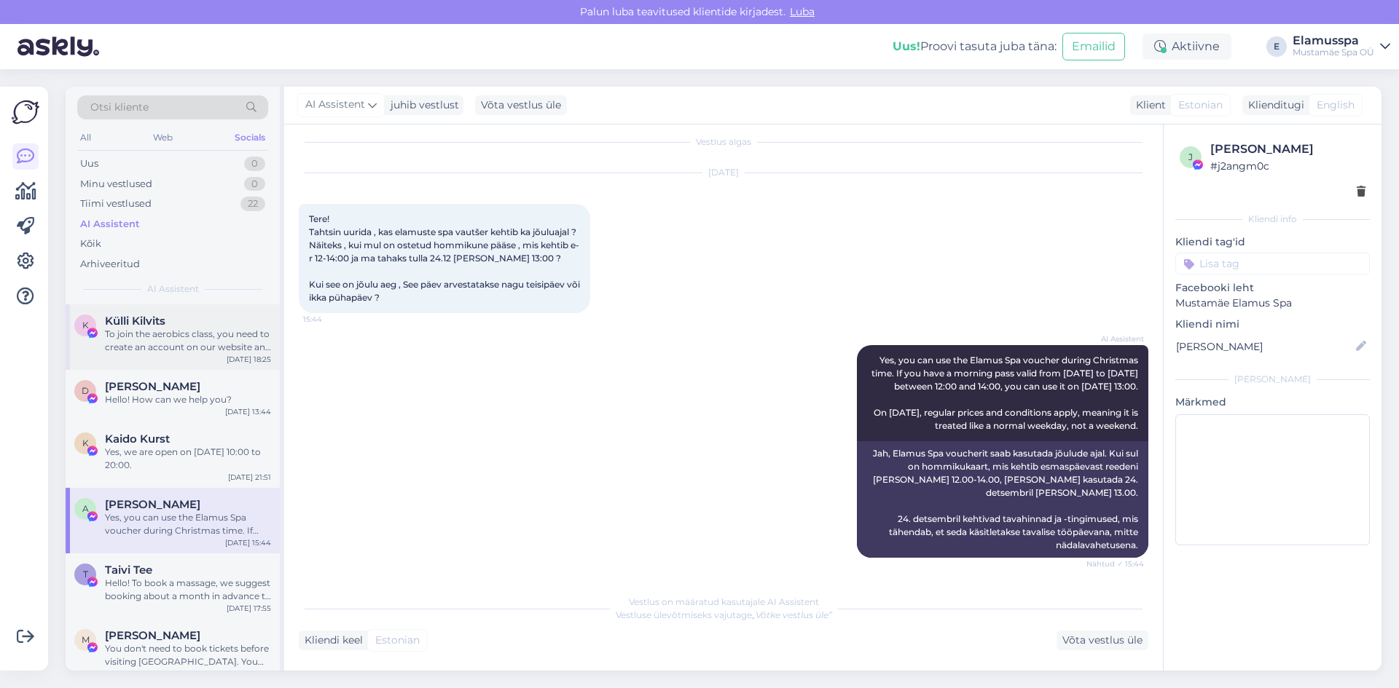
click at [160, 343] on div "To join the aerobics class, you need to create an account on our website and vi…" at bounding box center [188, 341] width 166 height 26
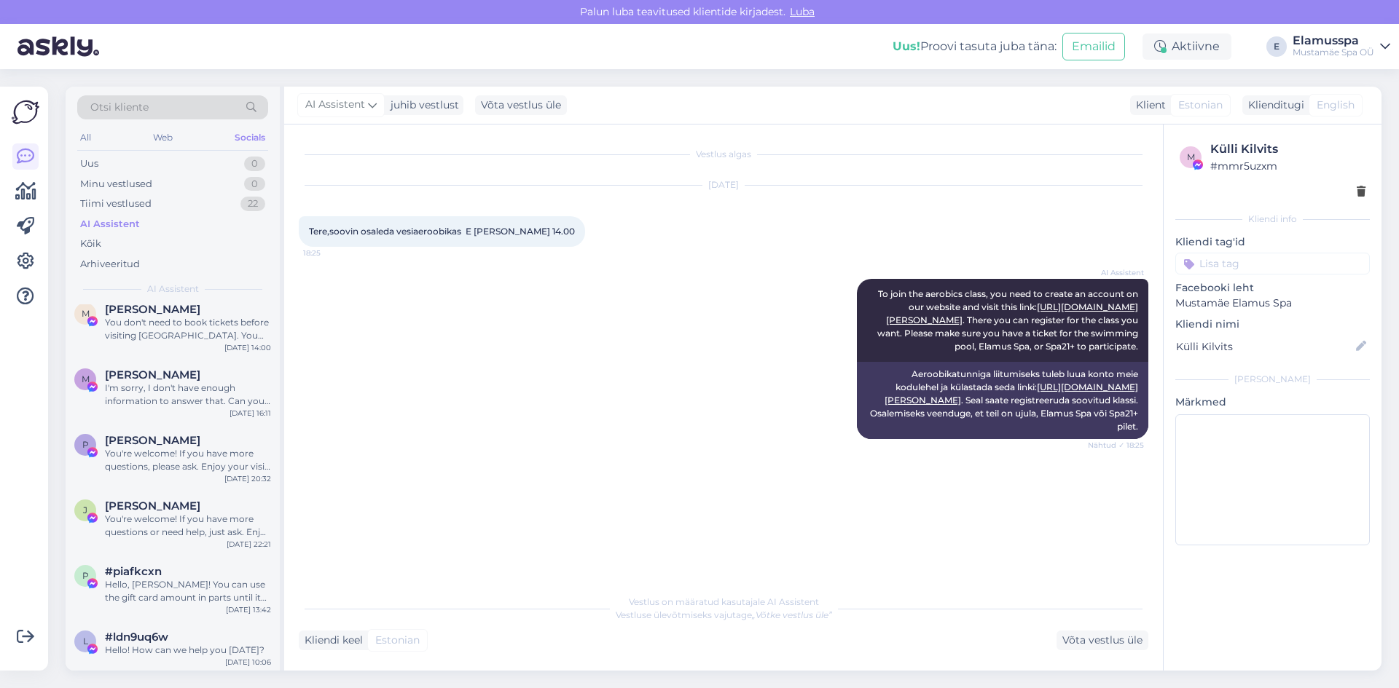
scroll to position [146, 0]
